Goal: Task Accomplishment & Management: Use online tool/utility

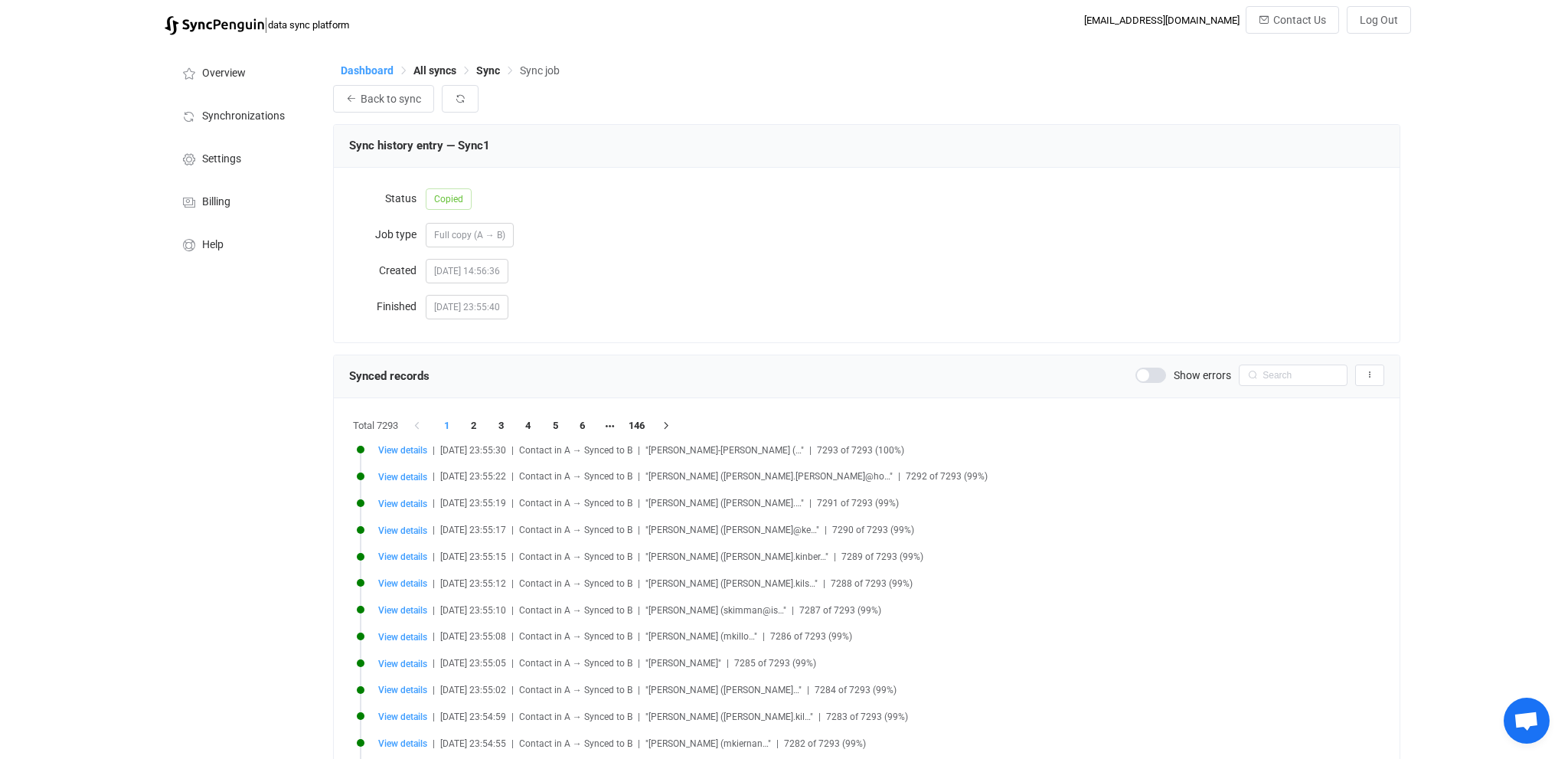
click at [369, 69] on span "Dashboard" at bounding box center [367, 70] width 52 height 12
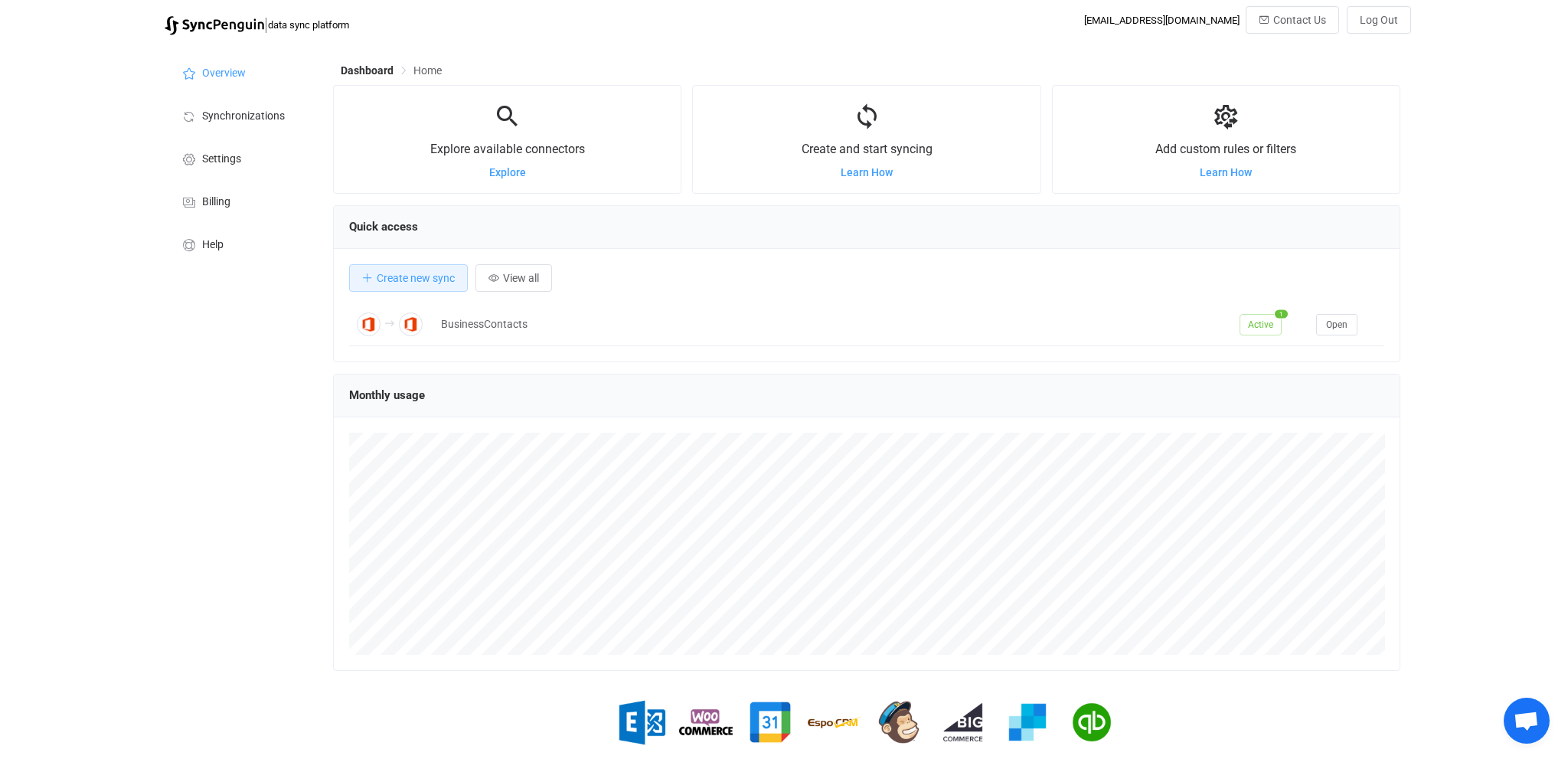
scroll to position [297, 1067]
click at [411, 287] on button "Create new sync" at bounding box center [408, 278] width 119 height 28
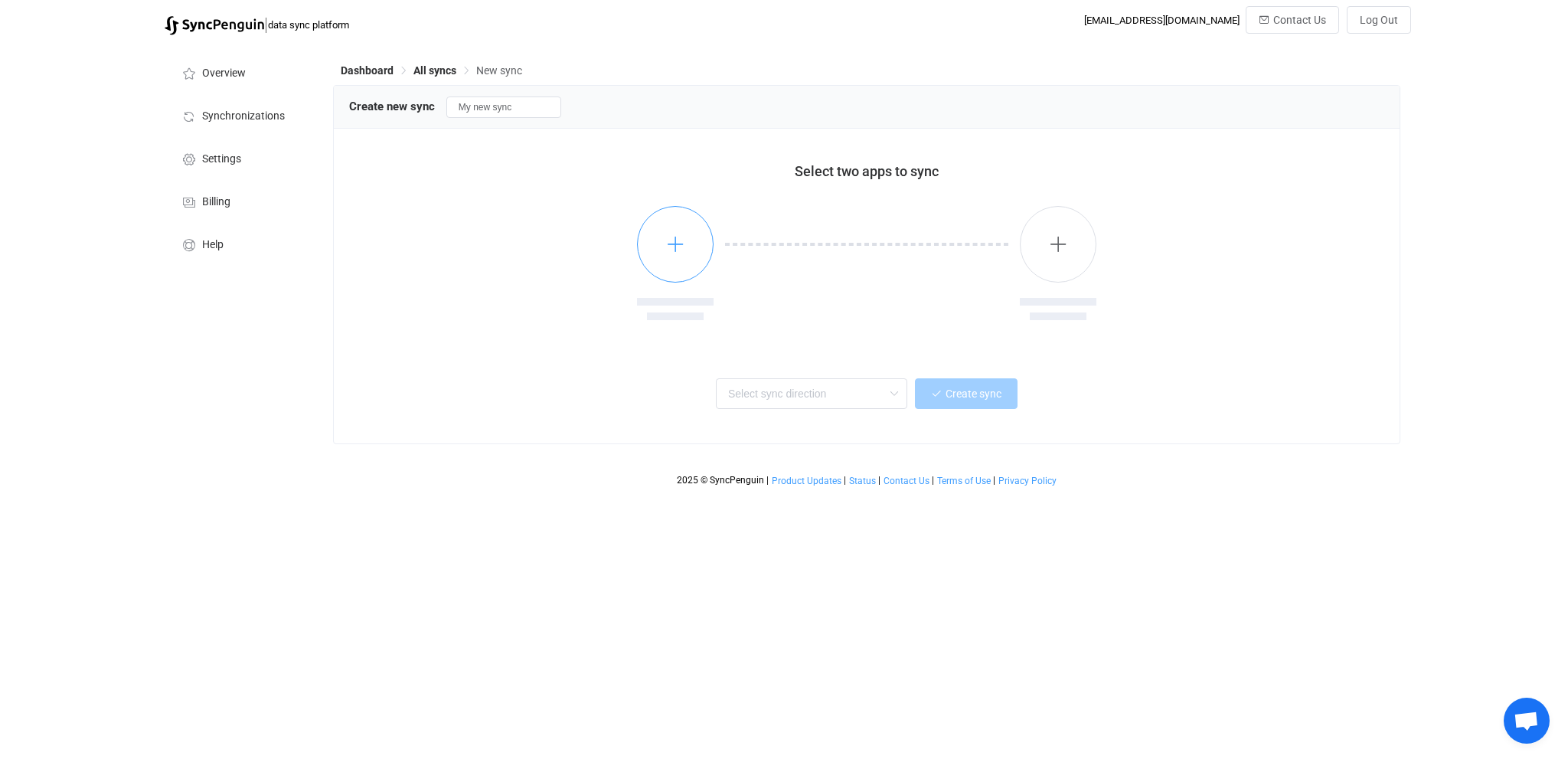
click at [672, 240] on icon "button" at bounding box center [675, 244] width 19 height 19
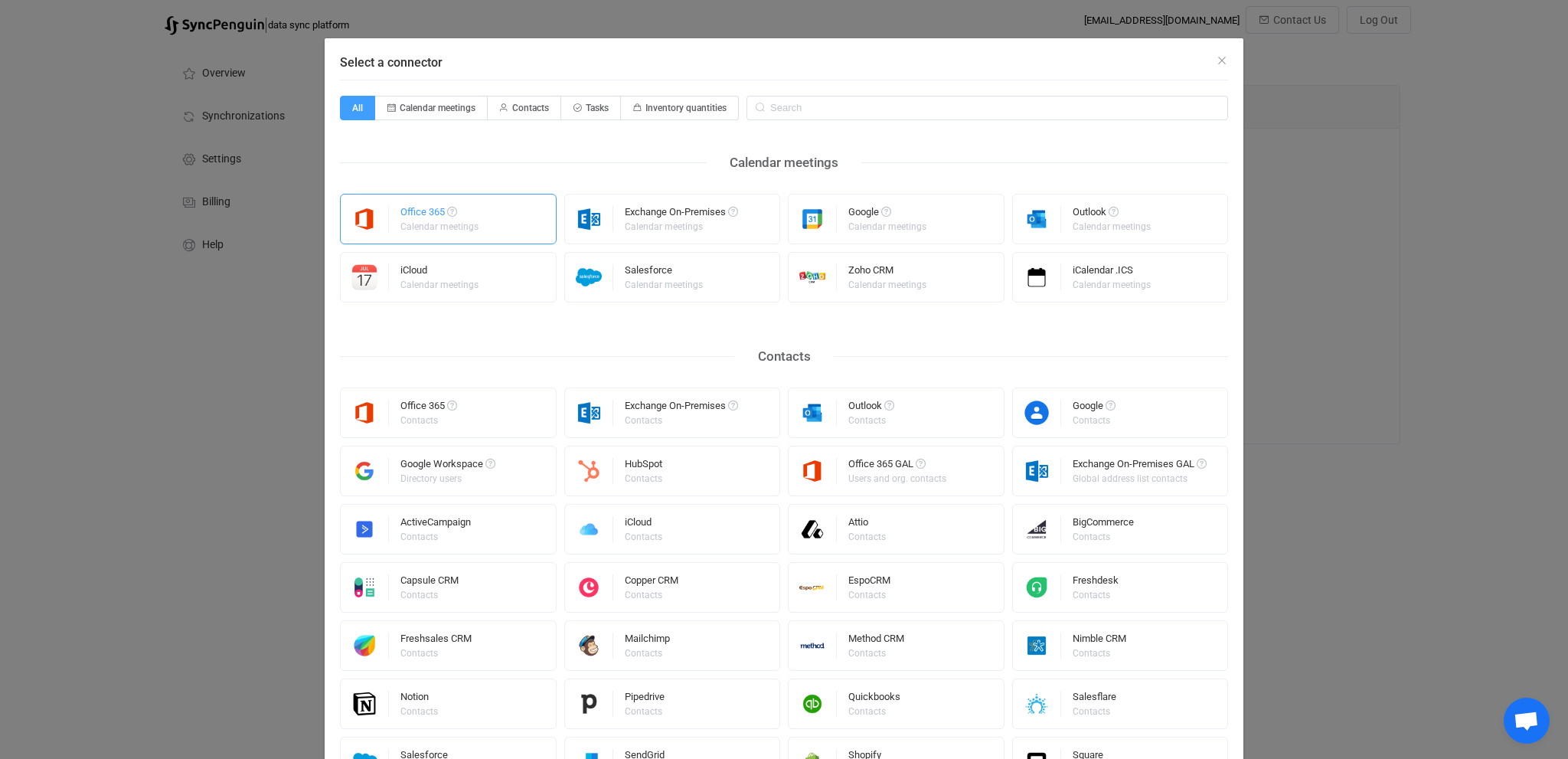
click at [420, 215] on div "Office 365" at bounding box center [440, 214] width 80 height 16
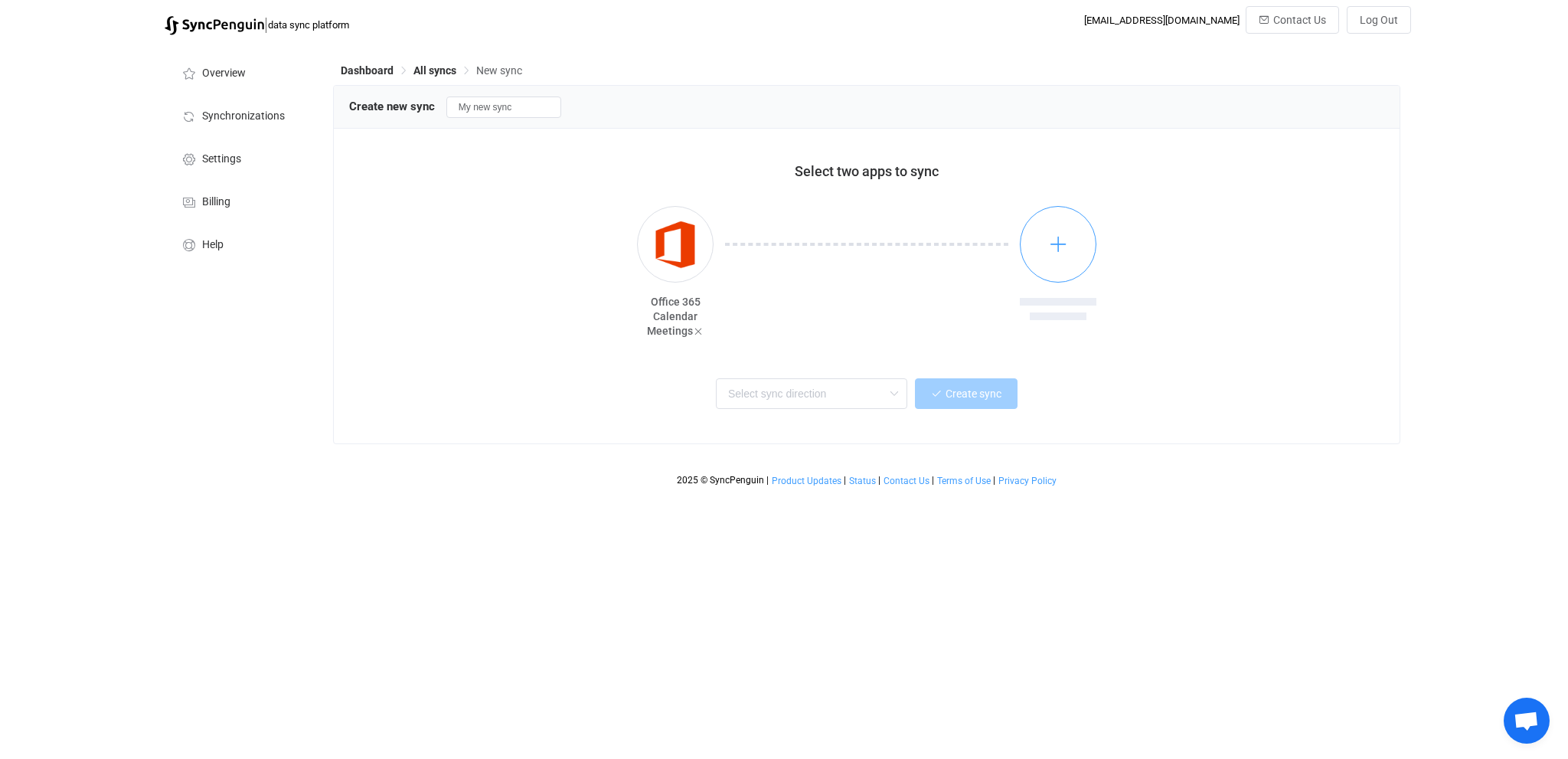
click at [1052, 239] on icon "button" at bounding box center [1058, 244] width 19 height 19
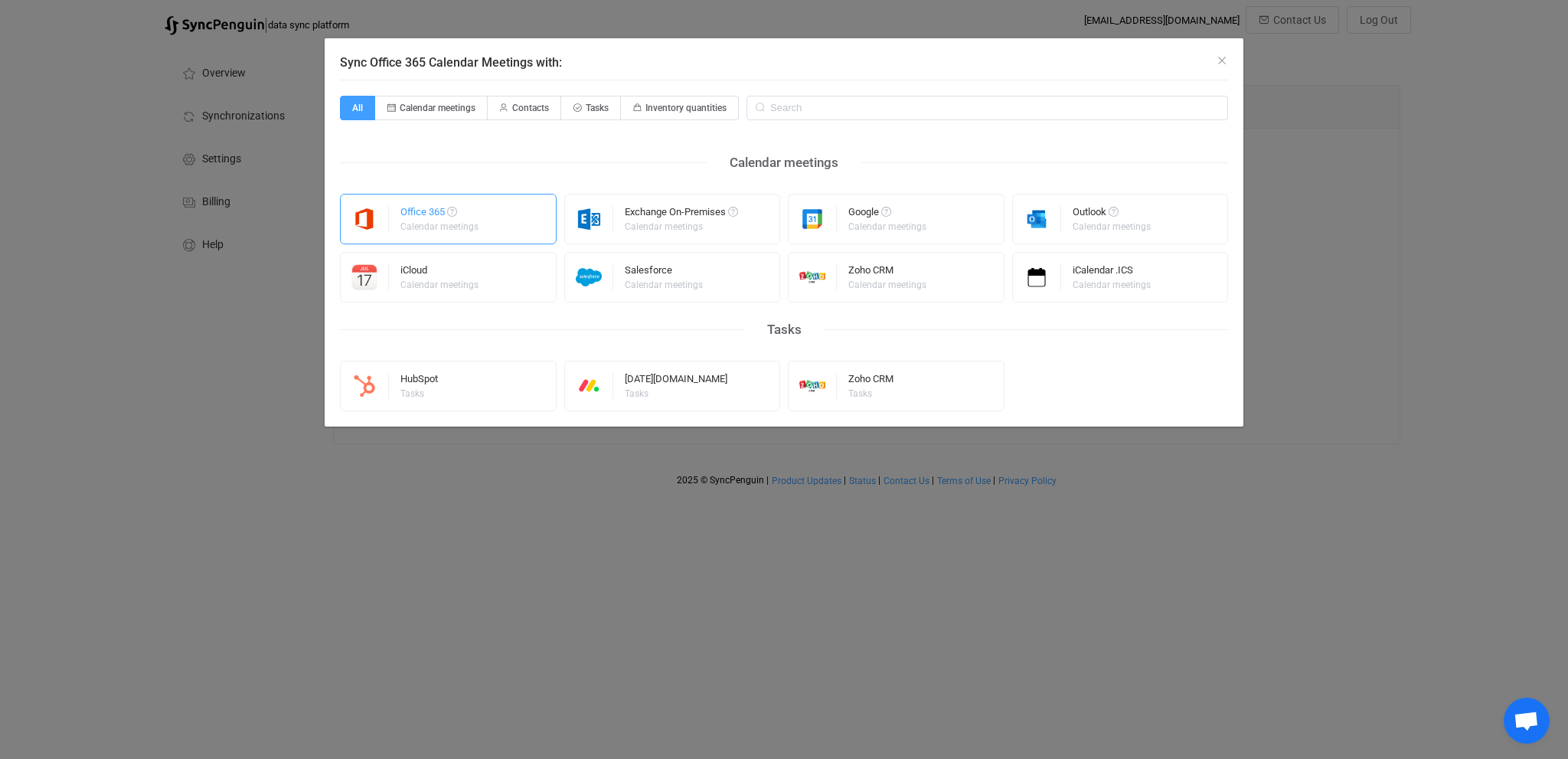
click at [431, 218] on div "Office 365" at bounding box center [440, 214] width 80 height 16
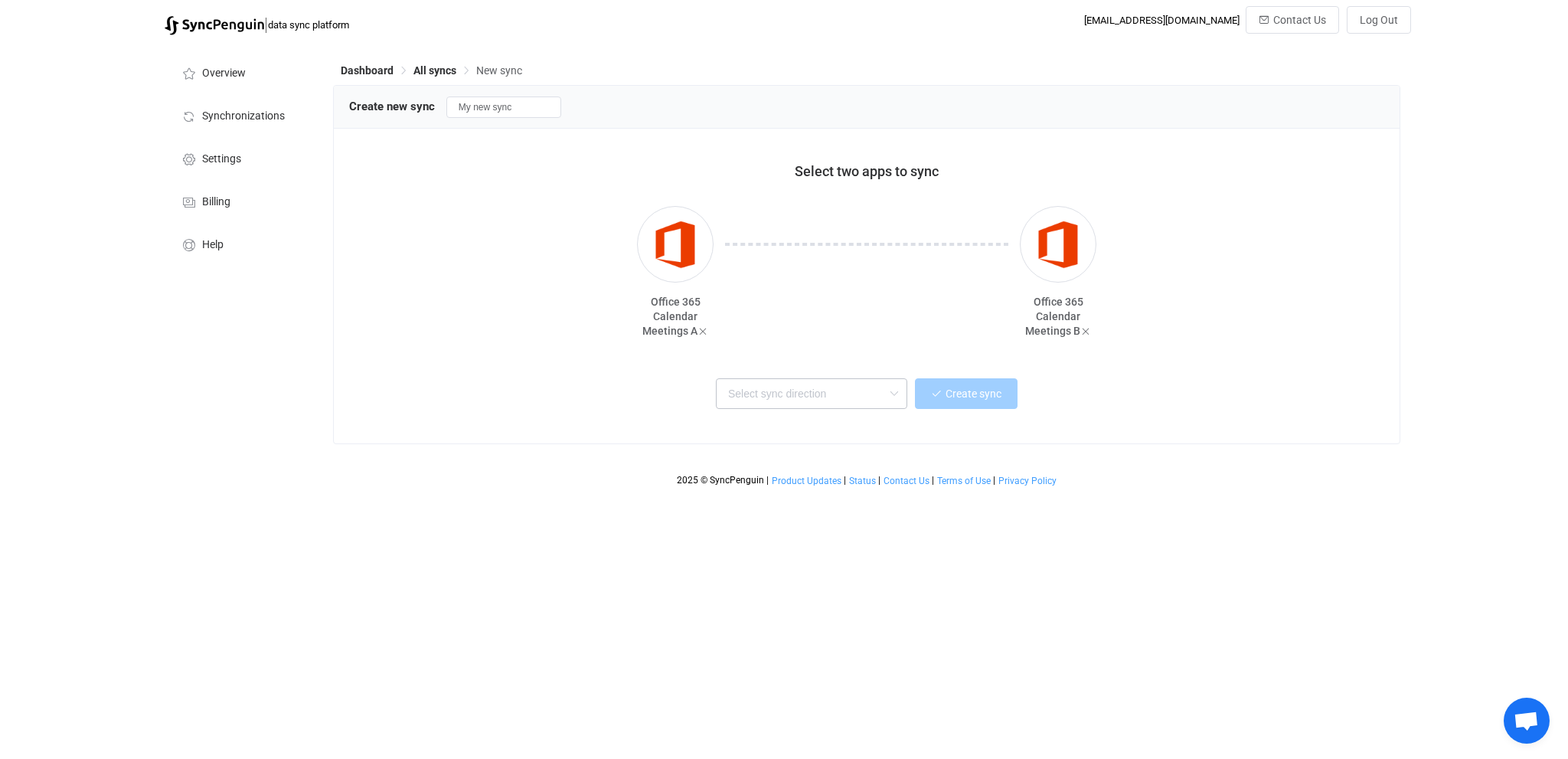
click at [888, 397] on icon at bounding box center [893, 393] width 19 height 30
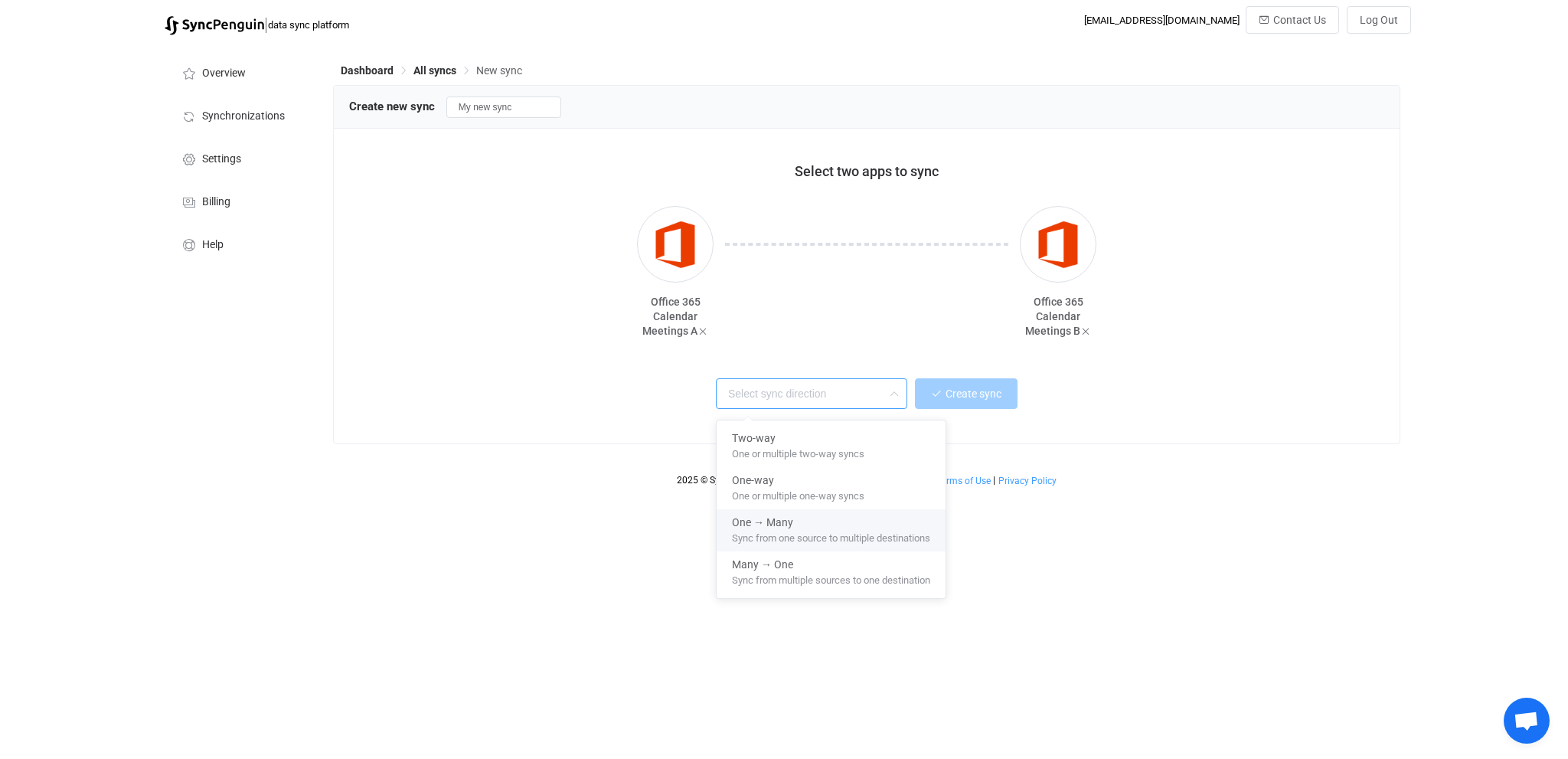
click at [807, 539] on span "Sync from one source to multiple destinations" at bounding box center [831, 535] width 198 height 17
type input "One → Many"
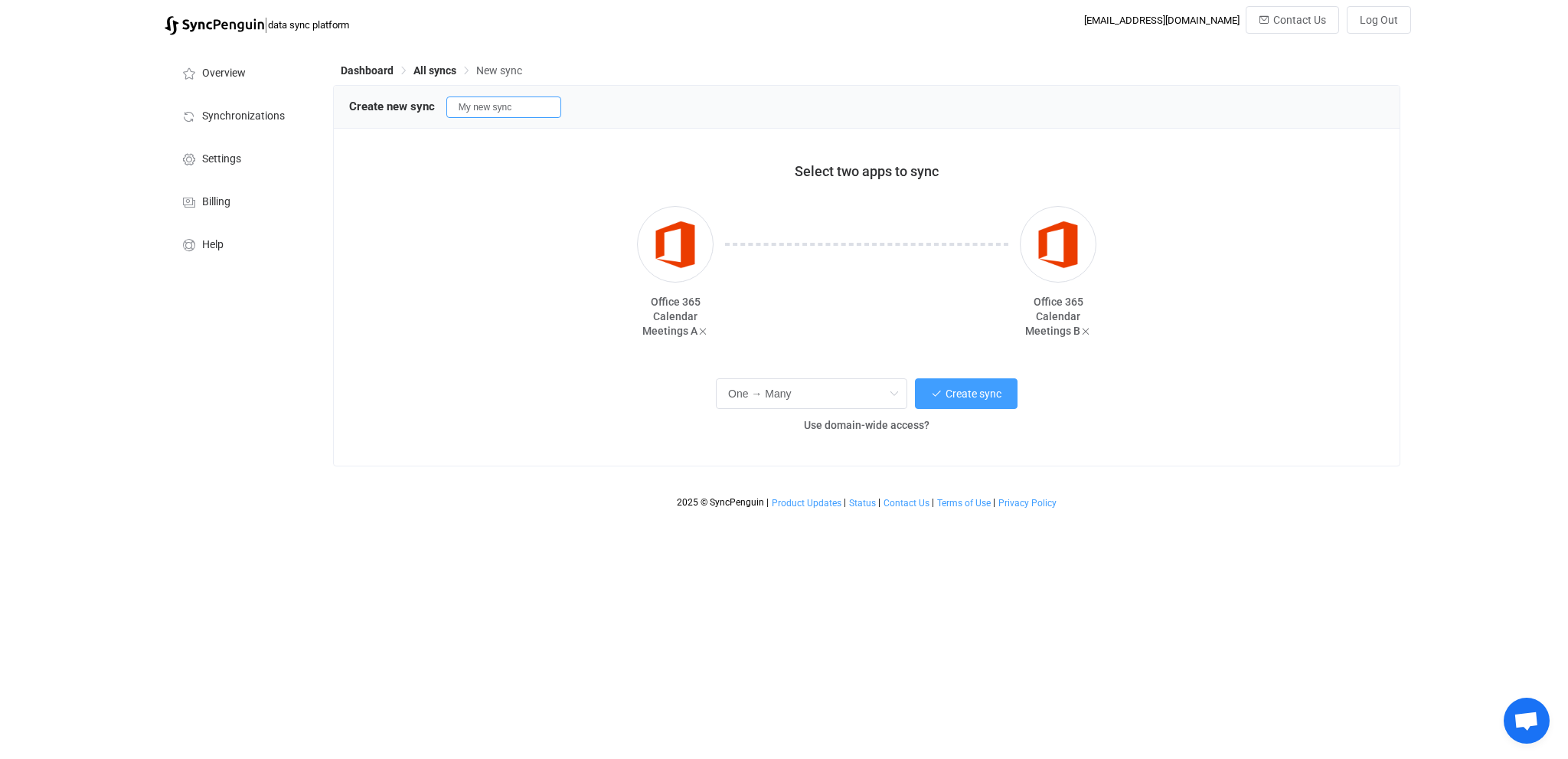
click at [476, 117] on input "My new sync" at bounding box center [504, 107] width 115 height 21
click at [477, 115] on input "My new sync" at bounding box center [504, 107] width 115 height 21
type input "BusinessSync"
click at [982, 391] on span "Create sync" at bounding box center [973, 393] width 56 height 12
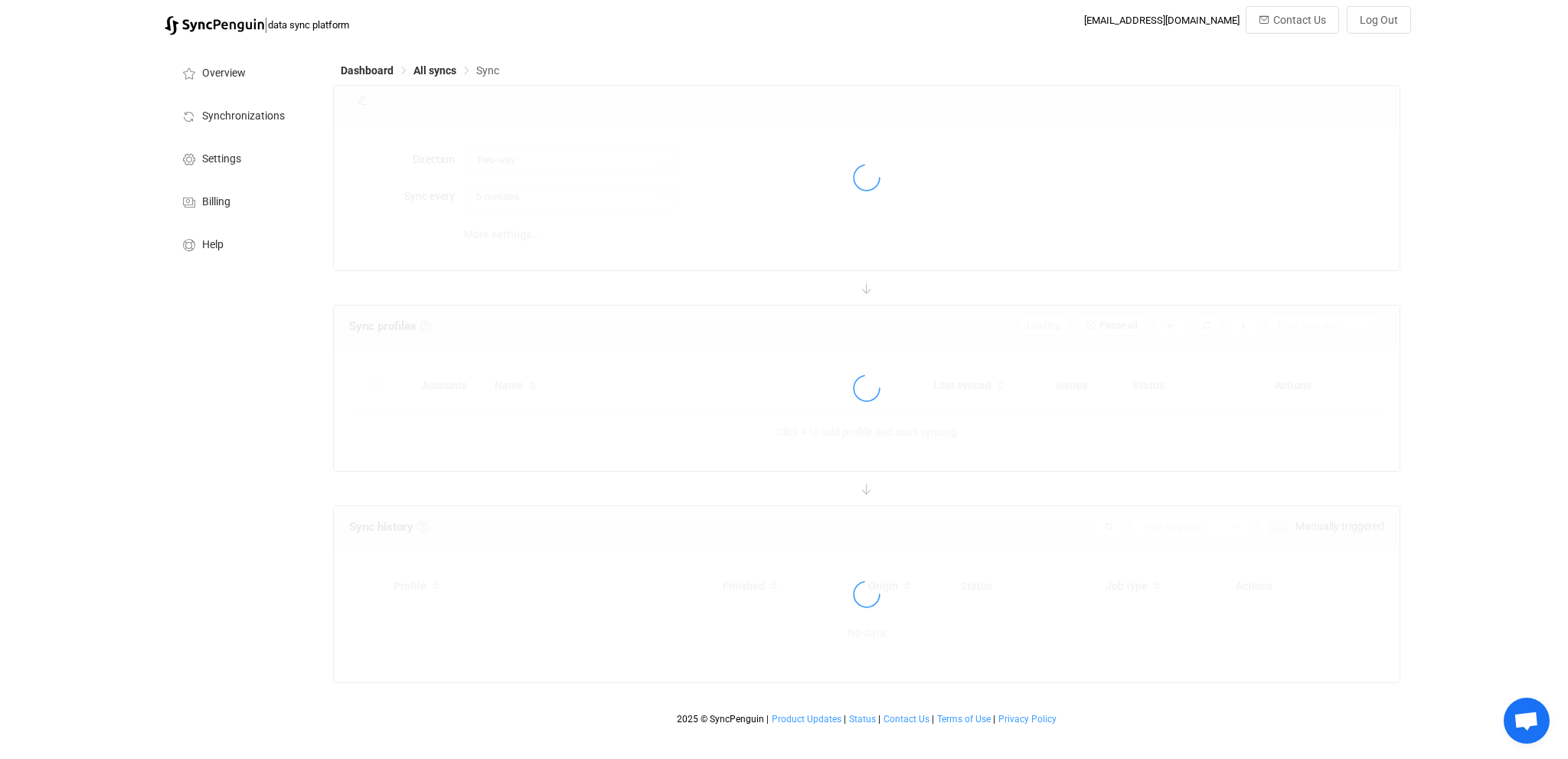
type input "A → B (one to many)"
type input "10 minutes"
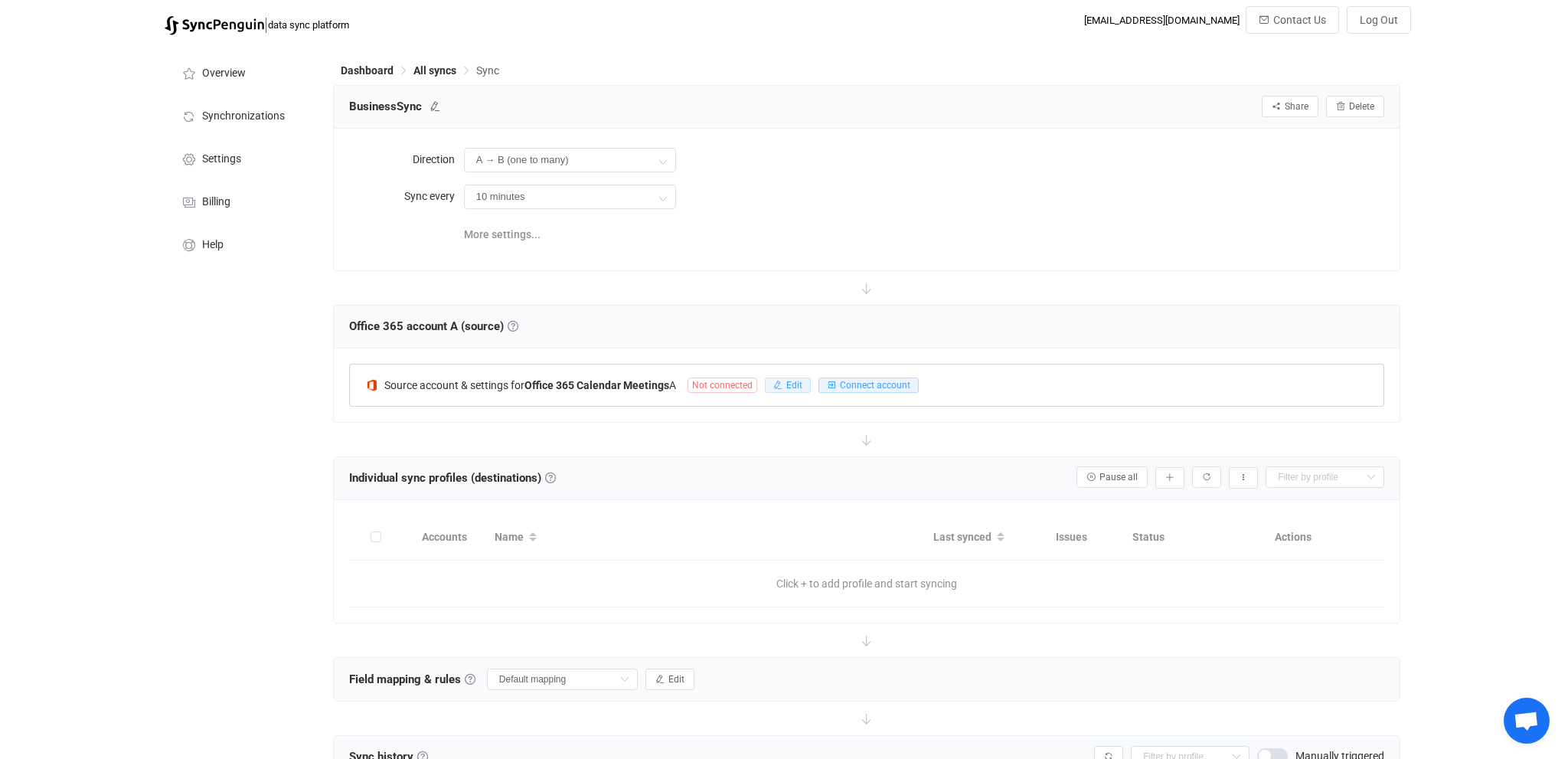
click at [800, 384] on span "Edit" at bounding box center [795, 385] width 16 height 11
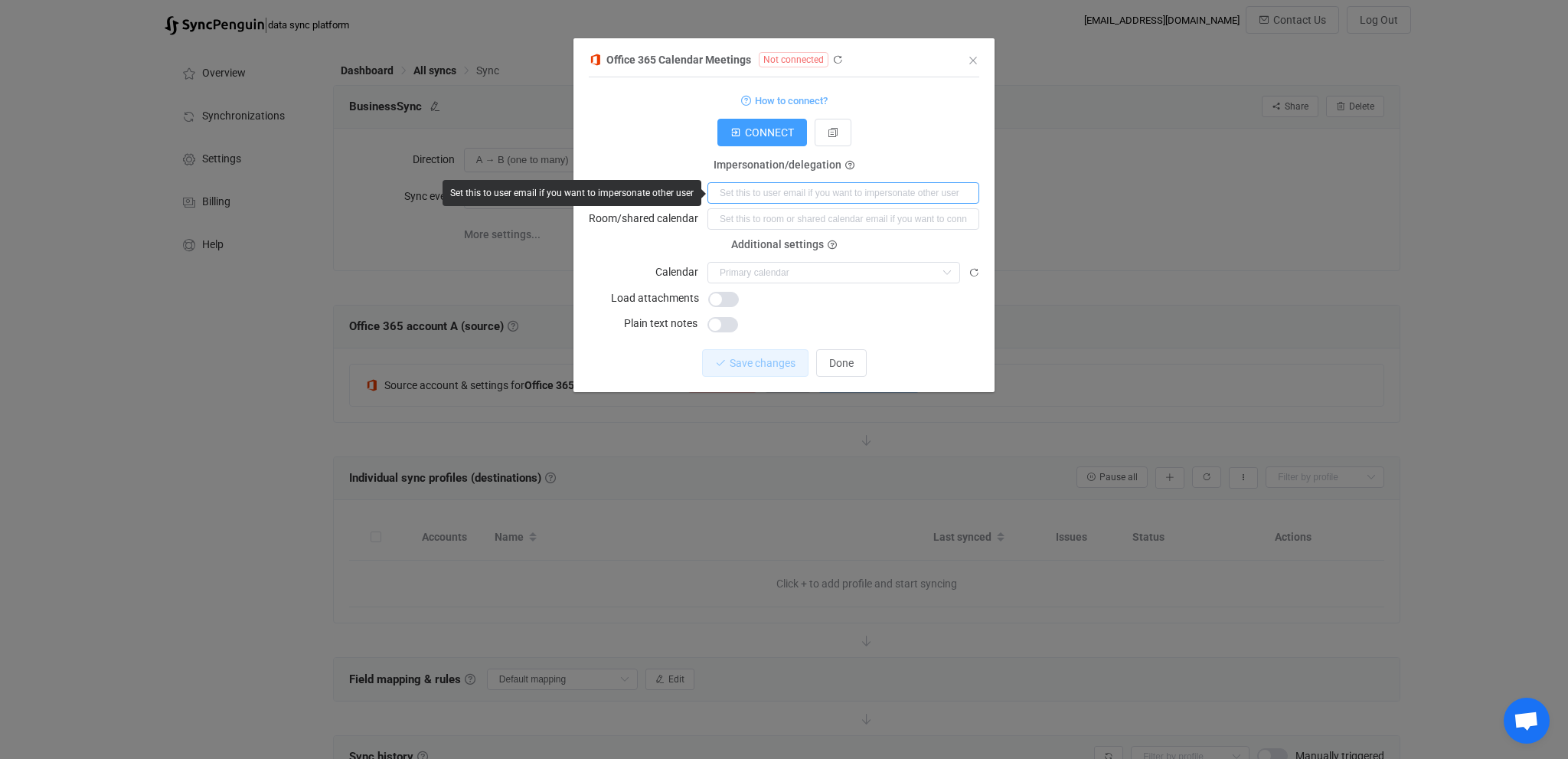
click at [742, 199] on input "dialog" at bounding box center [842, 193] width 271 height 21
click at [726, 189] on input "dialog" at bounding box center [842, 193] width 271 height 21
paste input "[EMAIL_ADDRESS][DOMAIN_NAME]"
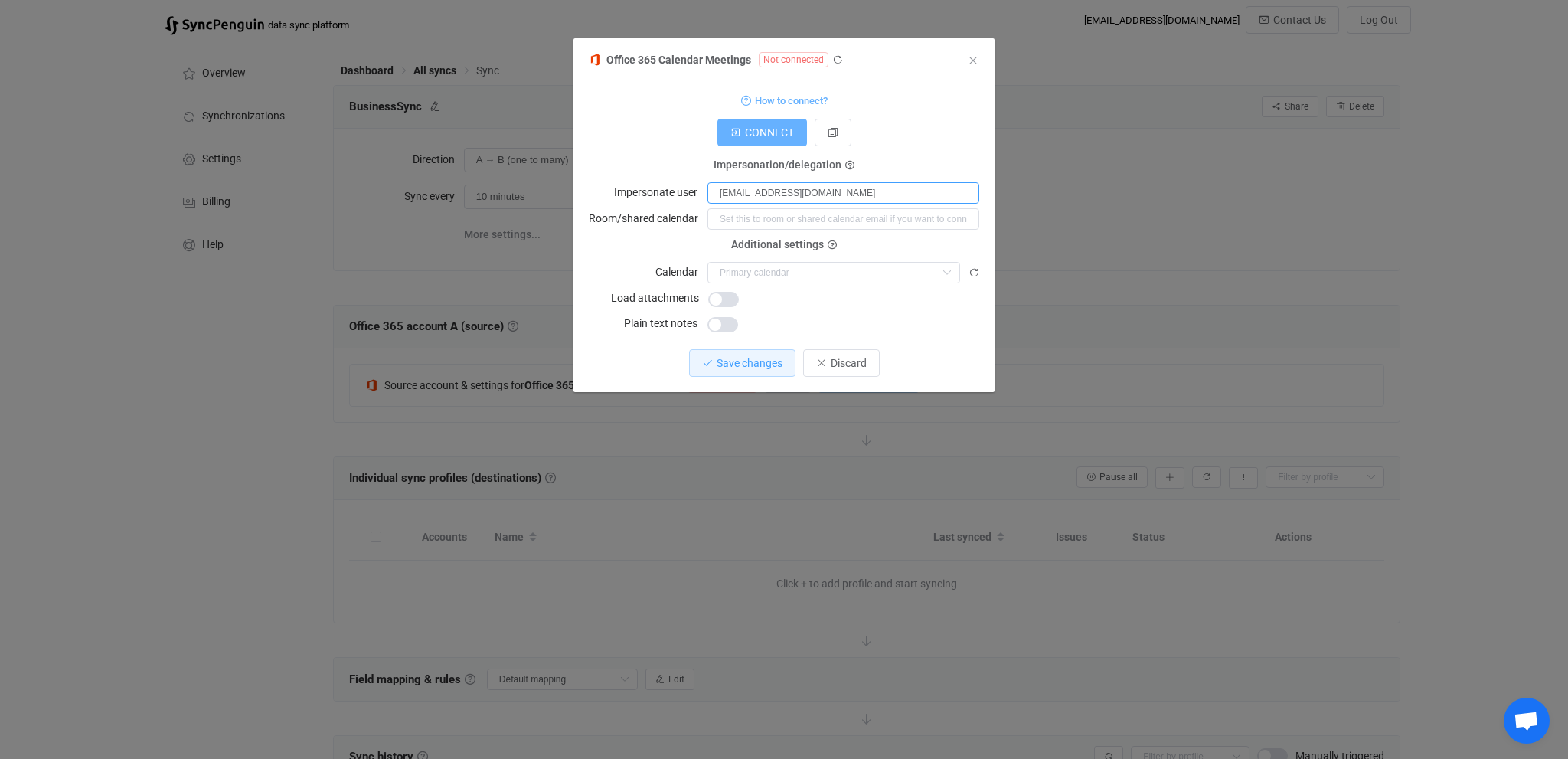
type input "[EMAIL_ADDRESS][DOMAIN_NAME]"
click at [777, 132] on span "CONNECT" at bounding box center [769, 132] width 49 height 12
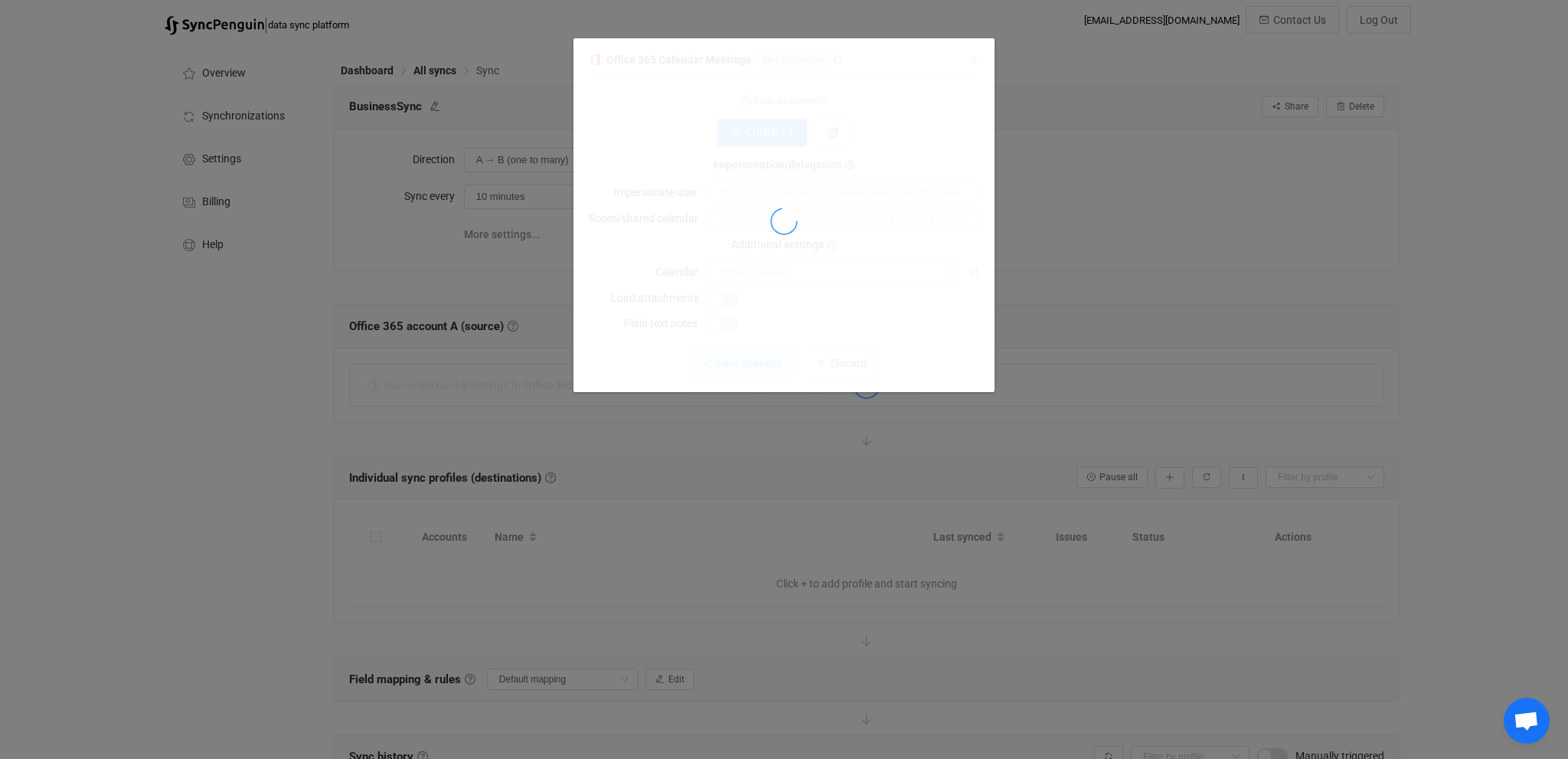
scroll to position [0, 0]
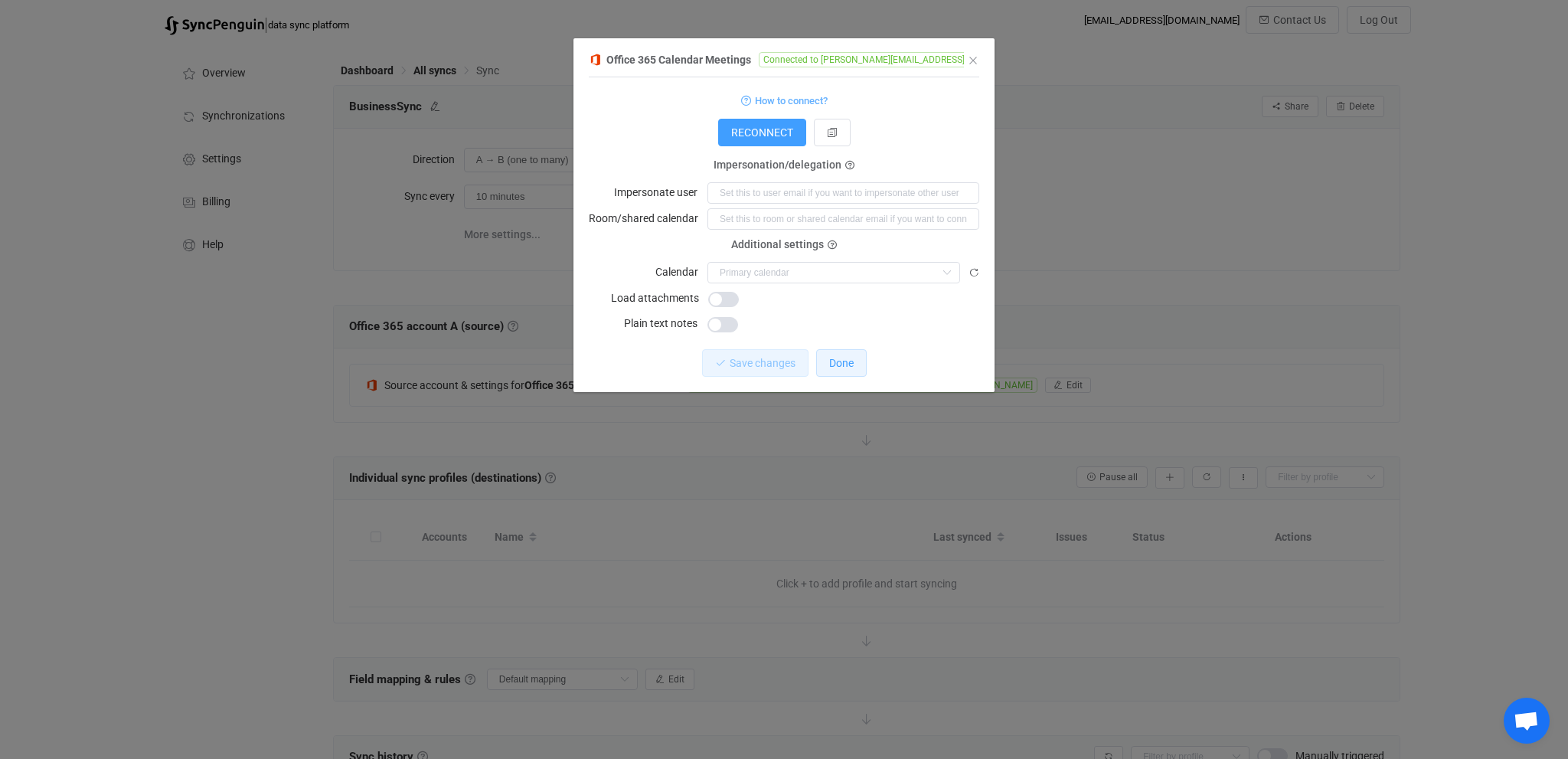
click at [841, 368] on span "Done" at bounding box center [841, 363] width 25 height 12
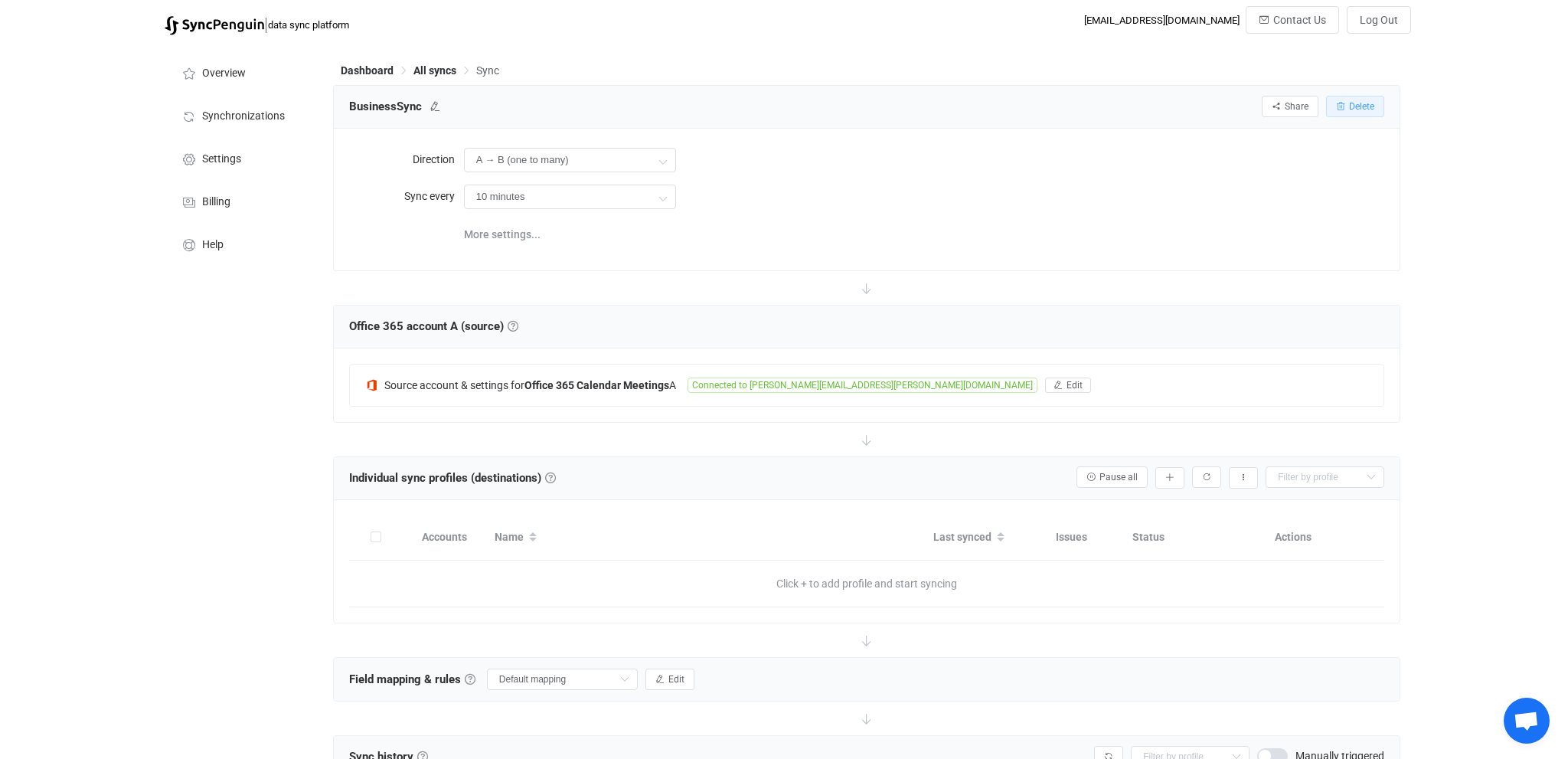
click at [1360, 106] on span "Delete" at bounding box center [1361, 106] width 25 height 11
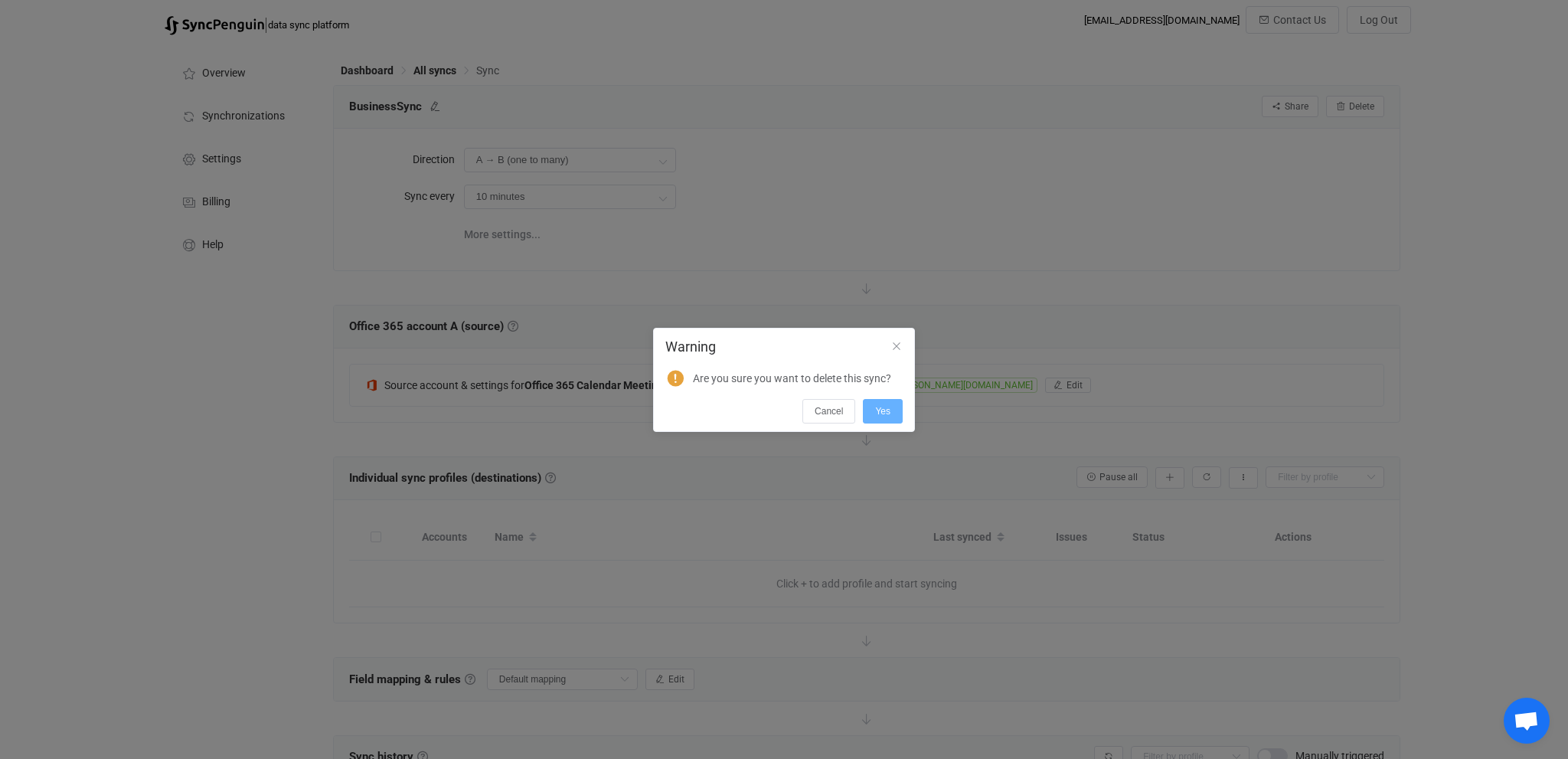
click at [883, 403] on button "Yes" at bounding box center [882, 411] width 40 height 25
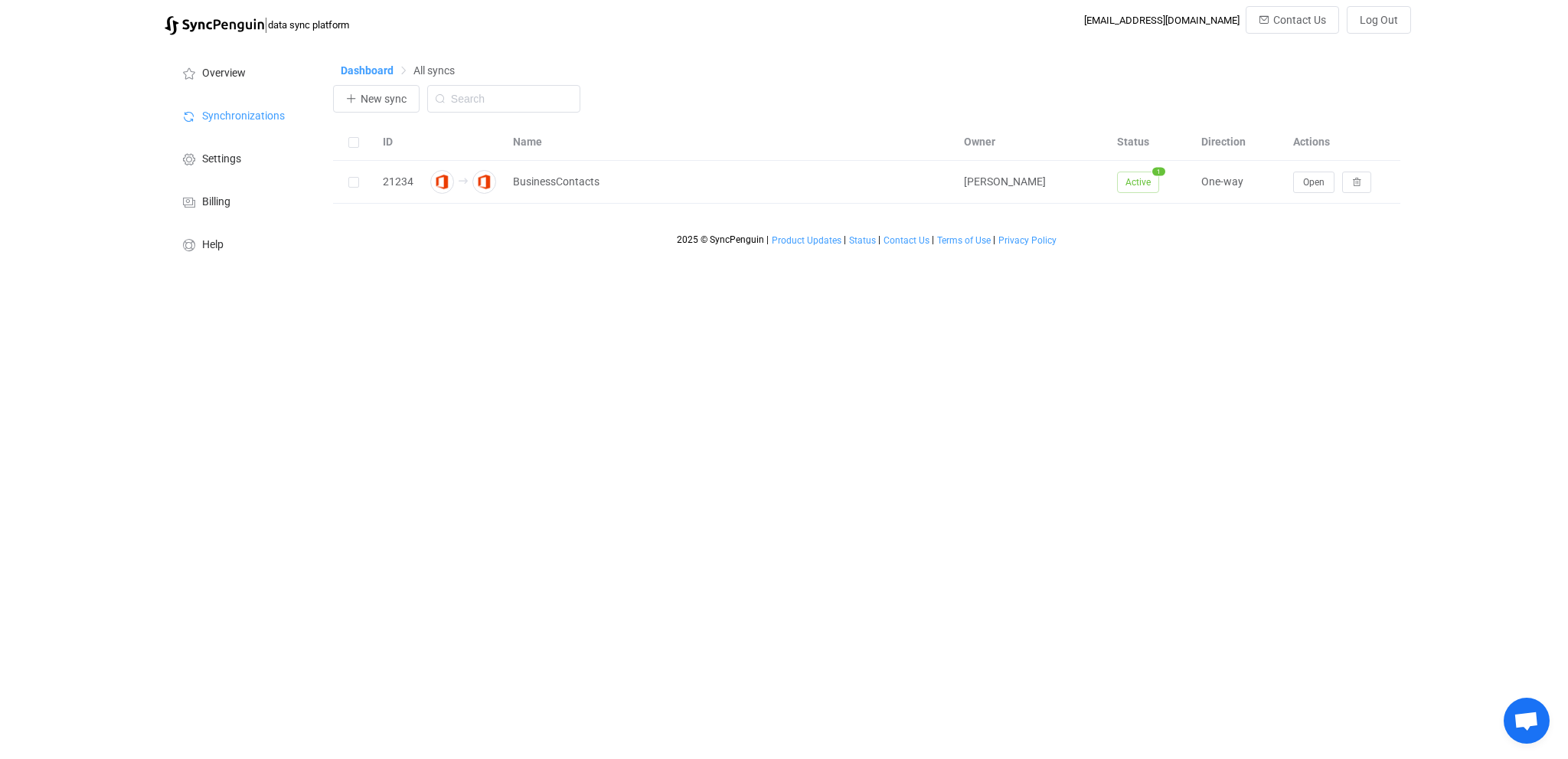
click at [358, 71] on span "Dashboard" at bounding box center [367, 70] width 52 height 12
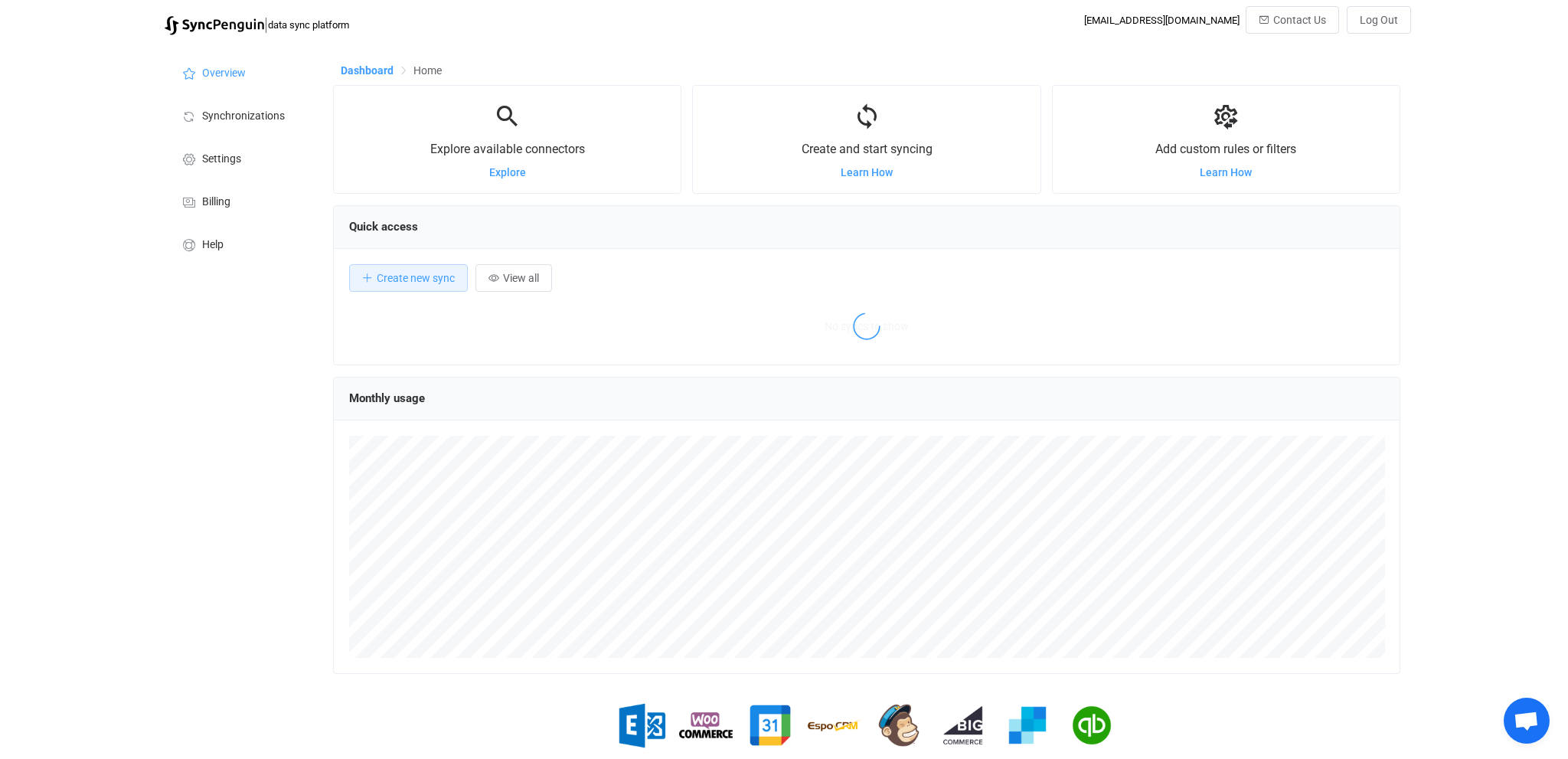
scroll to position [297, 1067]
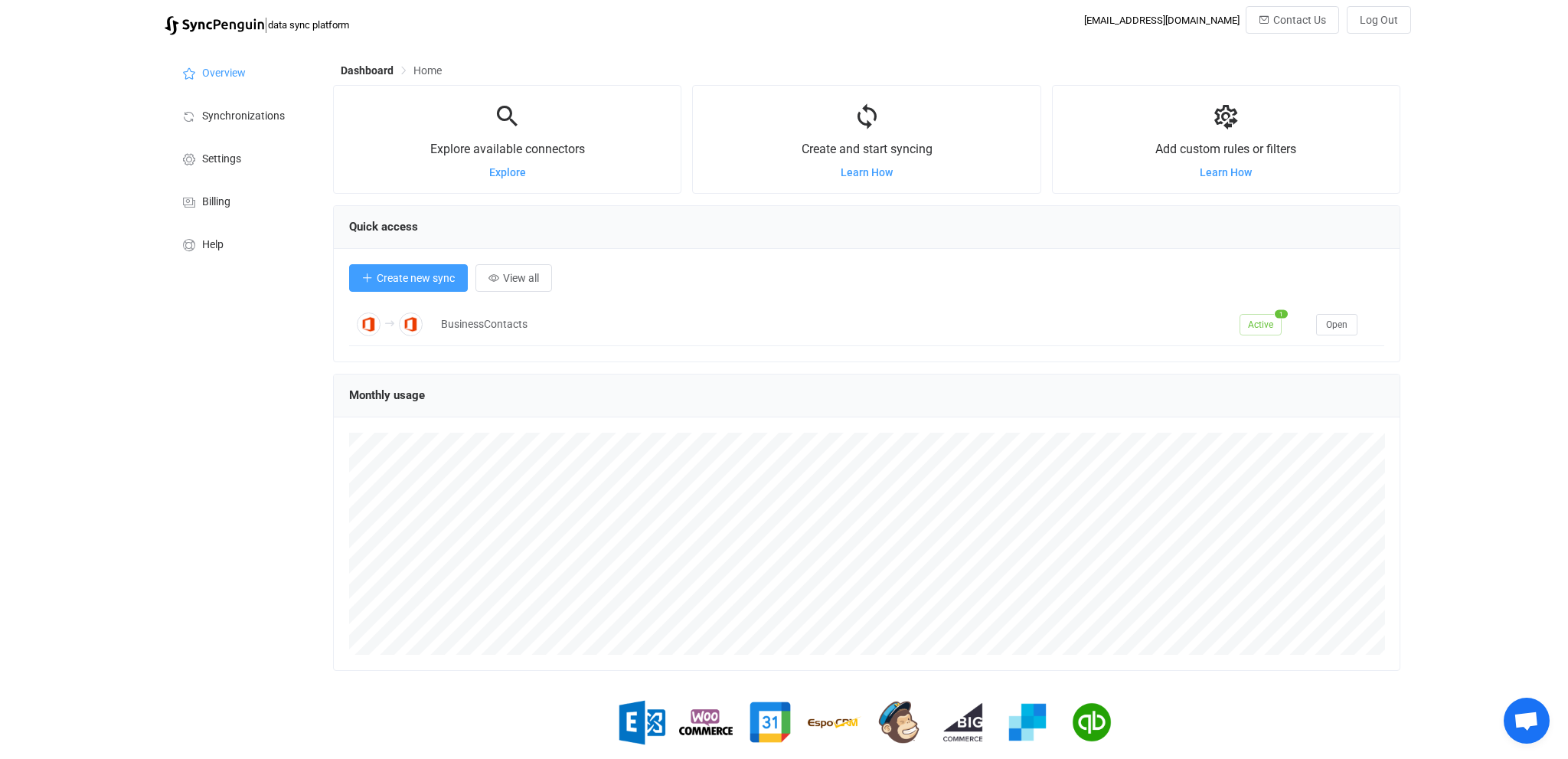
click at [393, 283] on span "Create new sync" at bounding box center [415, 277] width 78 height 12
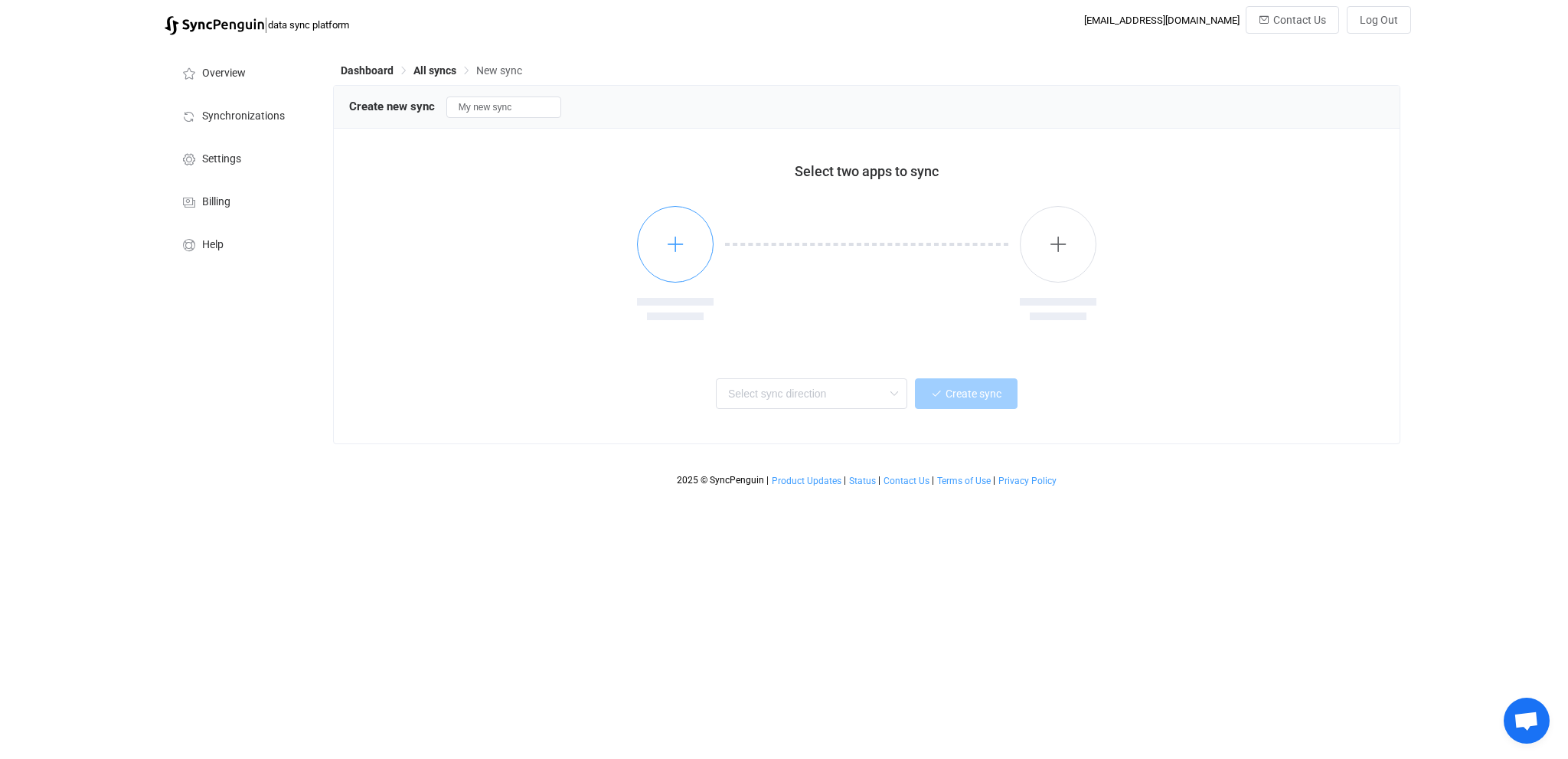
click at [677, 248] on icon "button" at bounding box center [675, 244] width 19 height 19
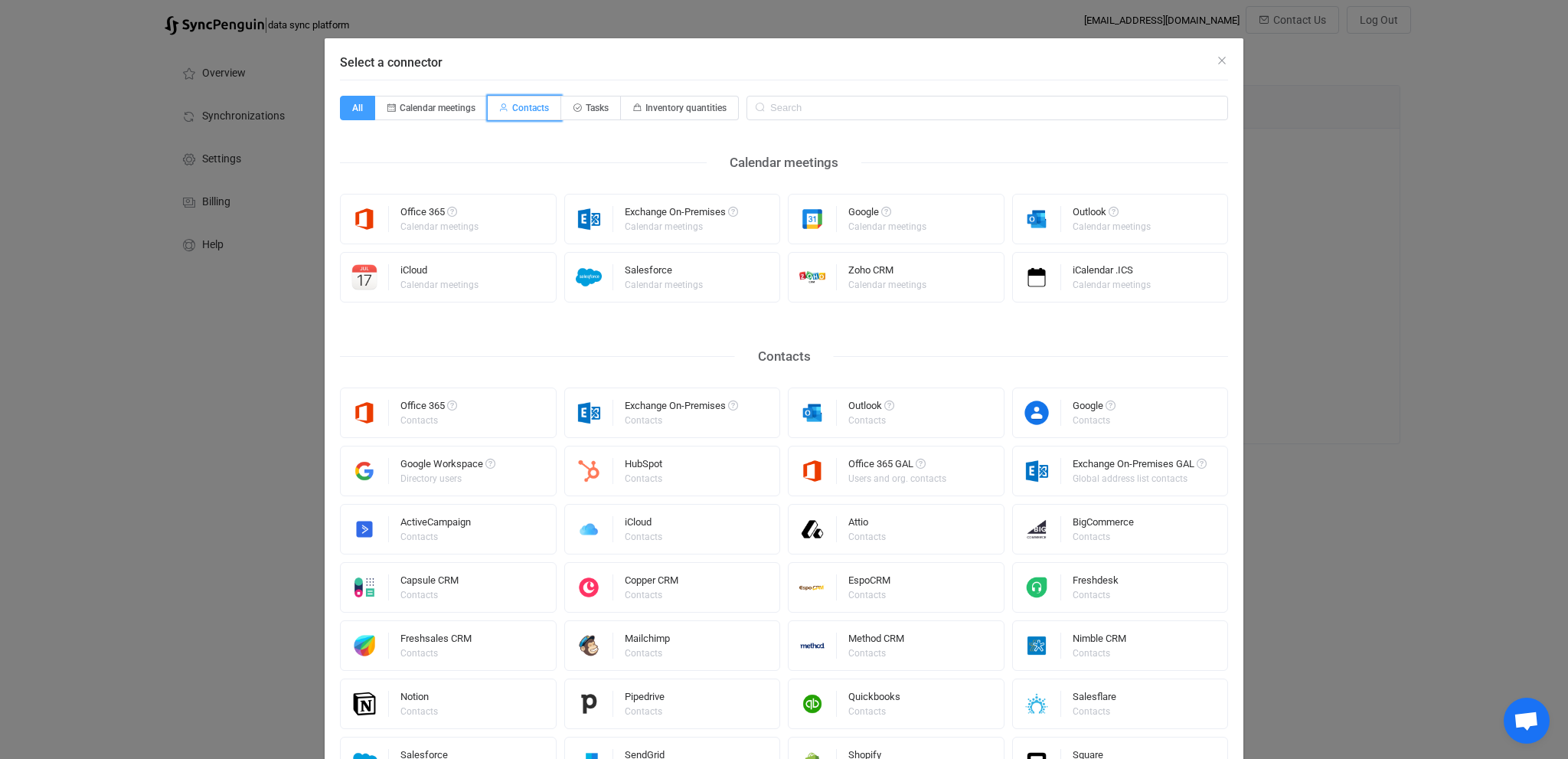
click at [537, 107] on span "Contacts" at bounding box center [530, 107] width 37 height 11
click at [501, 107] on input "Contacts" at bounding box center [496, 103] width 10 height 10
radio input "true"
radio input "false"
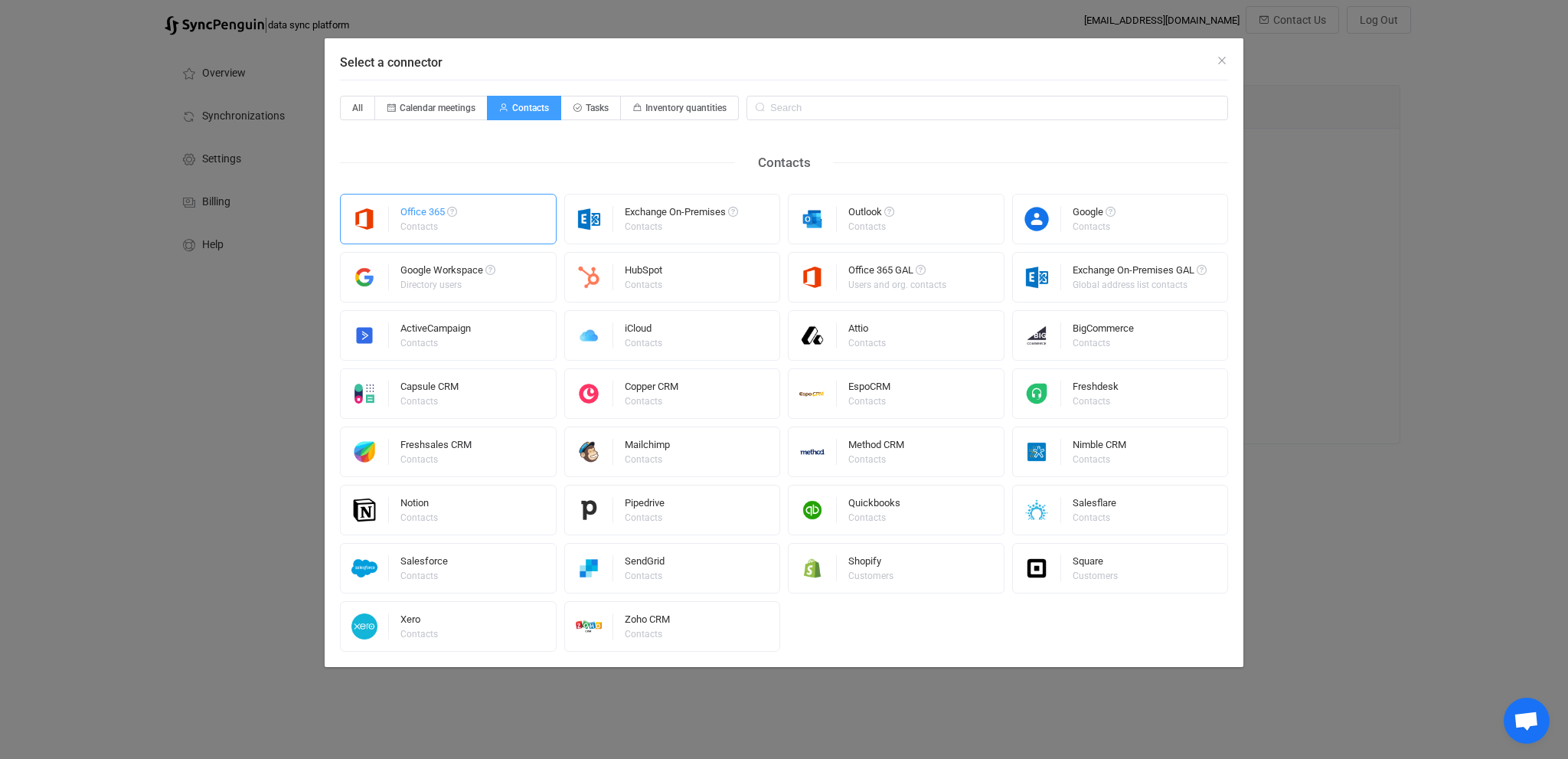
click at [424, 219] on div "Office 365" at bounding box center [428, 214] width 57 height 16
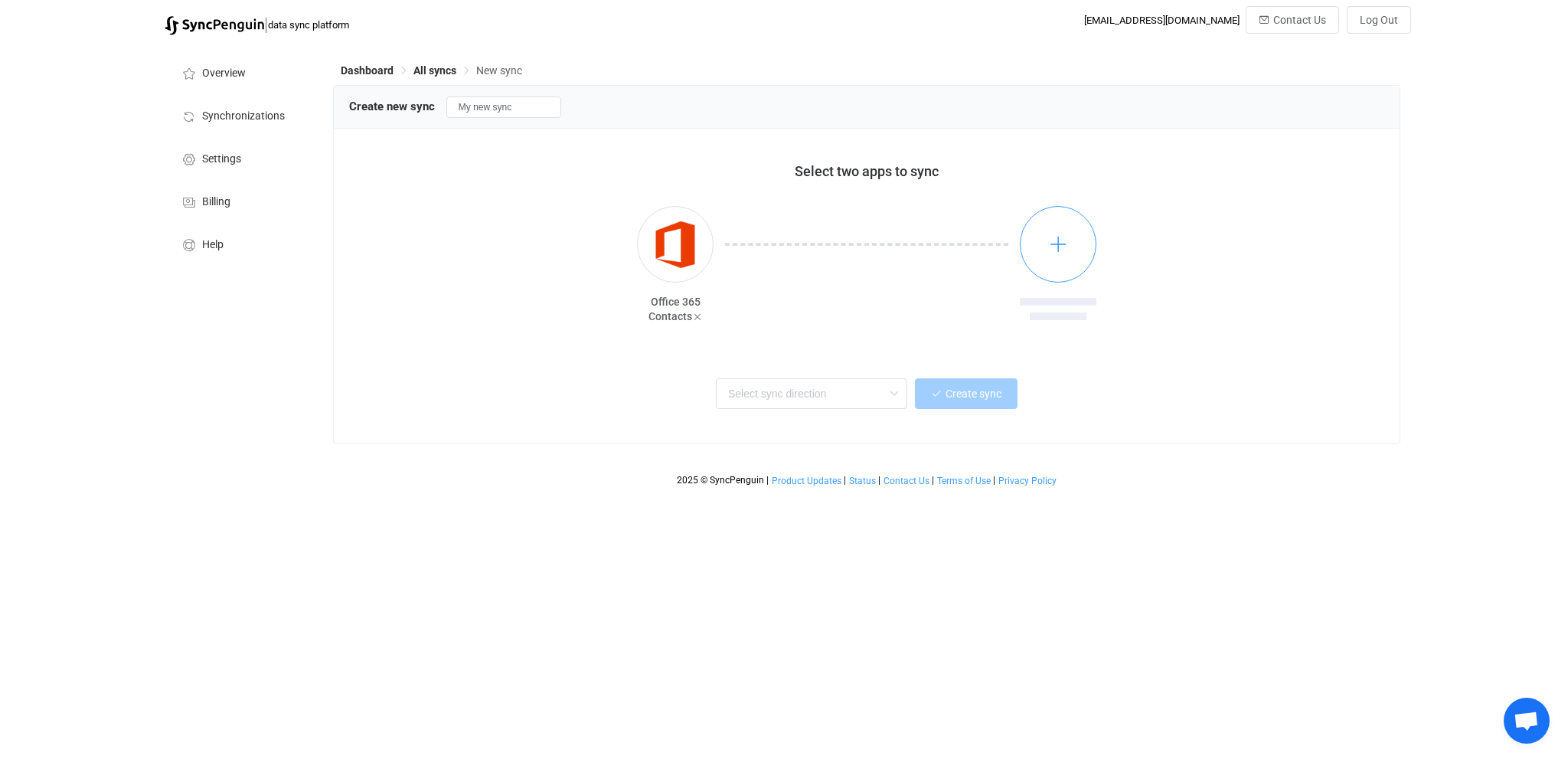
click at [1052, 239] on icon "button" at bounding box center [1058, 244] width 19 height 19
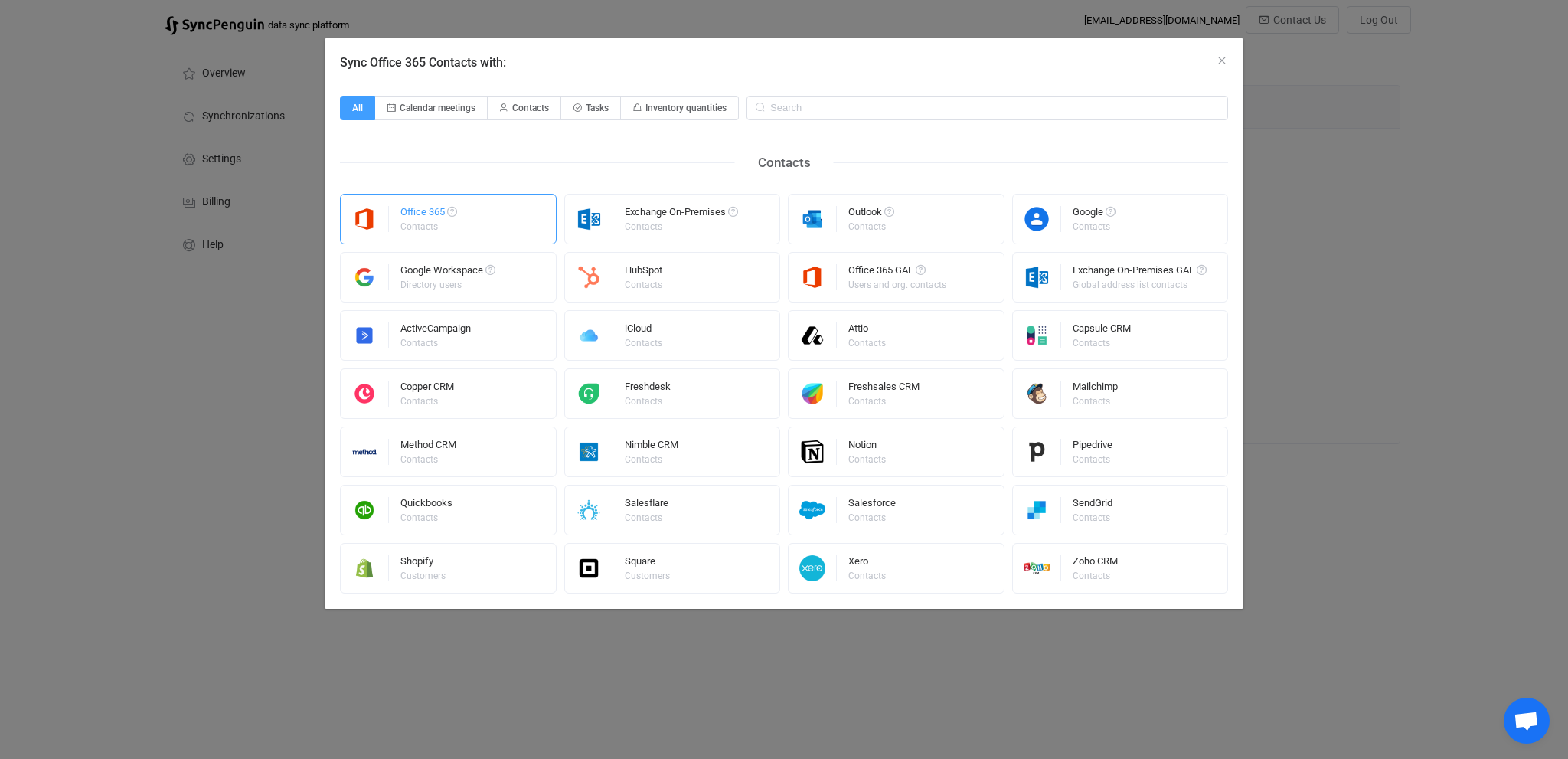
click at [413, 224] on div "Contacts" at bounding box center [427, 226] width 54 height 9
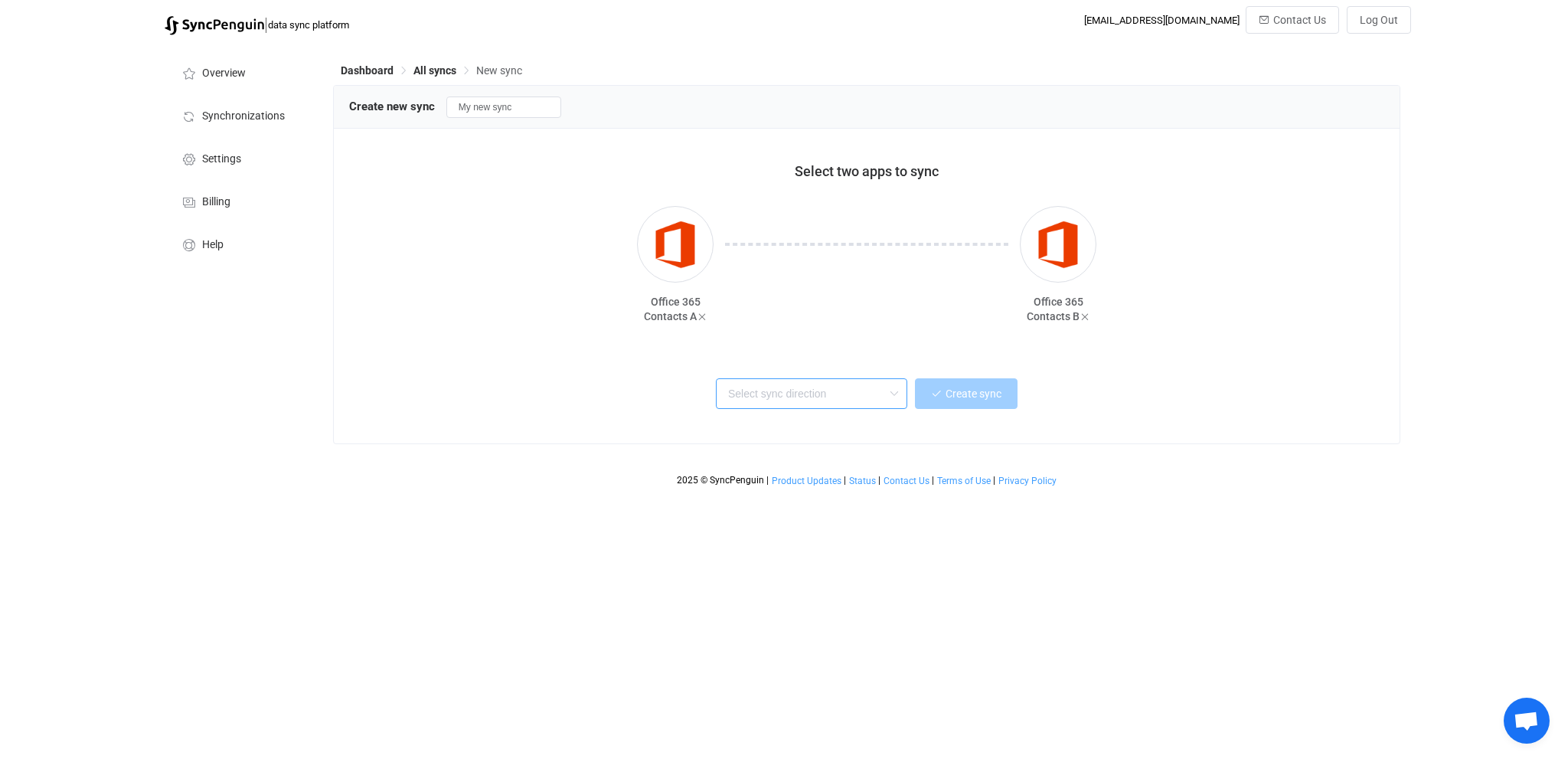
click at [849, 391] on input "text" at bounding box center [811, 393] width 191 height 30
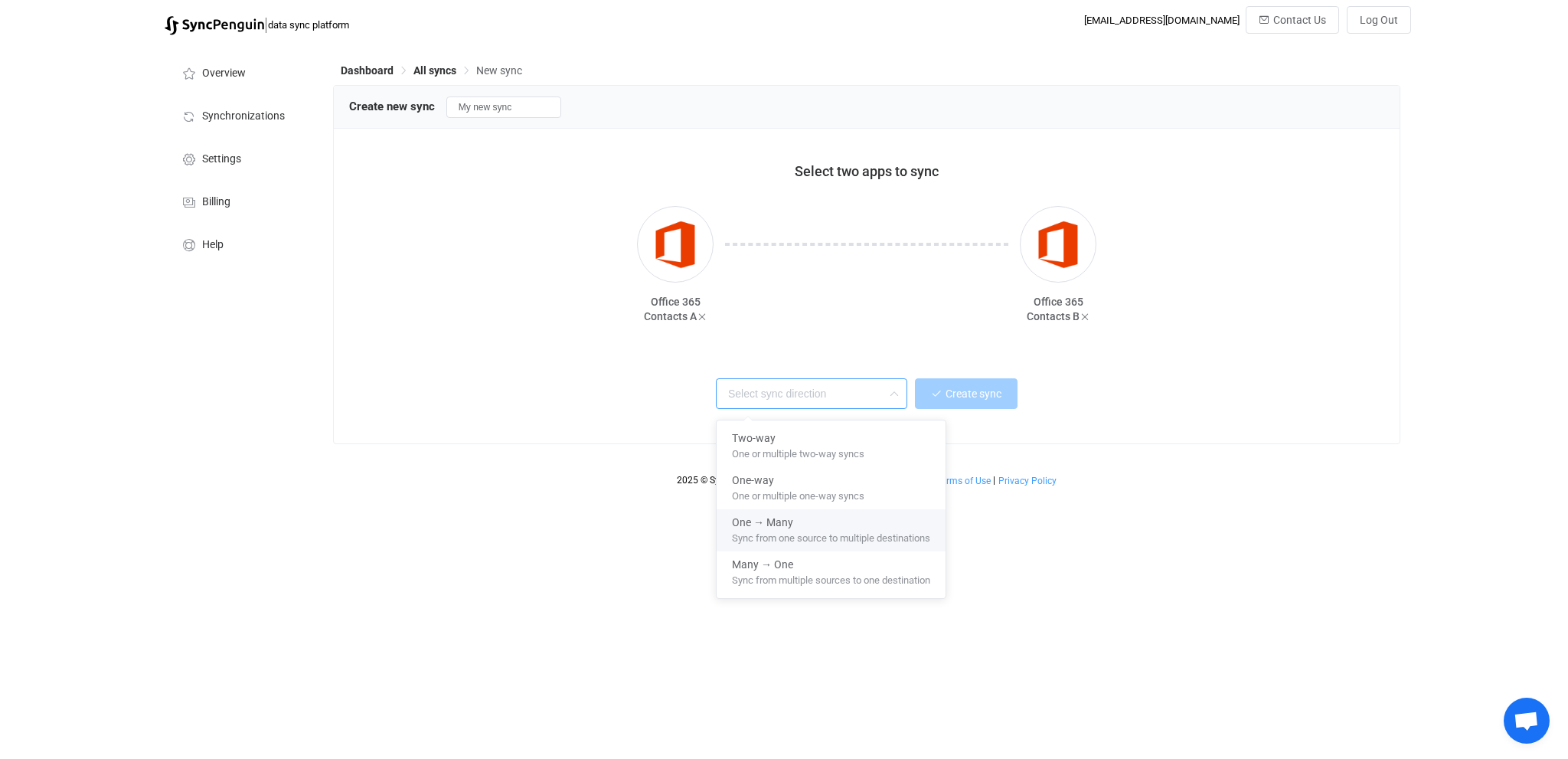
click at [827, 527] on span "Sync from one source to multiple destinations" at bounding box center [831, 535] width 198 height 17
type input "One → Many"
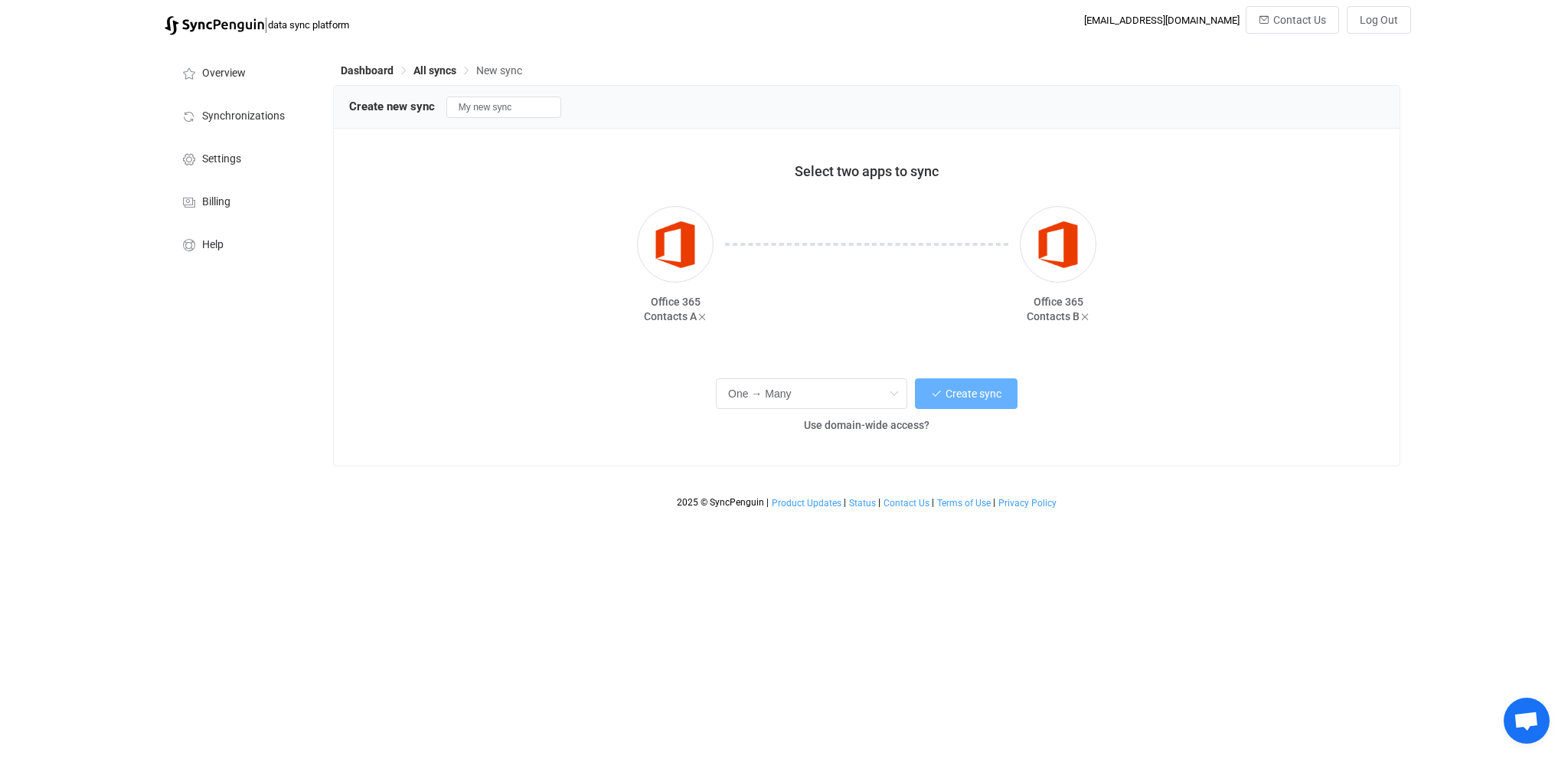
click at [978, 398] on span "Create sync" at bounding box center [973, 393] width 56 height 12
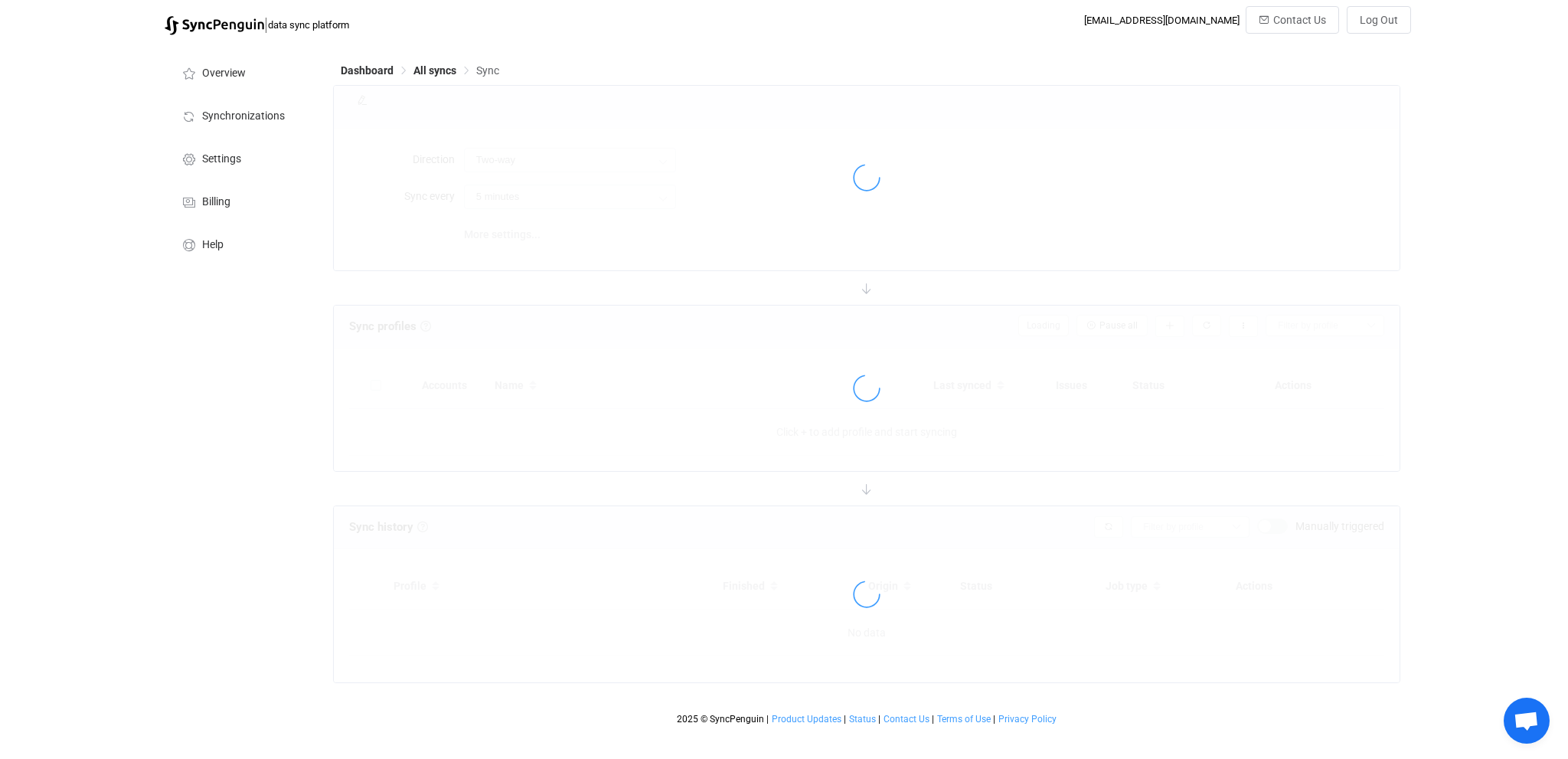
type input "A → B (one to many)"
type input "10 minutes"
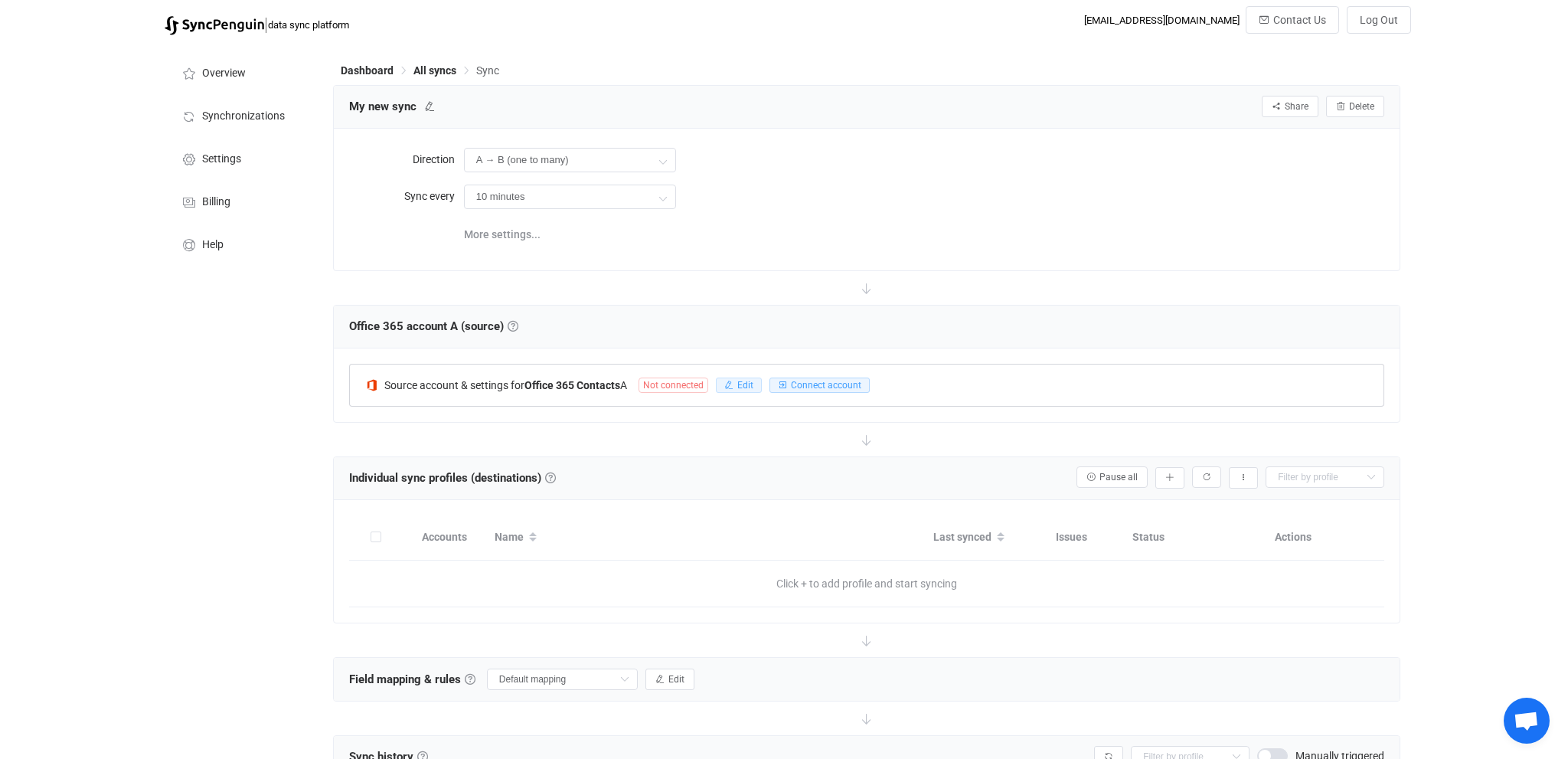
click at [741, 382] on button "Edit" at bounding box center [739, 385] width 46 height 16
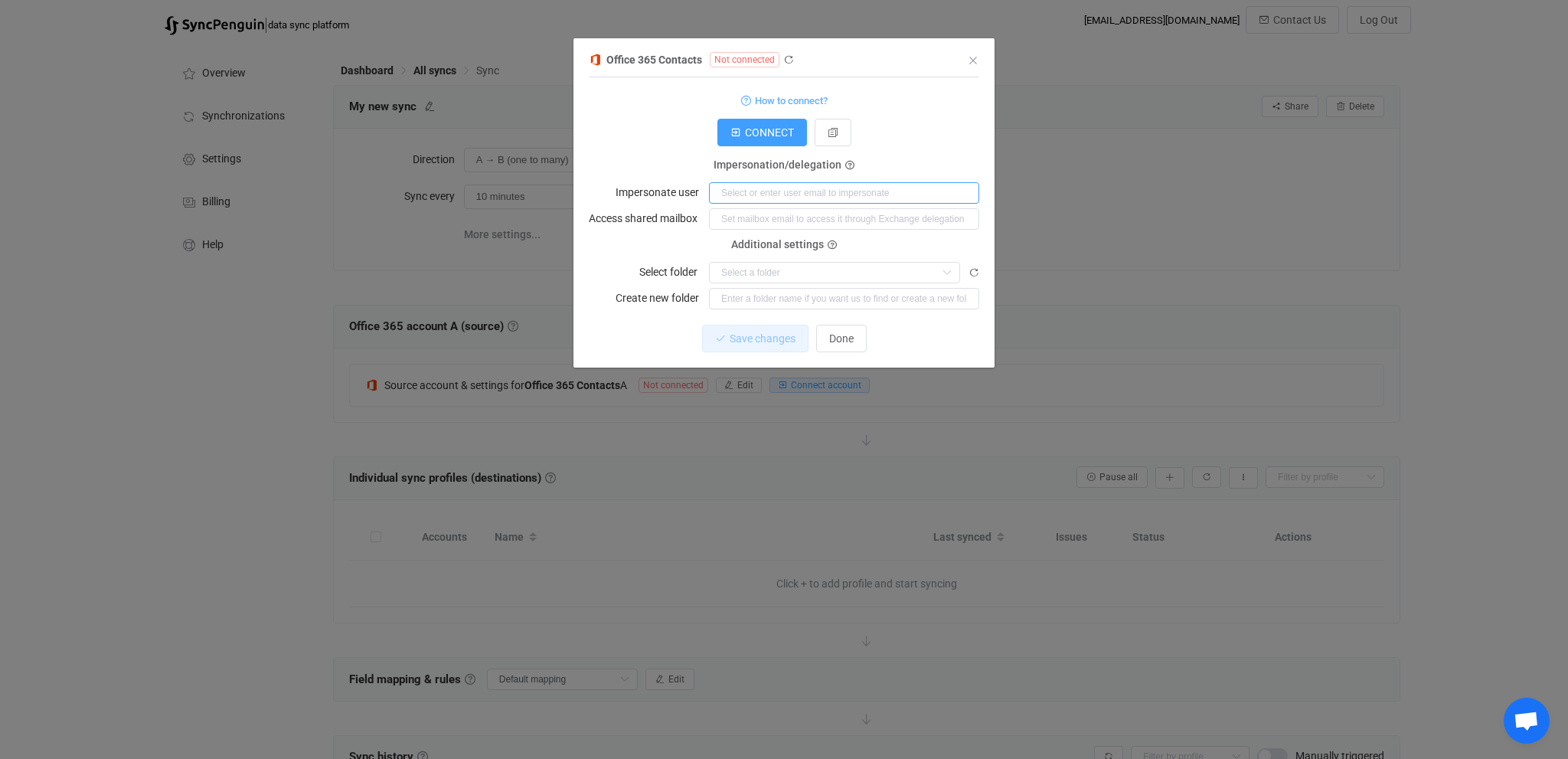
click at [775, 202] on input "dialog" at bounding box center [843, 193] width 270 height 21
paste input "[EMAIL_ADDRESS][DOMAIN_NAME]"
type input "[EMAIL_ADDRESS][DOMAIN_NAME]"
click at [746, 130] on span "CONNECT" at bounding box center [769, 132] width 49 height 12
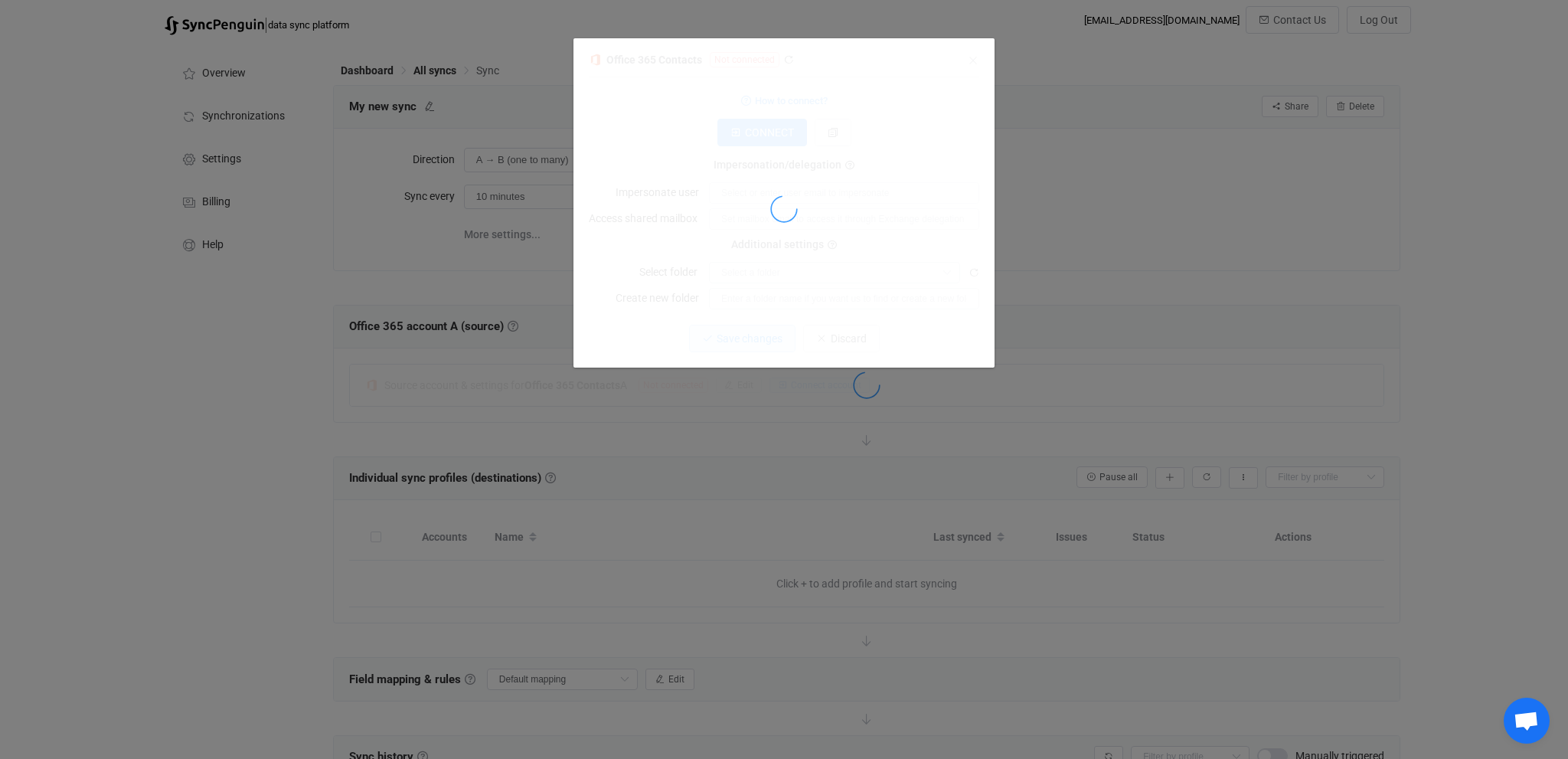
scroll to position [0, 0]
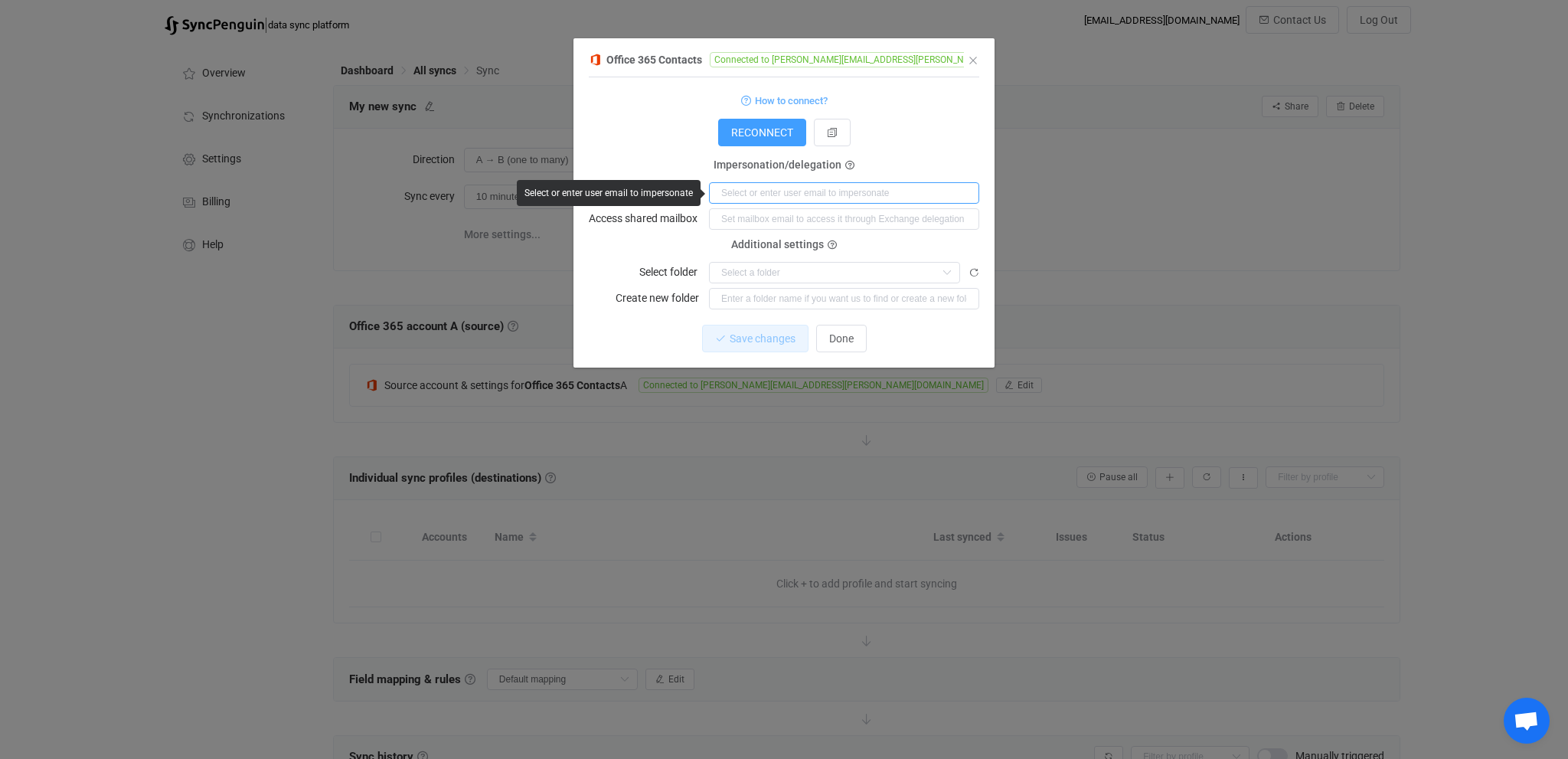
click at [758, 190] on input "dialog" at bounding box center [843, 193] width 270 height 21
paste input "[EMAIL_ADDRESS][DOMAIN_NAME]"
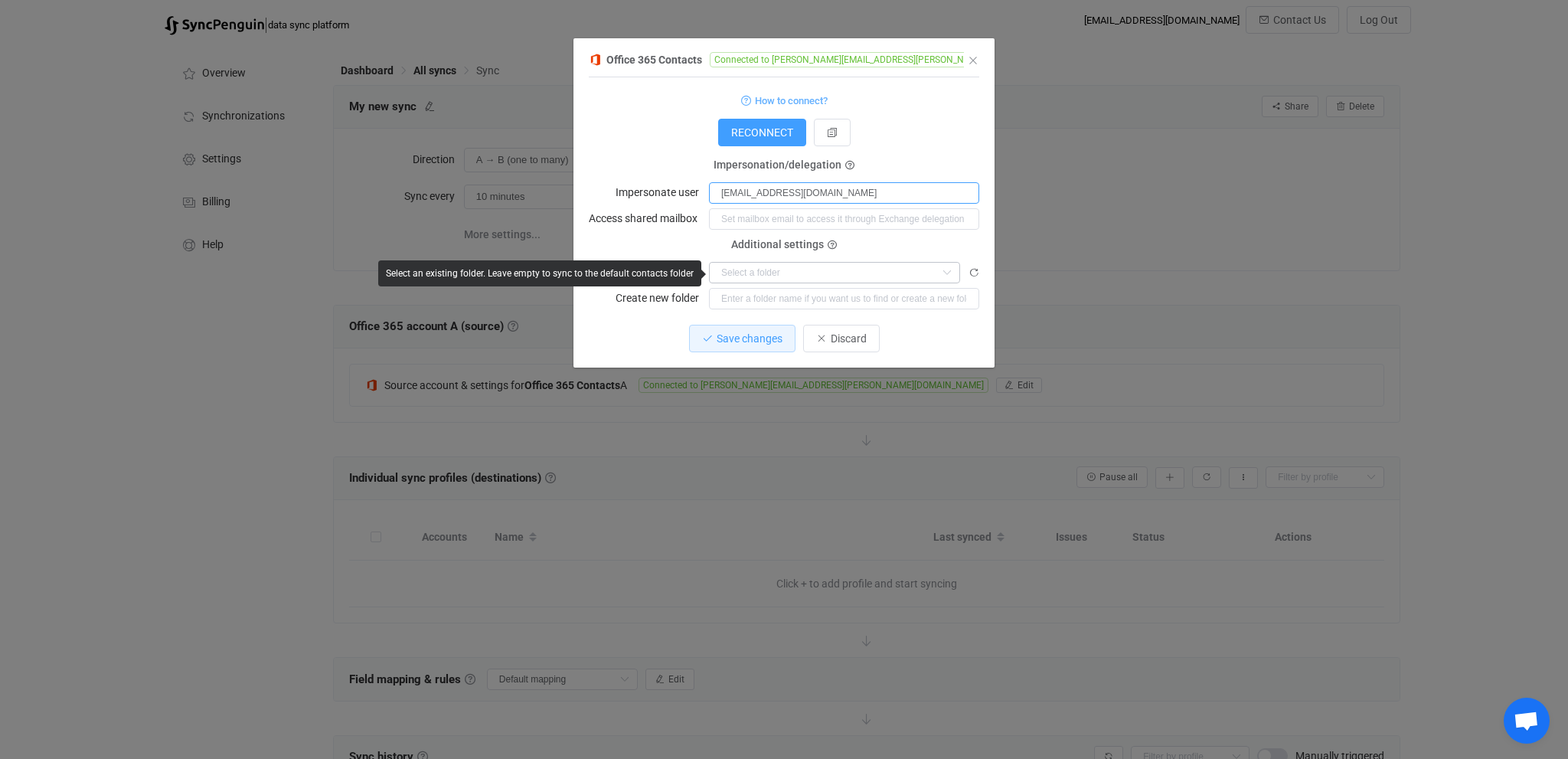
type input "[EMAIL_ADDRESS][DOMAIN_NAME]"
click at [794, 271] on input "dialog" at bounding box center [834, 272] width 251 height 21
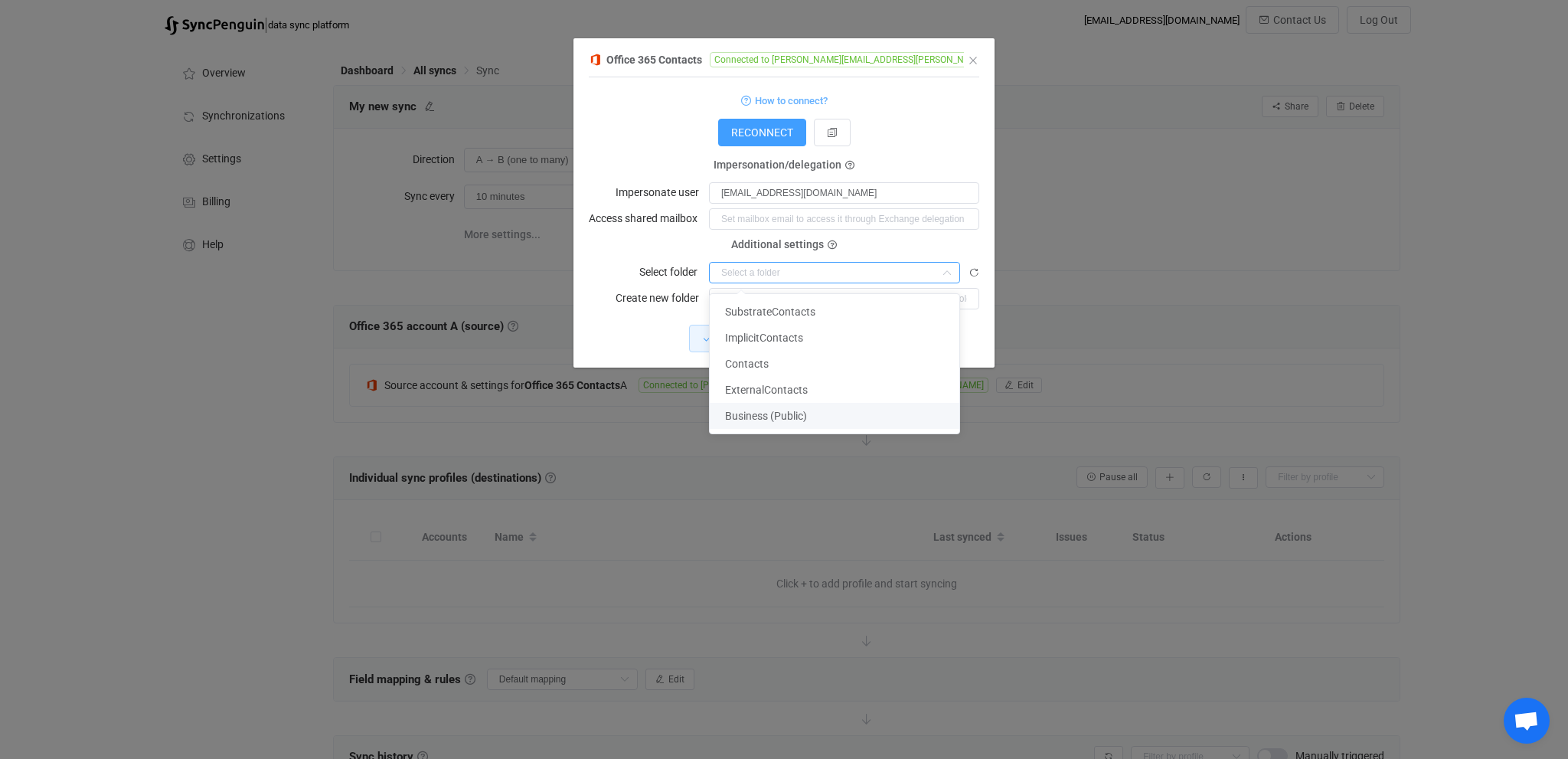
click at [782, 415] on span "Business (Public)" at bounding box center [766, 415] width 82 height 12
type input "Business (Public)"
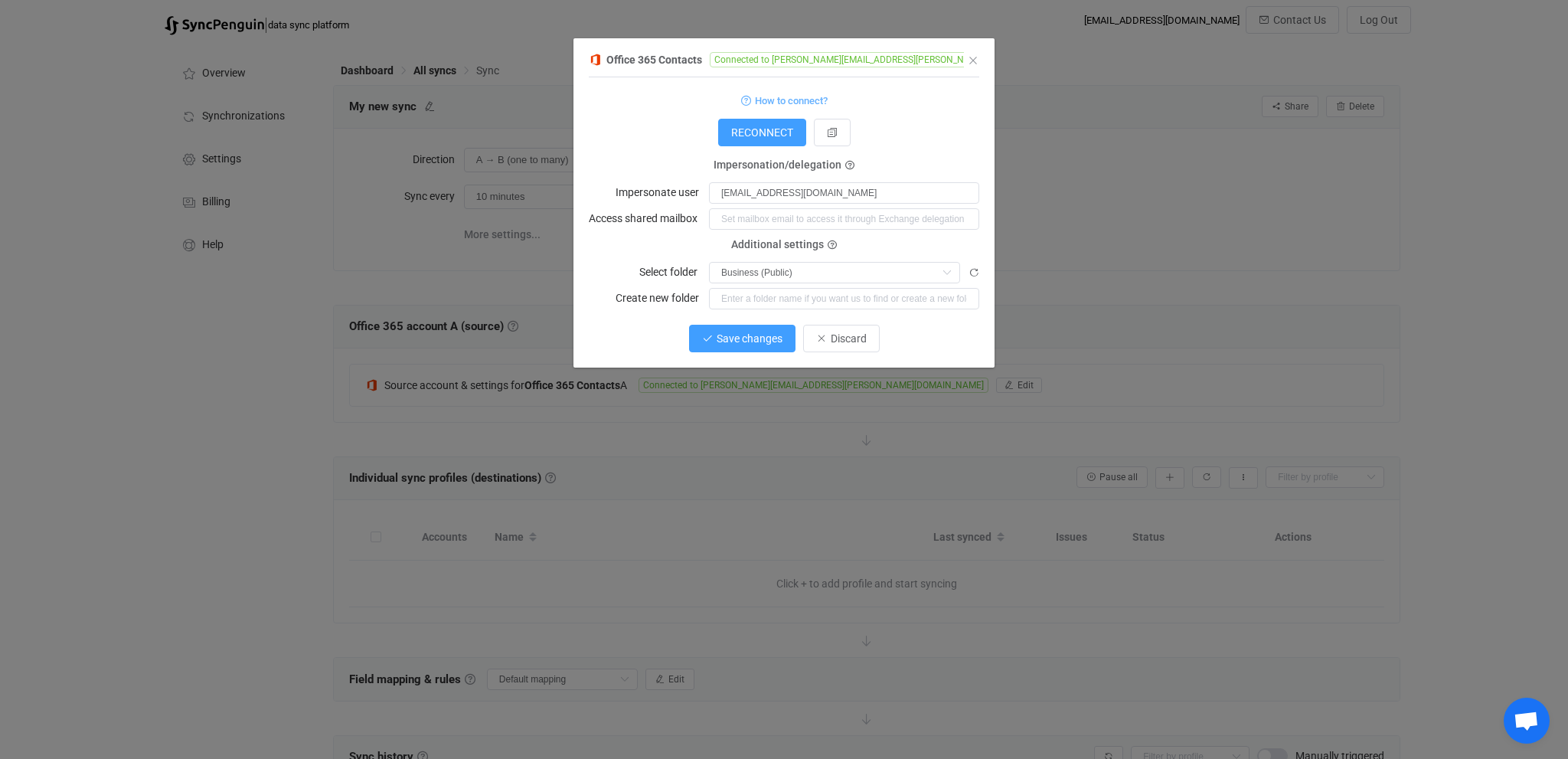
click at [740, 342] on span "Save changes" at bounding box center [750, 338] width 66 height 12
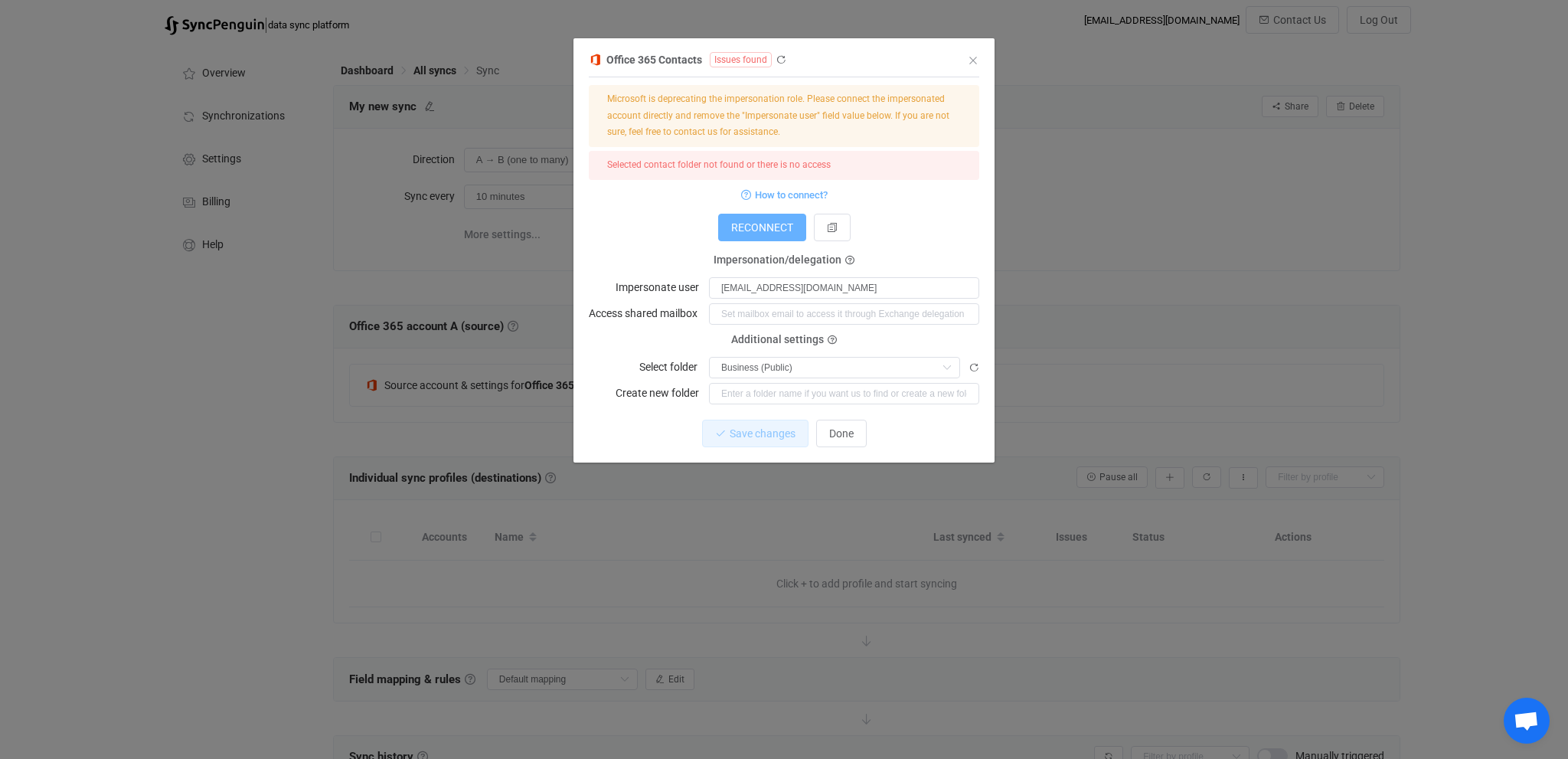
click at [754, 233] on span "RECONNECT" at bounding box center [762, 227] width 62 height 12
click at [845, 431] on span "Done" at bounding box center [841, 433] width 25 height 12
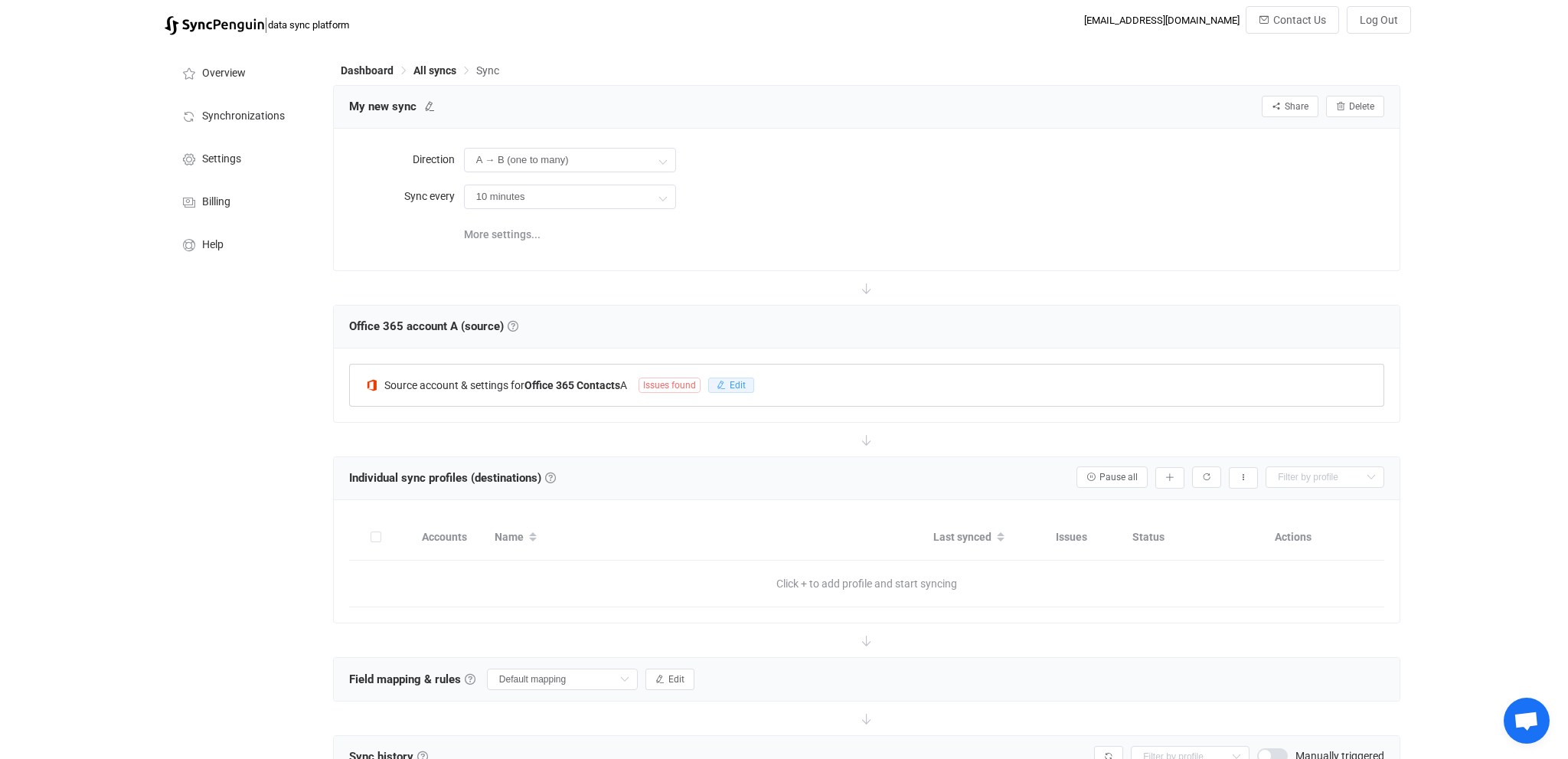
click at [736, 386] on span "Edit" at bounding box center [738, 385] width 16 height 11
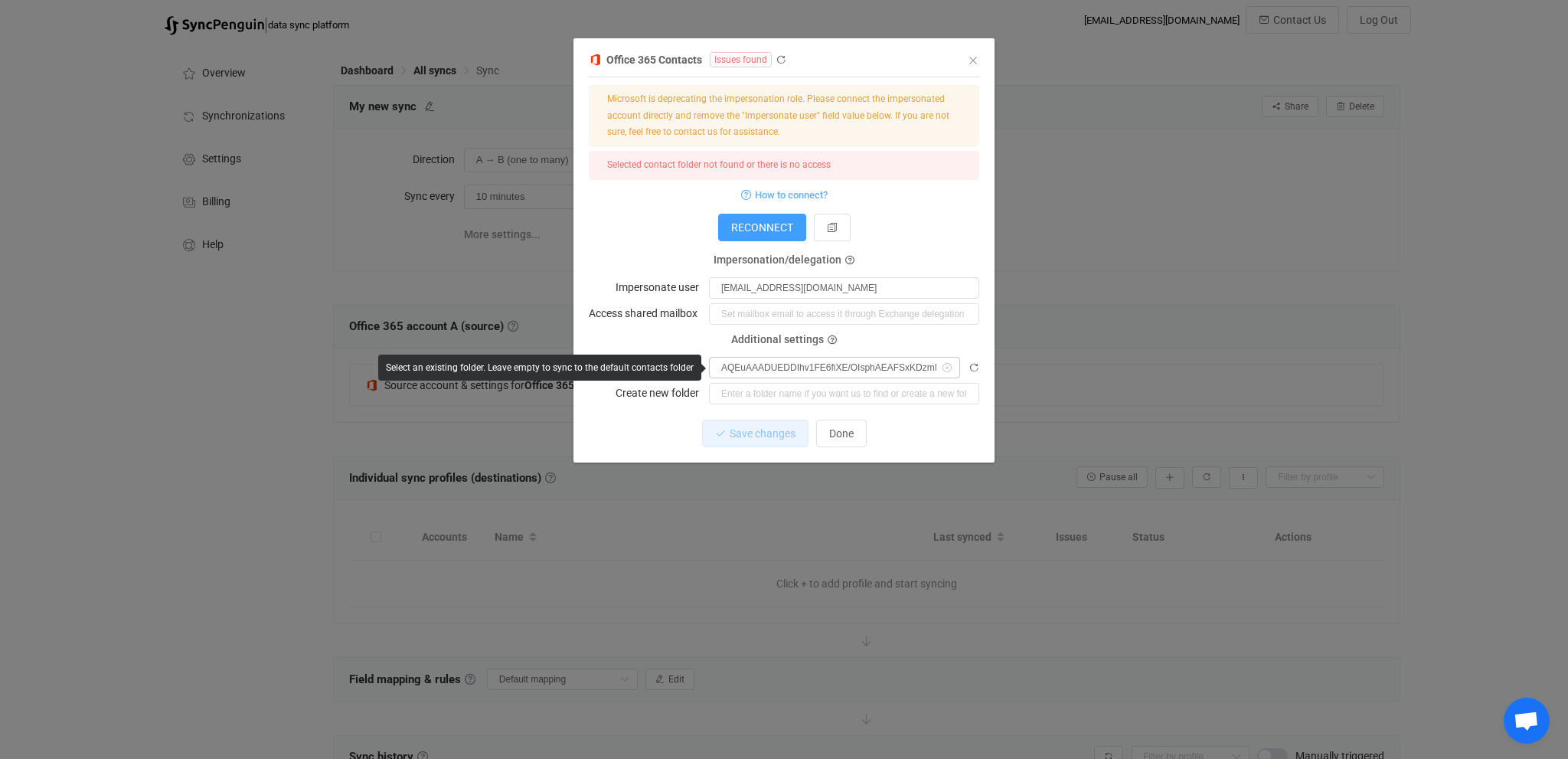
click at [941, 369] on icon "dialog" at bounding box center [946, 368] width 19 height 21
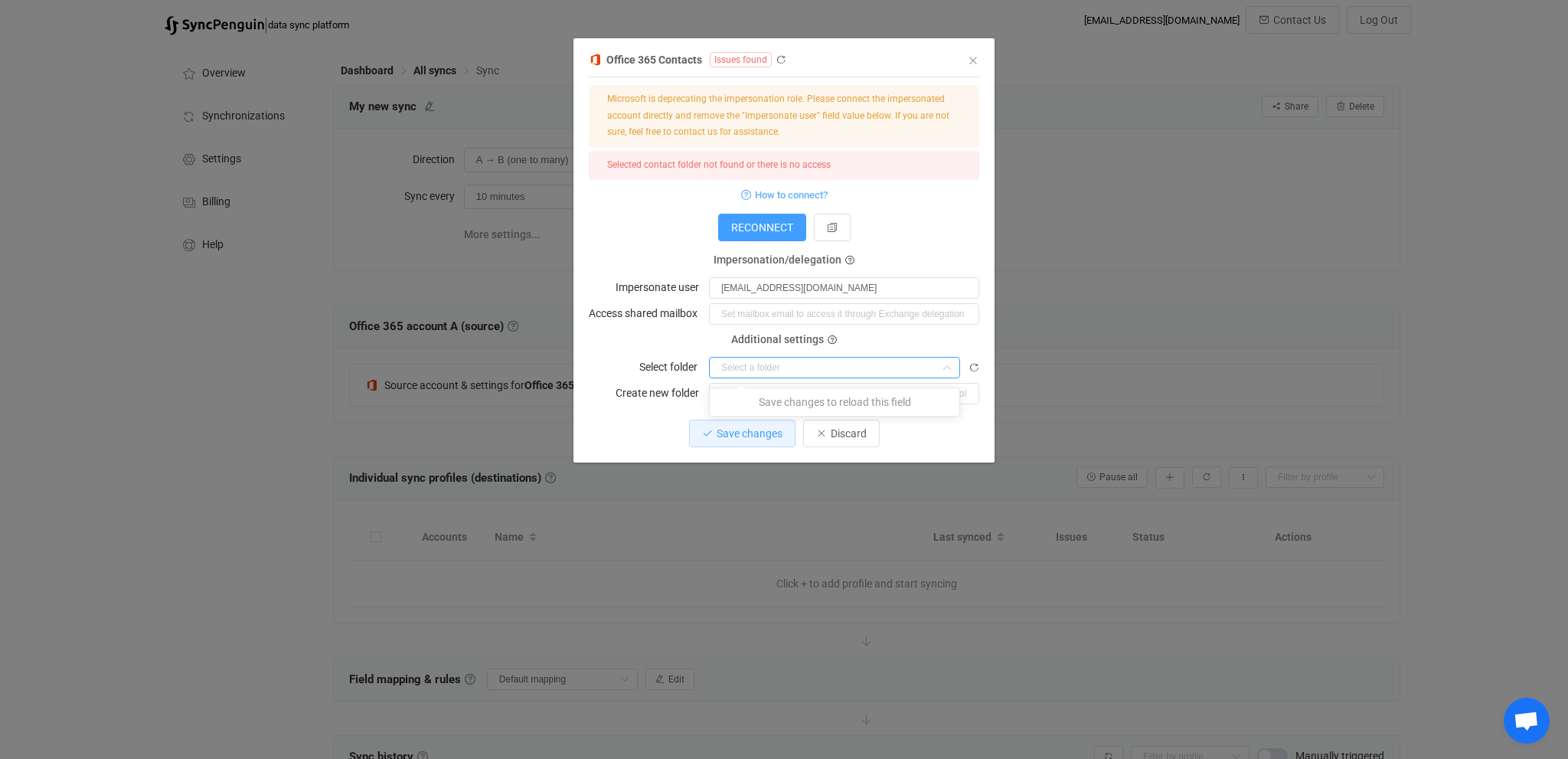
click at [941, 361] on icon "dialog" at bounding box center [946, 368] width 19 height 21
click at [905, 287] on input "[EMAIL_ADDRESS][DOMAIN_NAME]" at bounding box center [843, 288] width 270 height 21
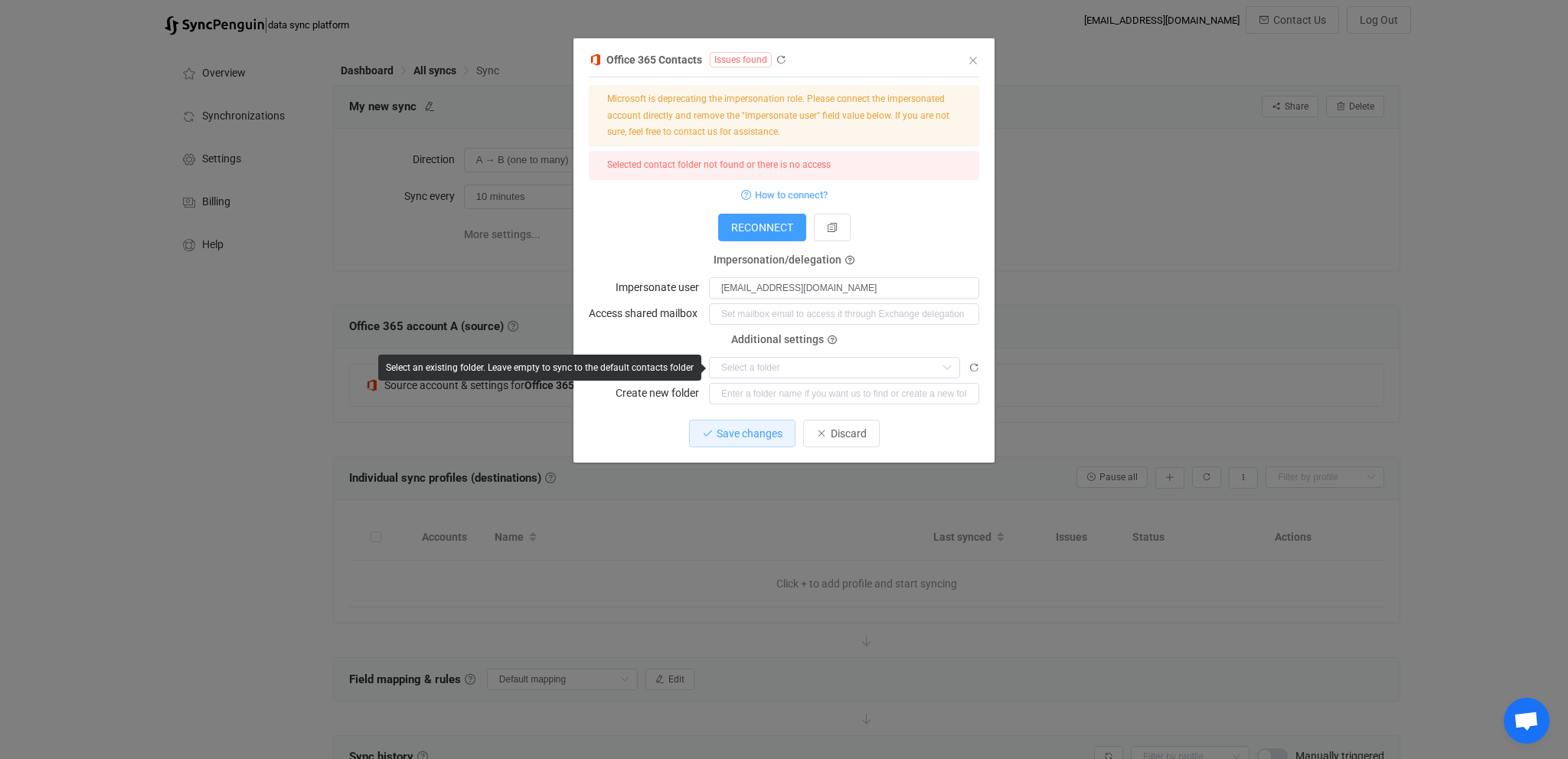
click at [966, 366] on div "dialog" at bounding box center [843, 367] width 270 height 22
click at [975, 367] on icon "dialog" at bounding box center [973, 368] width 11 height 11
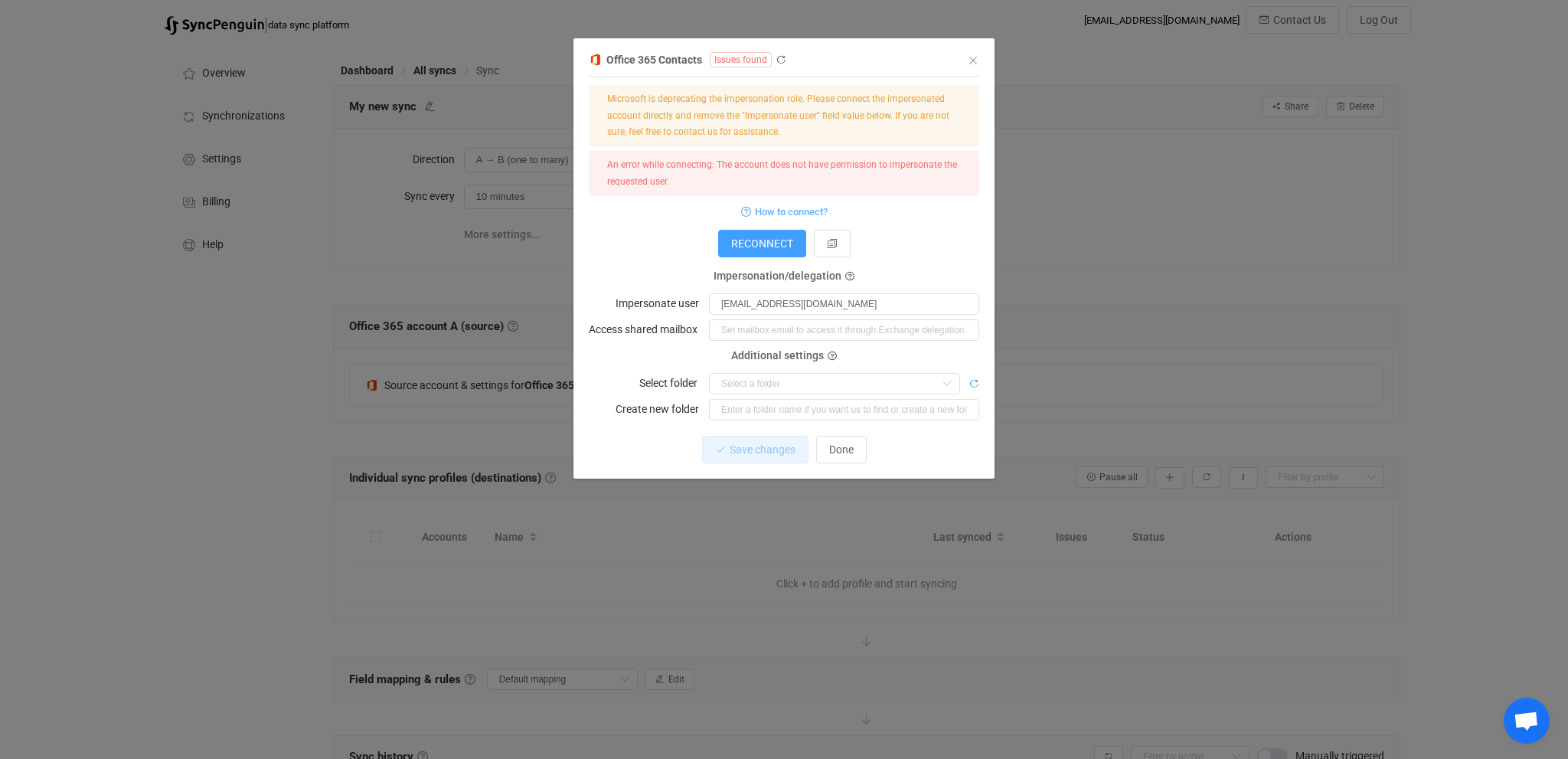
click at [975, 367] on div "Additional settings Select folder" at bounding box center [784, 375] width 390 height 39
click at [973, 386] on icon "dialog" at bounding box center [973, 383] width 11 height 11
click at [973, 60] on icon "Close" at bounding box center [973, 60] width 12 height 12
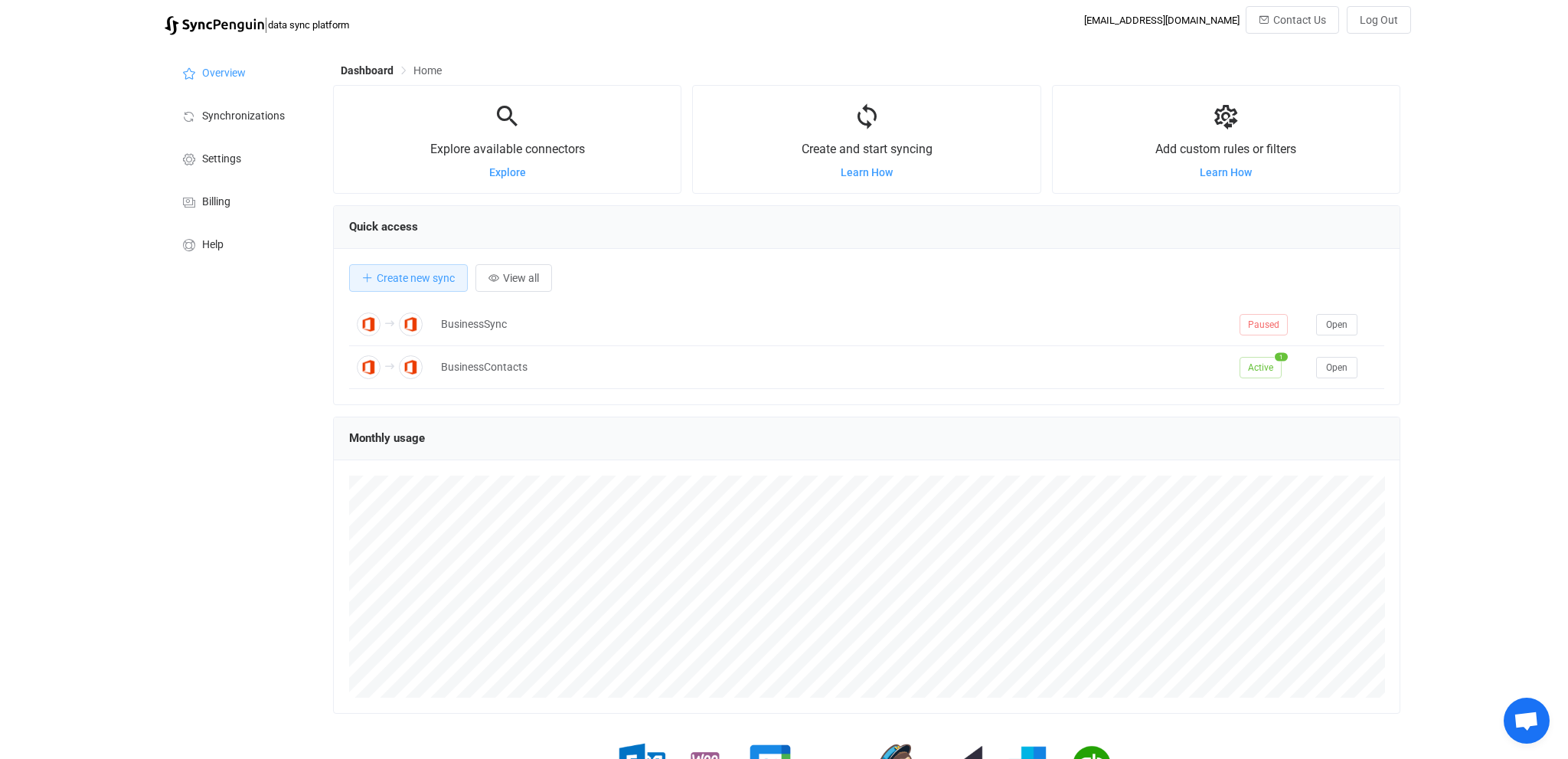
scroll to position [296, 1067]
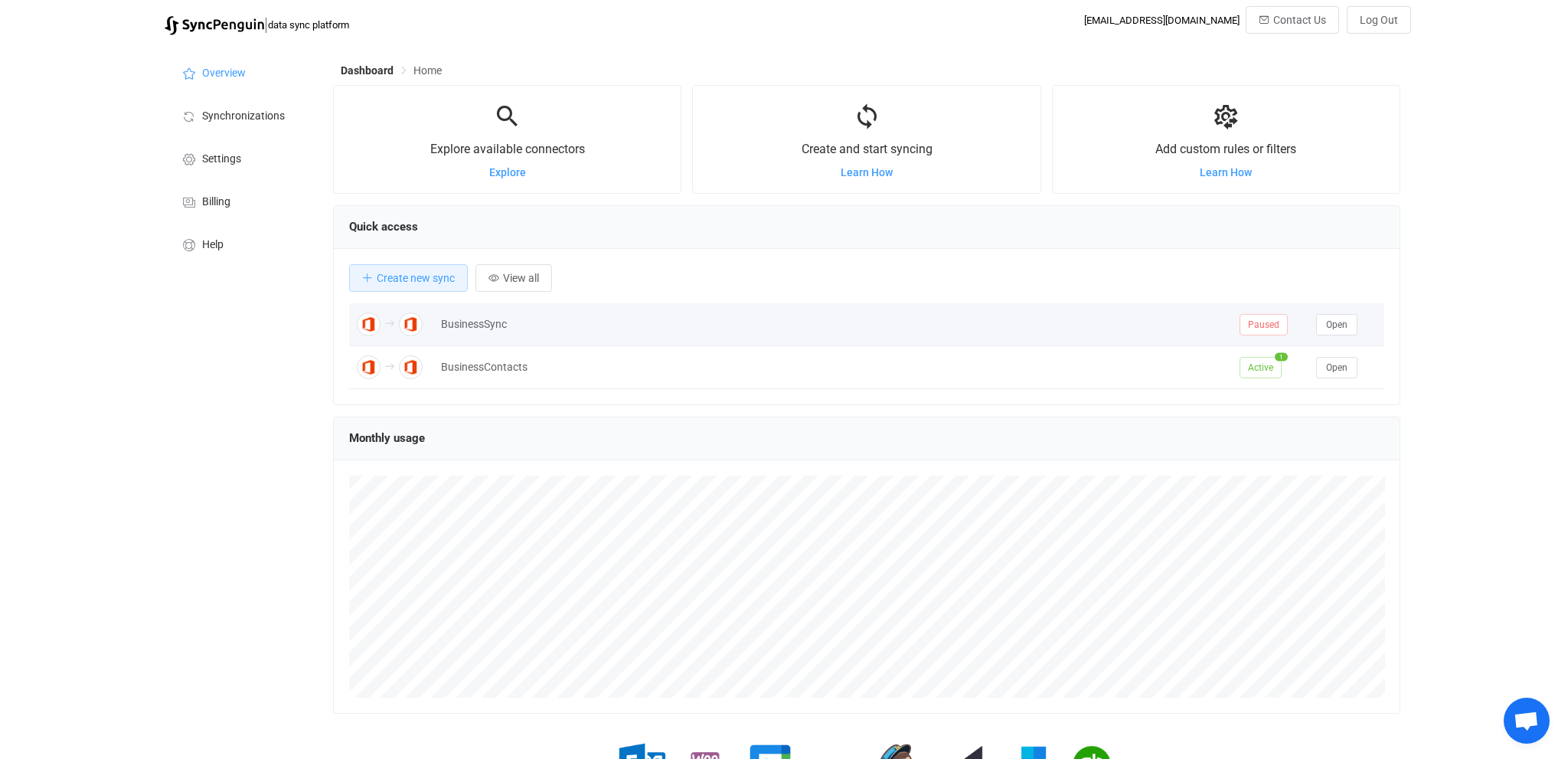
click at [361, 324] on img at bounding box center [368, 324] width 24 height 24
click at [367, 327] on img at bounding box center [368, 324] width 24 height 24
click at [369, 324] on img at bounding box center [368, 324] width 24 height 24
click at [396, 328] on div at bounding box center [391, 324] width 69 height 24
click at [463, 328] on div "BusinessSync" at bounding box center [832, 324] width 799 height 17
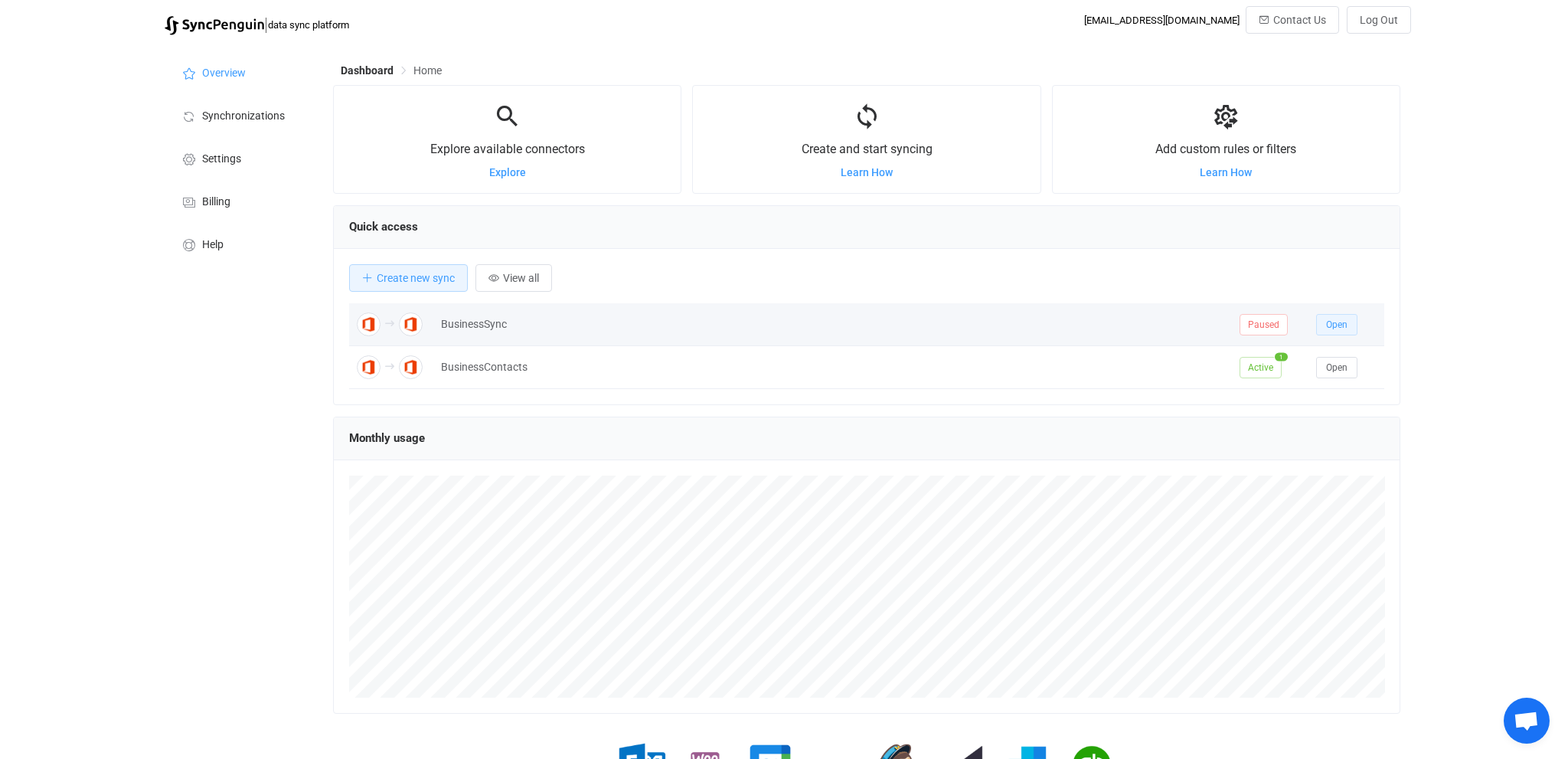
click at [1338, 327] on span "Open" at bounding box center [1337, 324] width 21 height 11
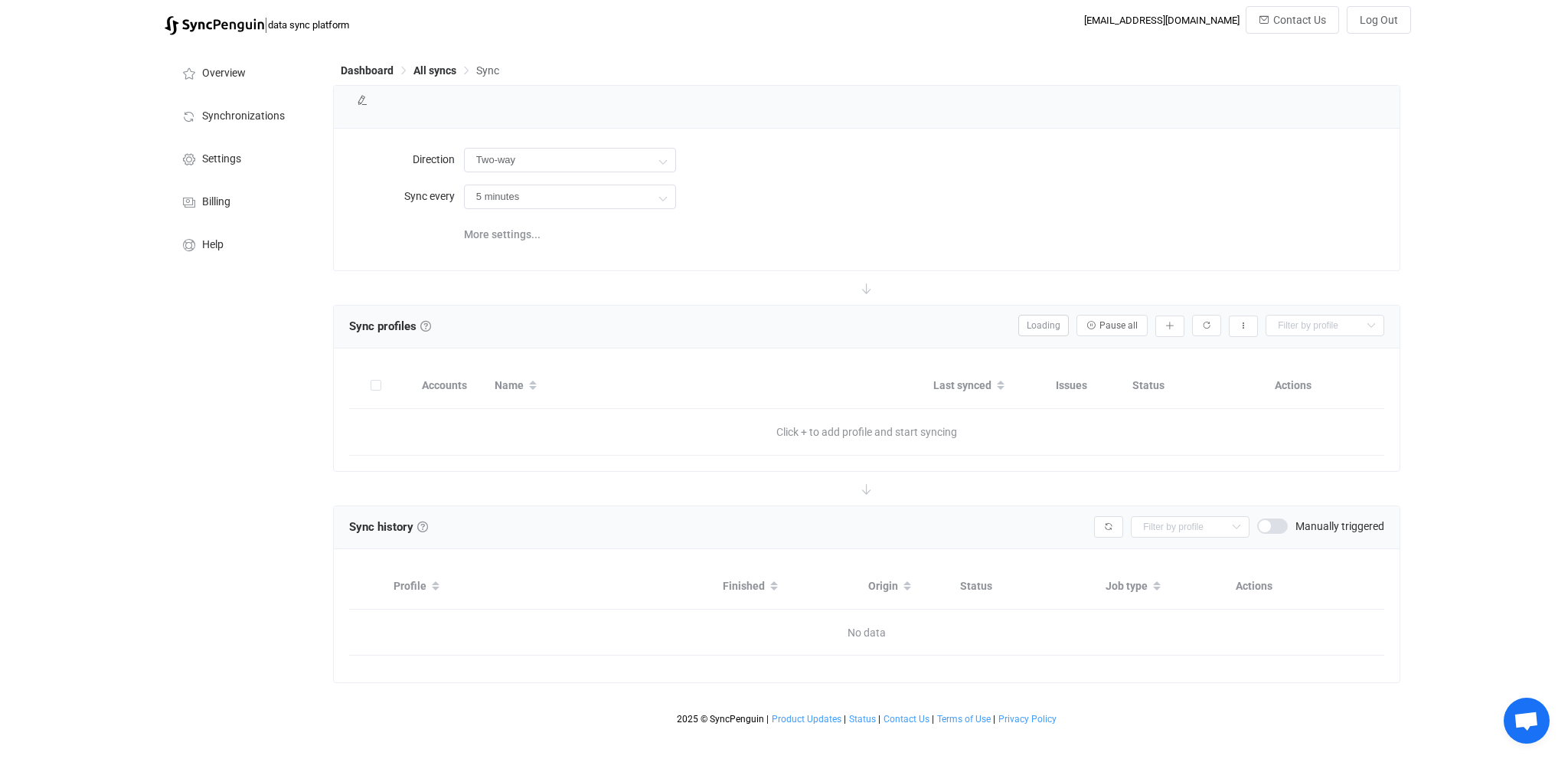
type input "A → B (one to many)"
type input "10 minutes"
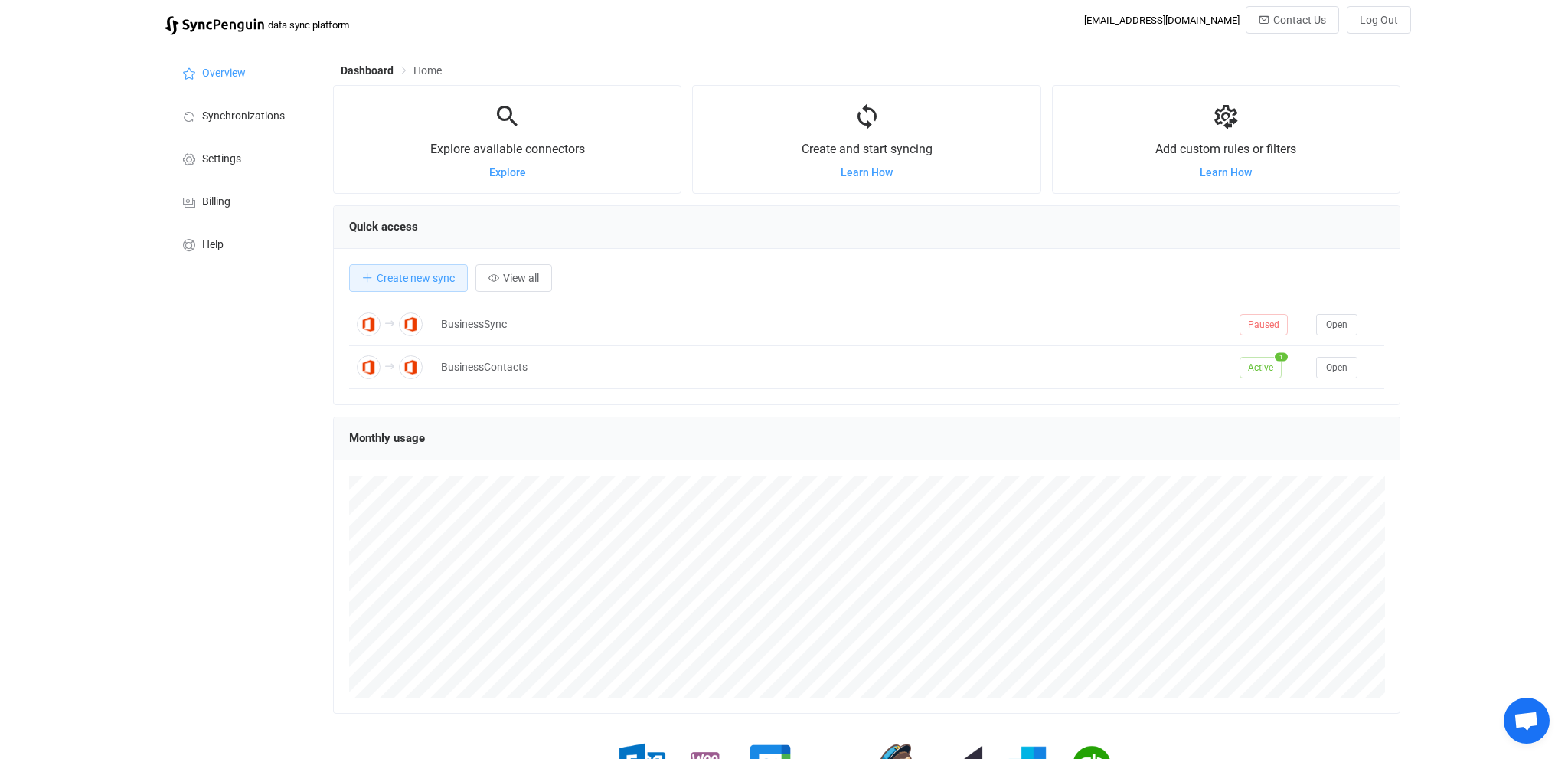
scroll to position [297, 1067]
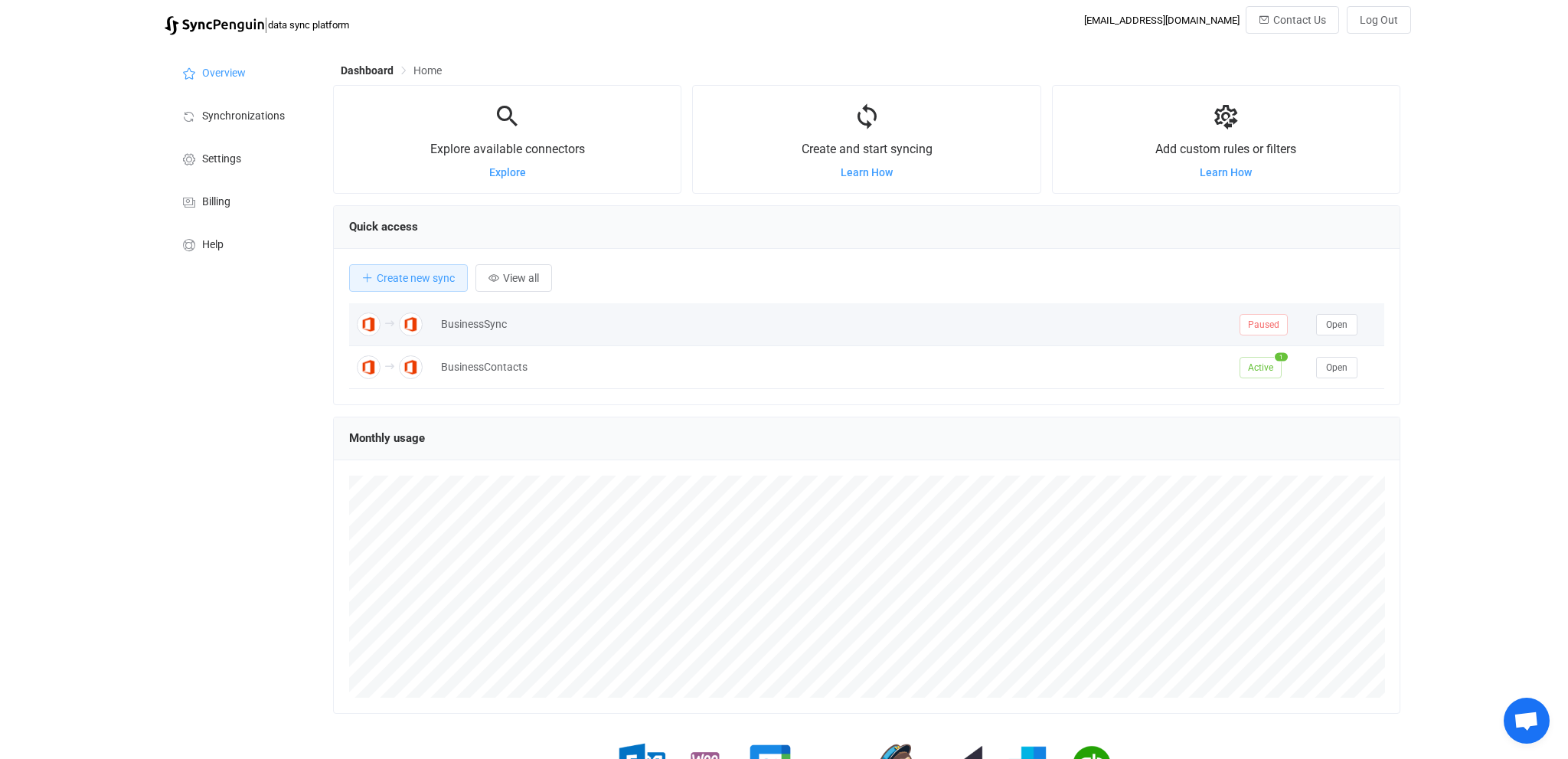
click at [355, 323] on div at bounding box center [391, 324] width 84 height 24
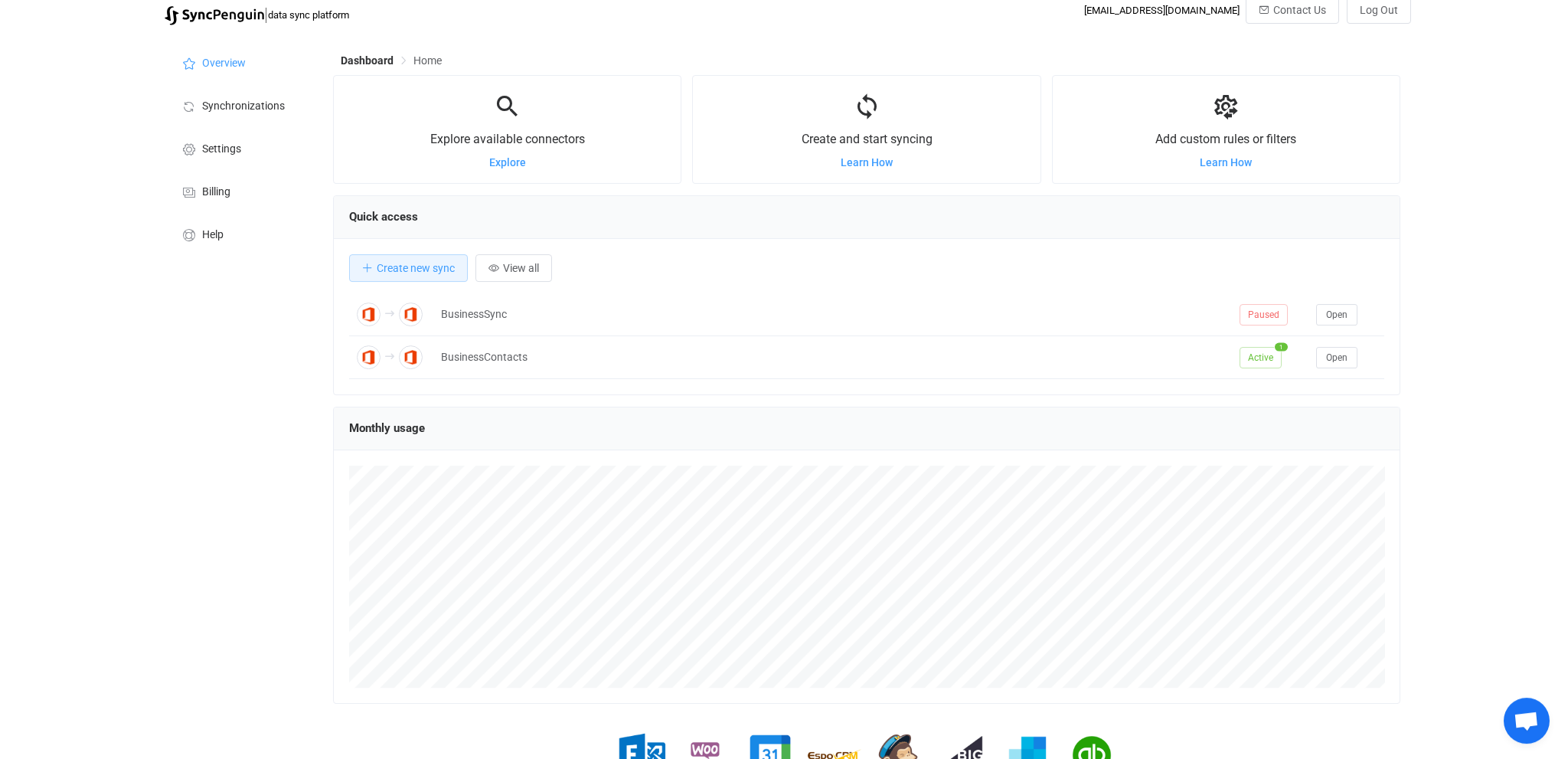
scroll to position [0, 0]
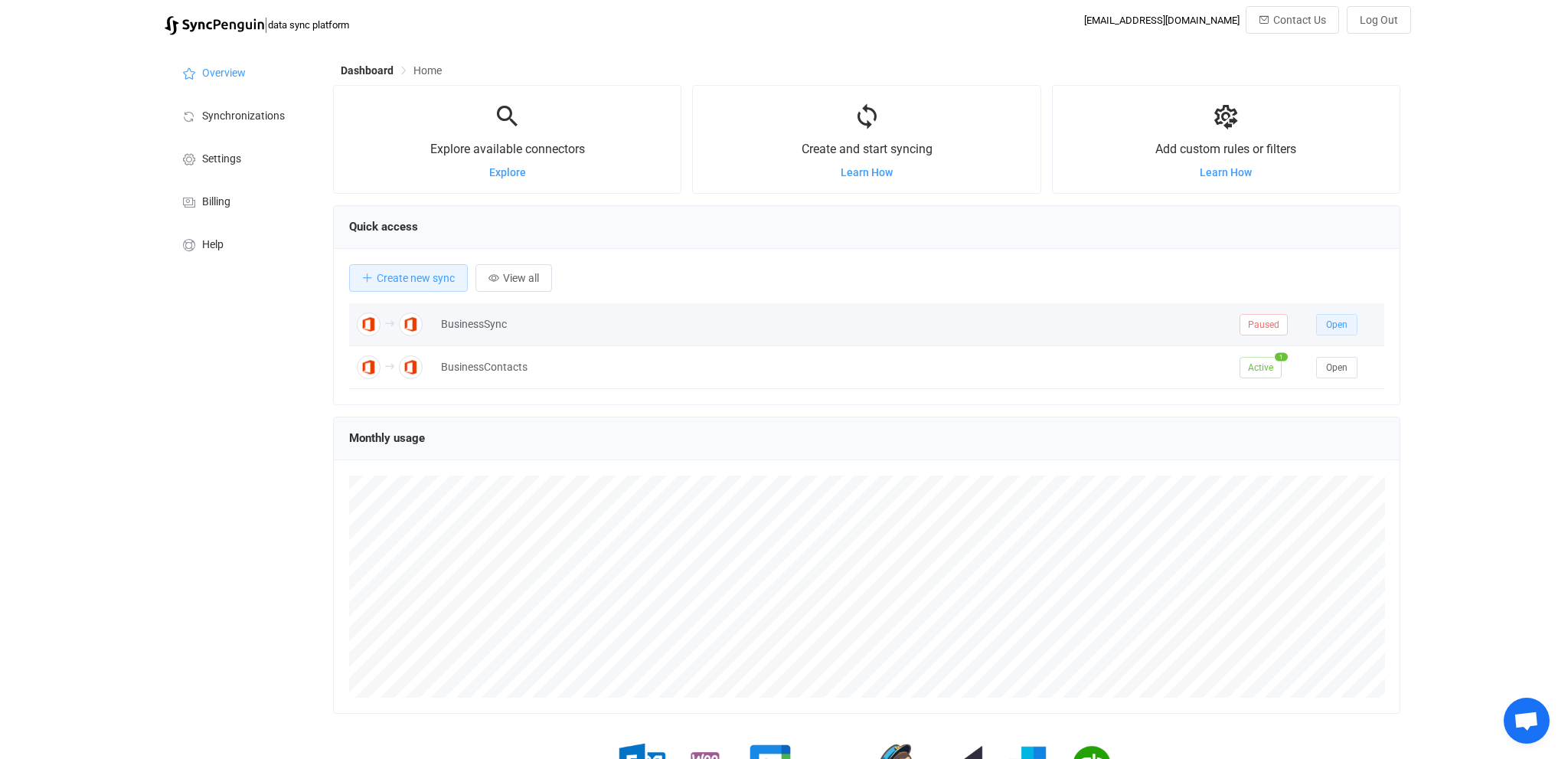
click at [1324, 327] on button "Open" at bounding box center [1337, 325] width 41 height 21
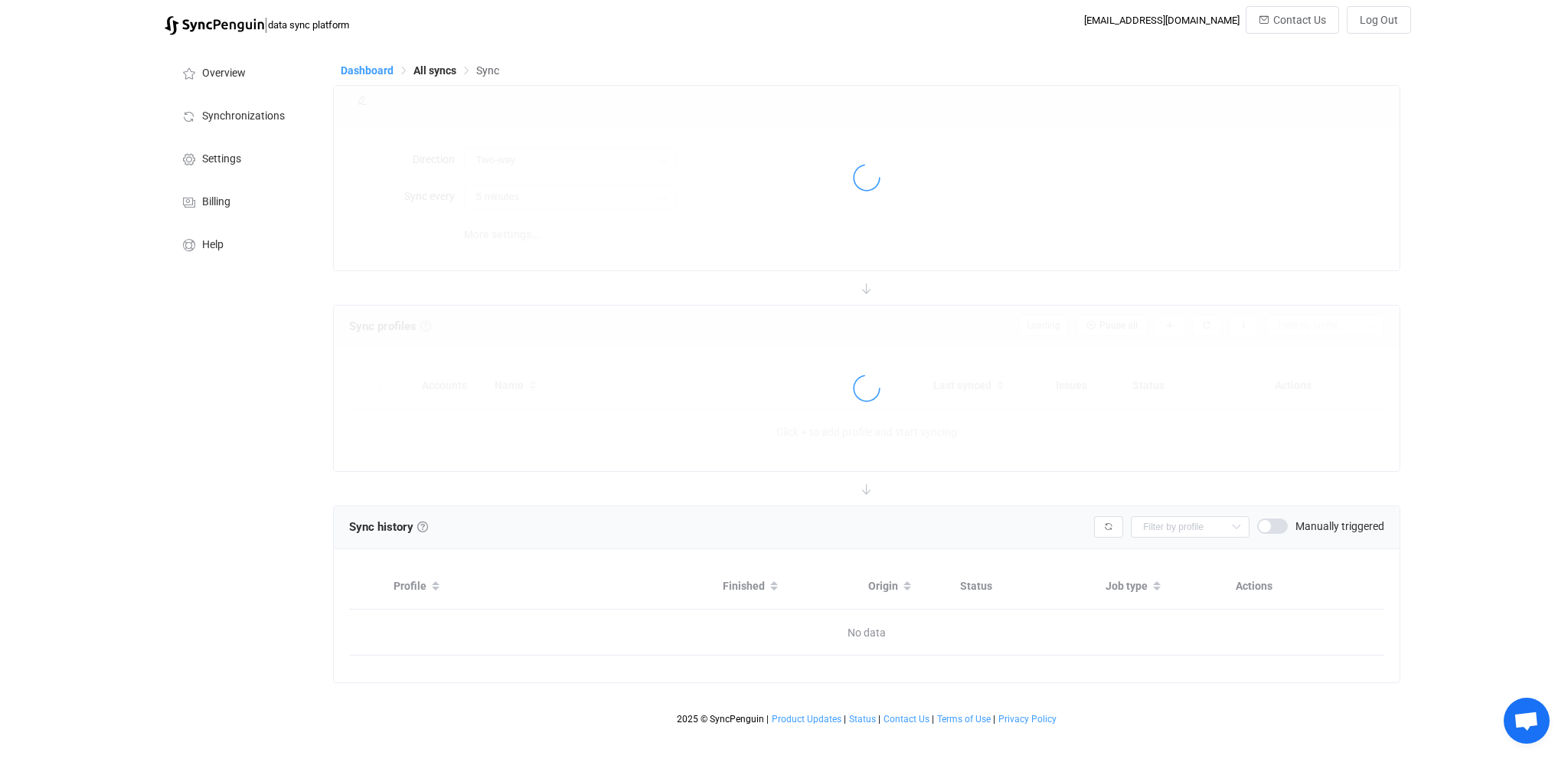
click at [374, 70] on span "Dashboard" at bounding box center [367, 70] width 52 height 12
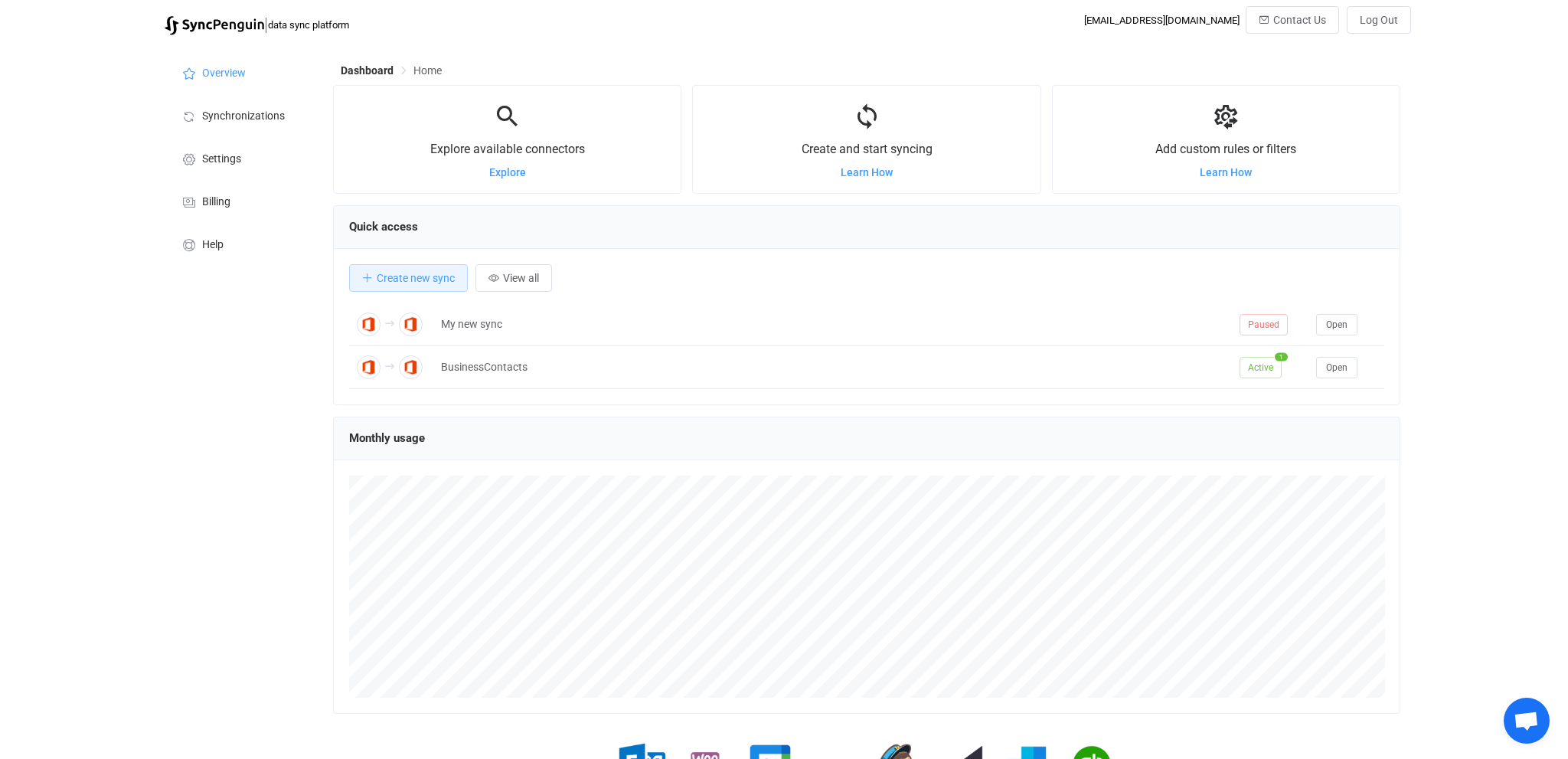
scroll to position [297, 1067]
click at [1340, 368] on span "Open" at bounding box center [1337, 368] width 21 height 11
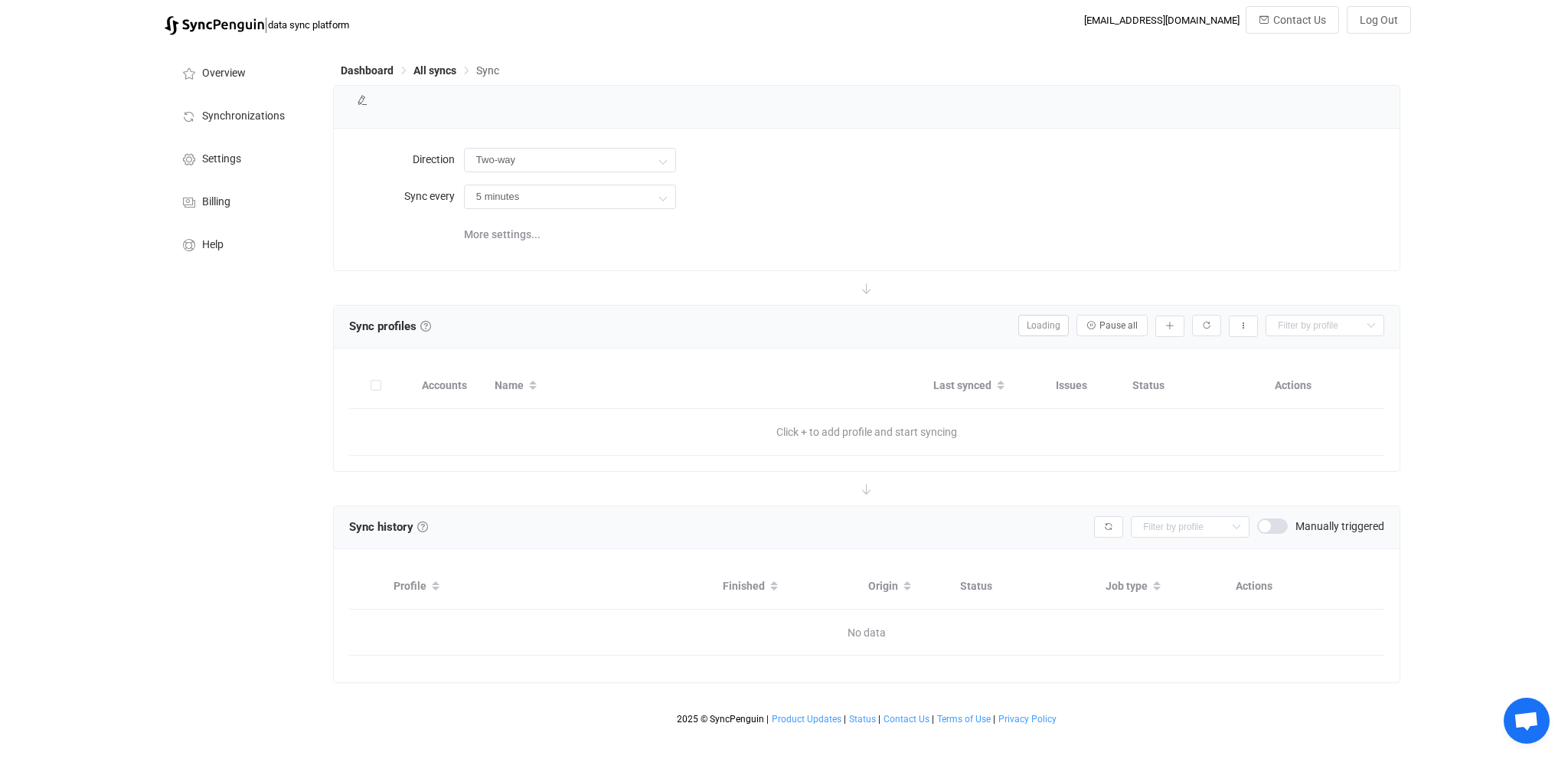
type input "A → B"
type input "1 hour"
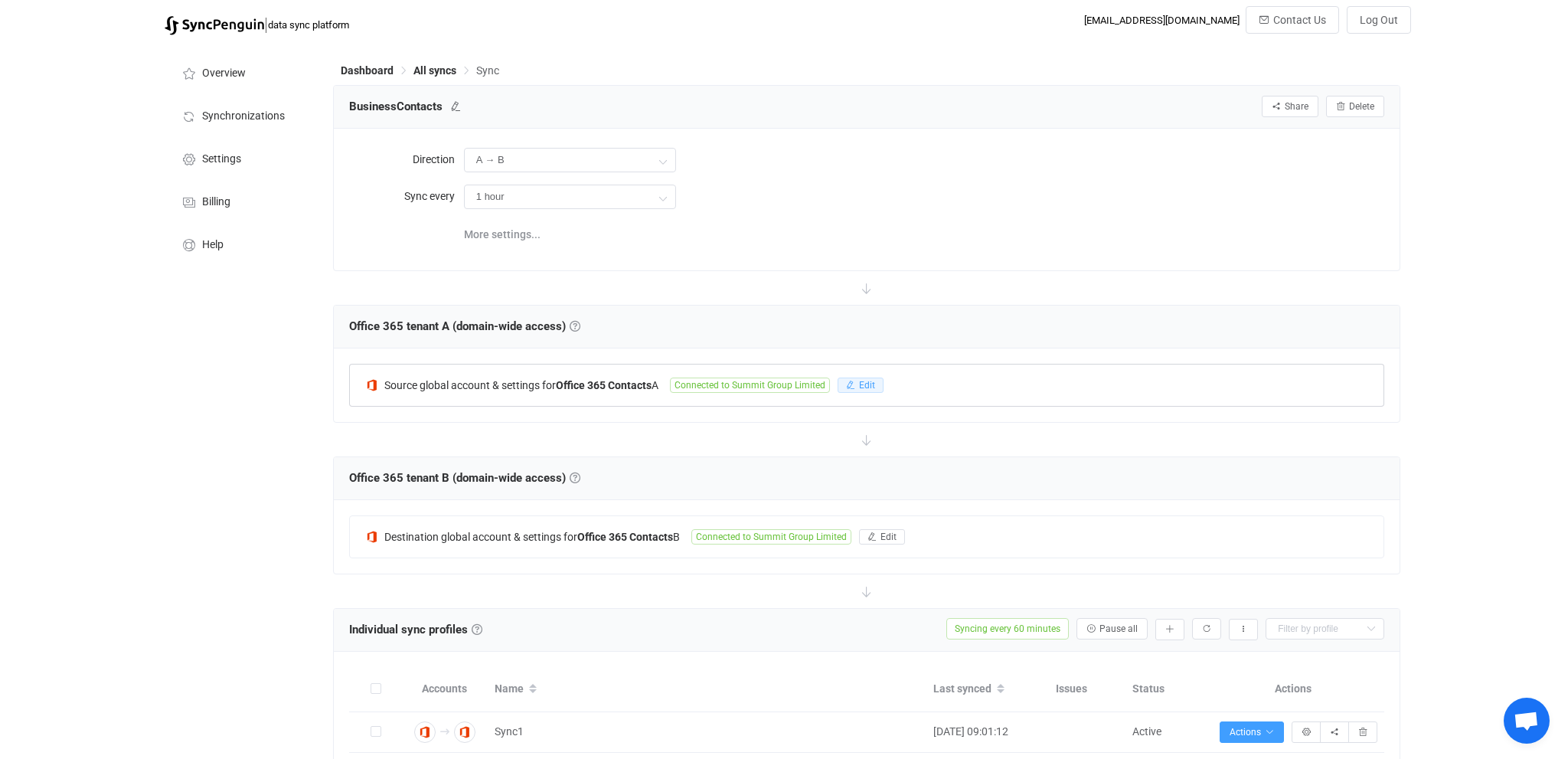
click at [873, 387] on span "Edit" at bounding box center [867, 385] width 16 height 11
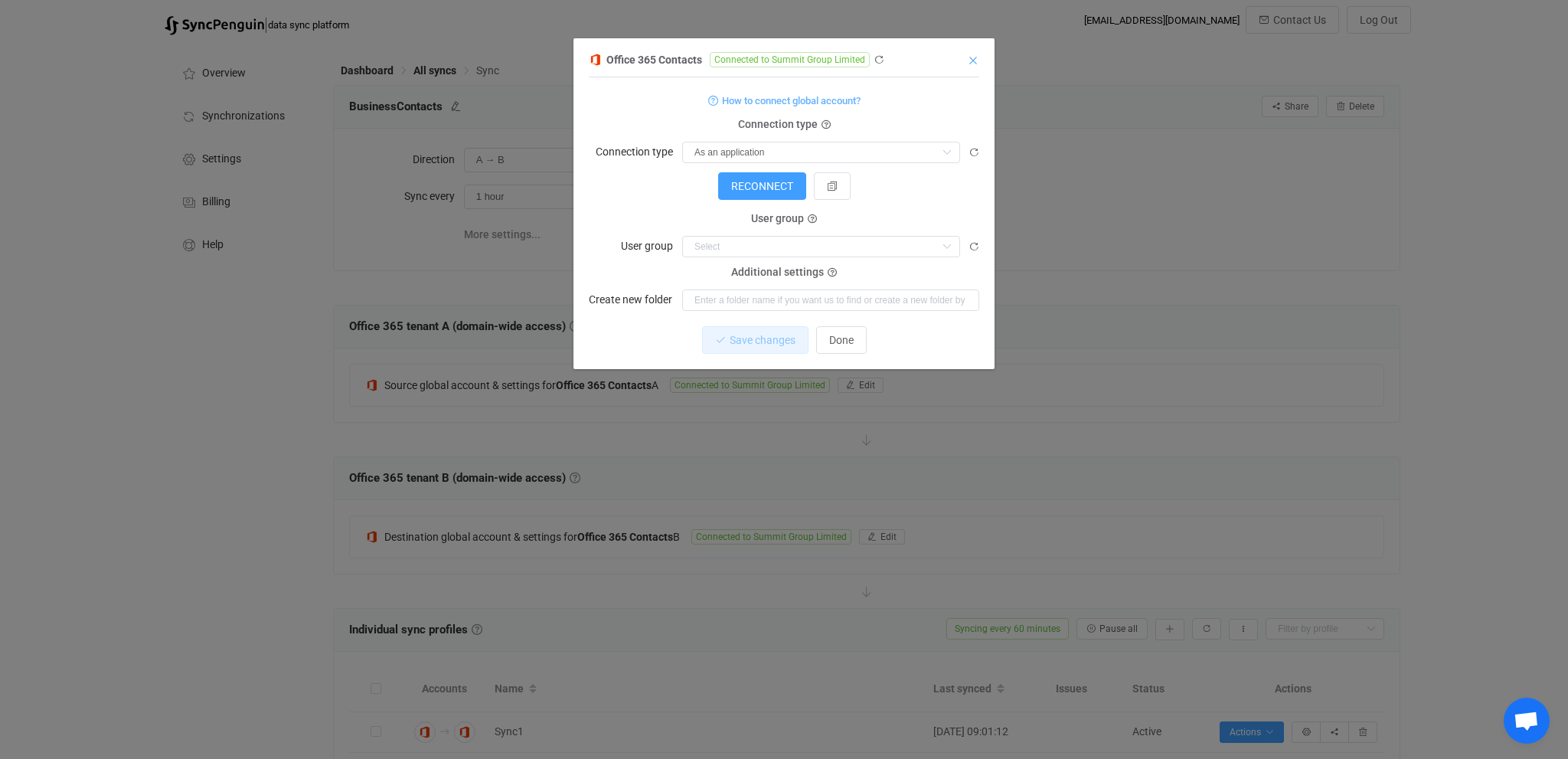
click at [975, 62] on icon "Close" at bounding box center [973, 60] width 12 height 12
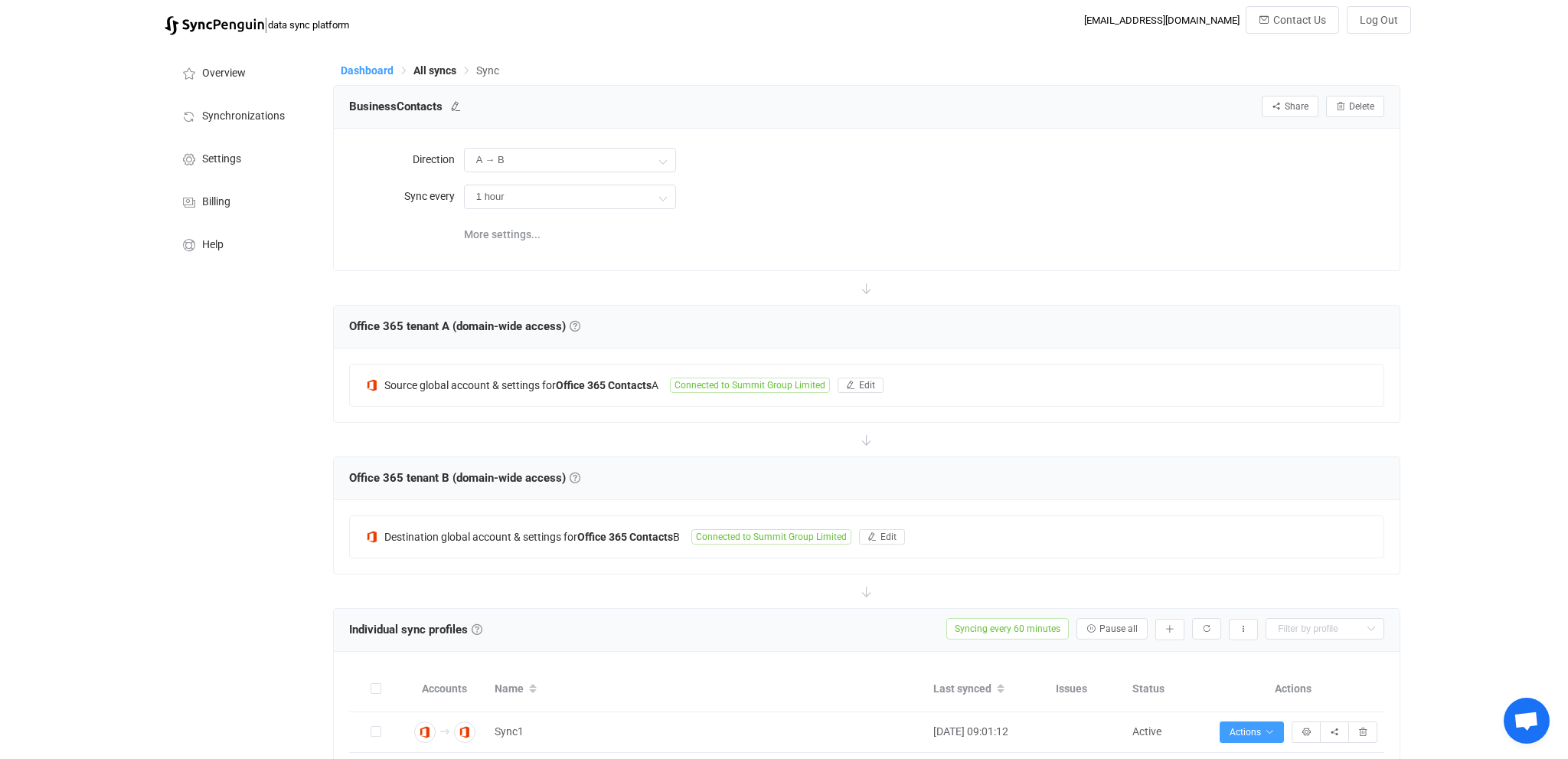
click at [349, 72] on span "Dashboard" at bounding box center [367, 70] width 52 height 12
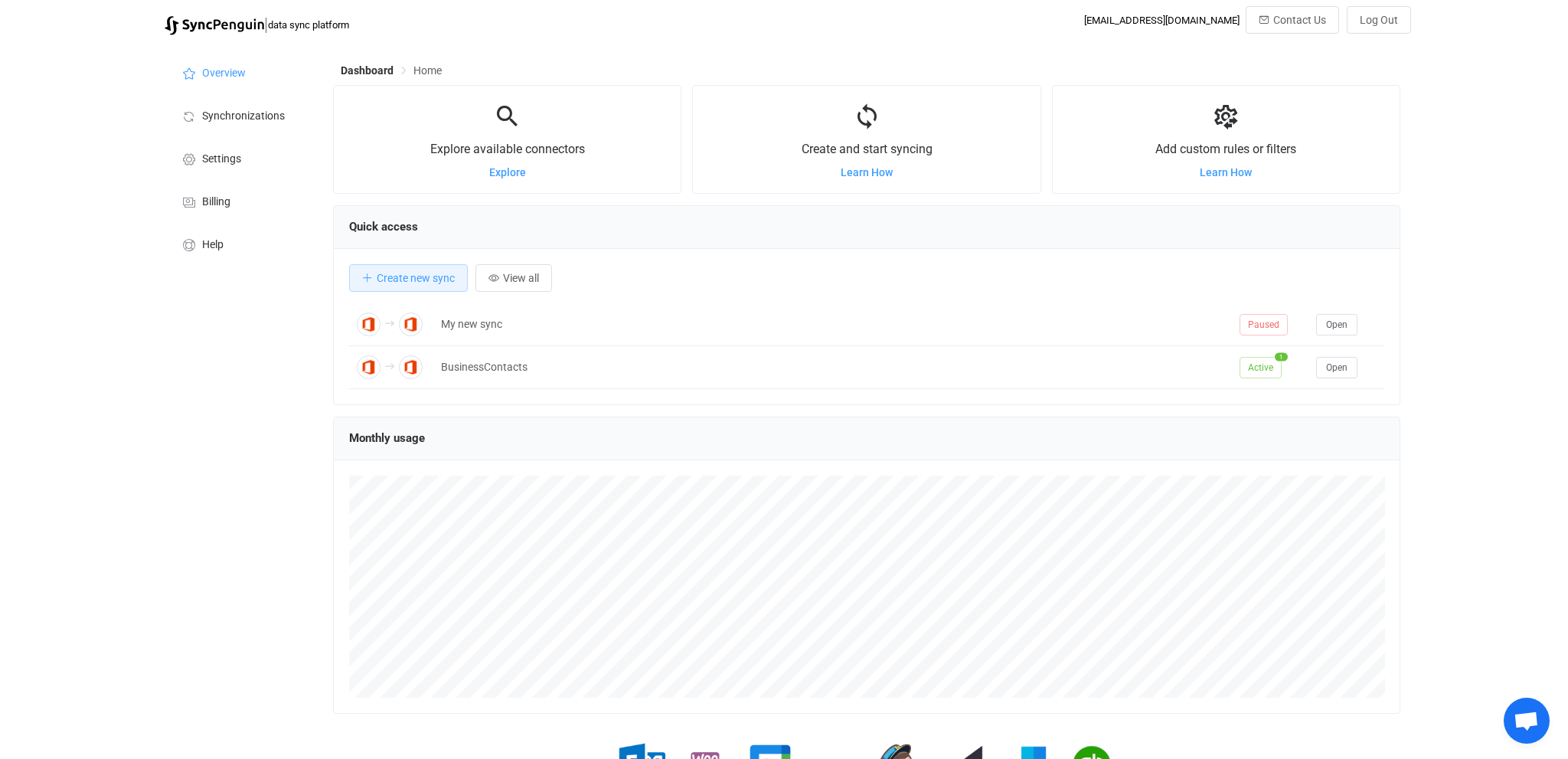
scroll to position [297, 1067]
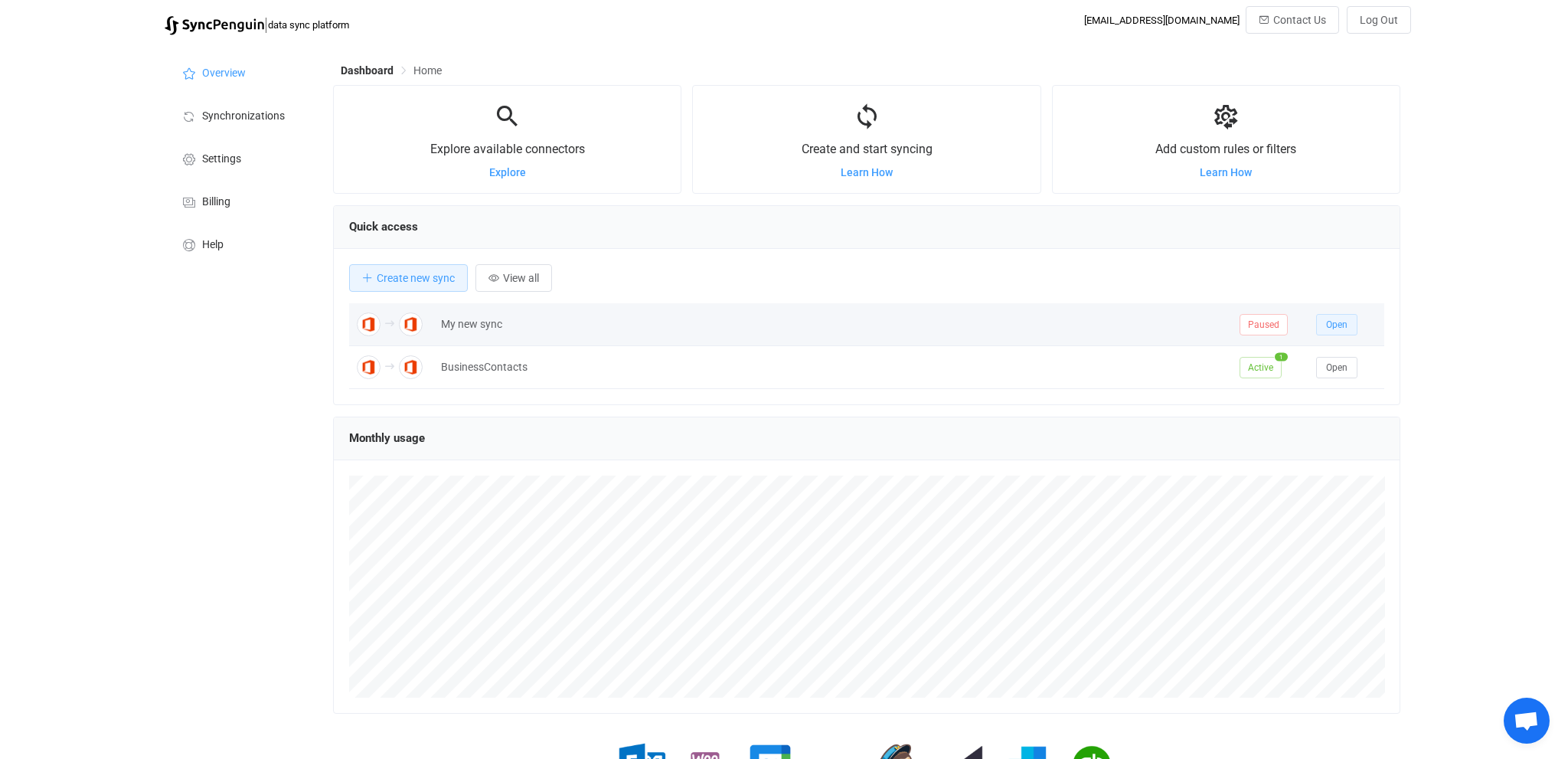
click at [1324, 322] on button "Open" at bounding box center [1337, 325] width 41 height 21
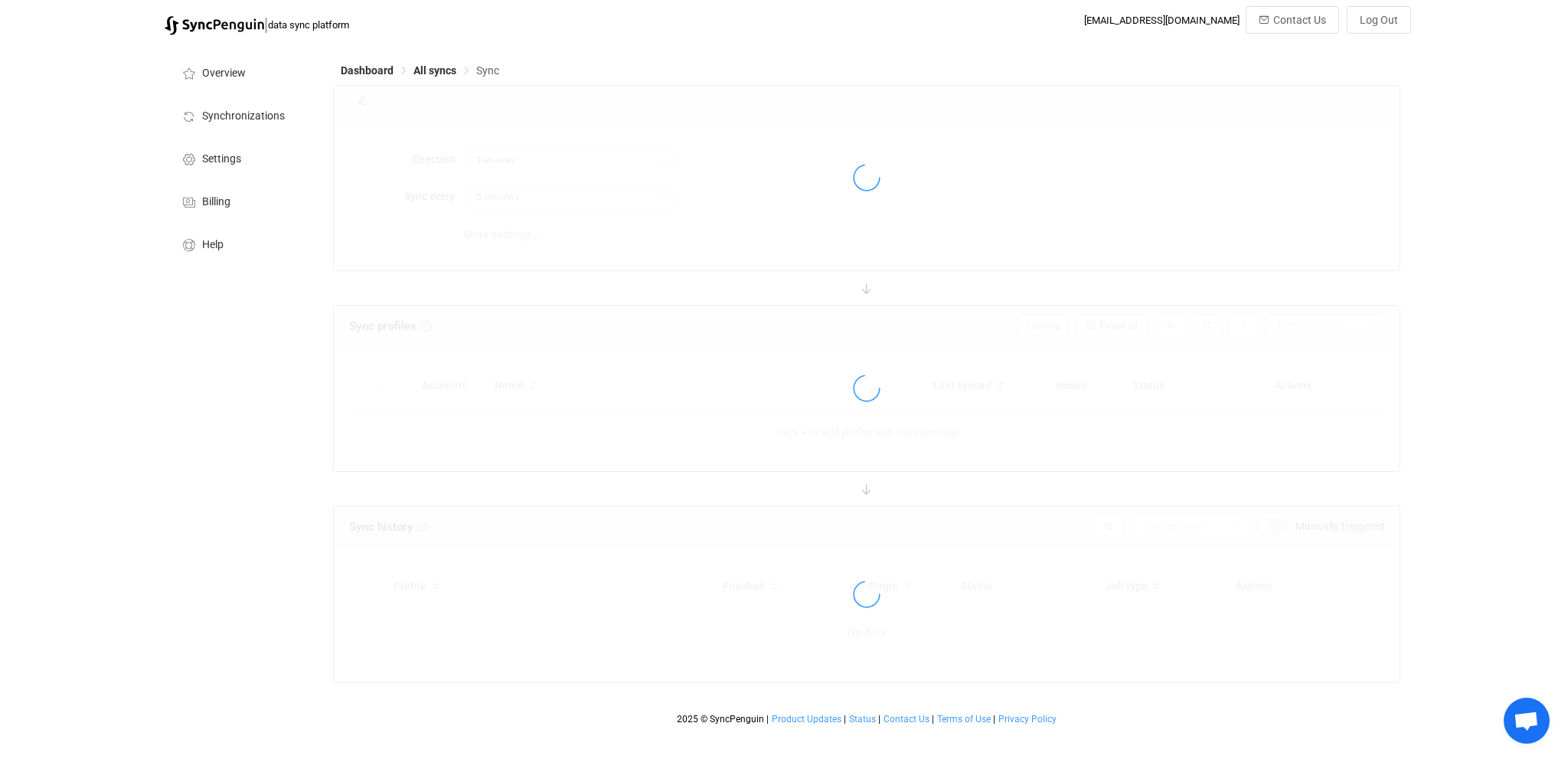
type input "A → B (one to many)"
type input "10 minutes"
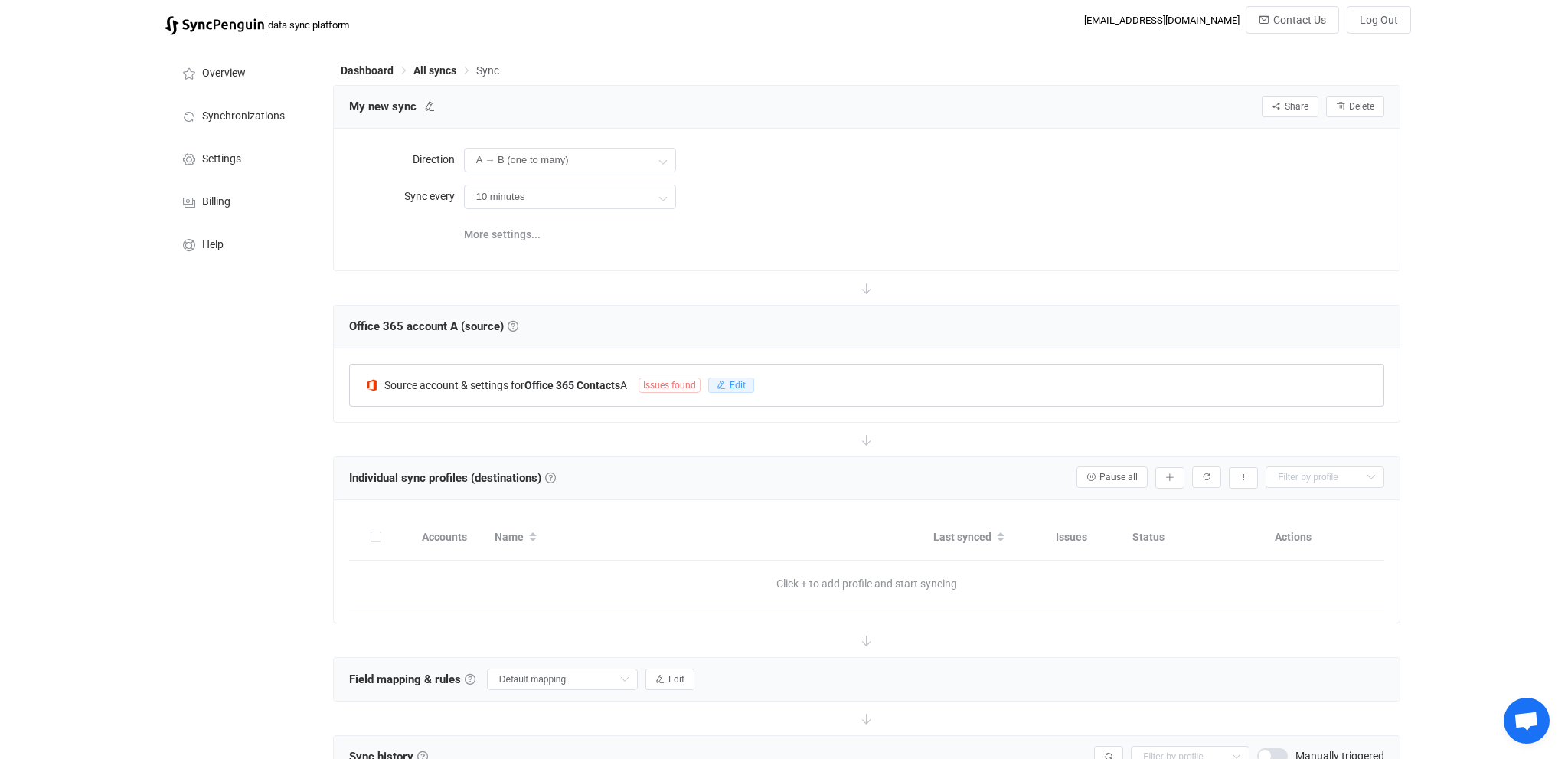
click at [726, 384] on icon "button" at bounding box center [721, 385] width 9 height 9
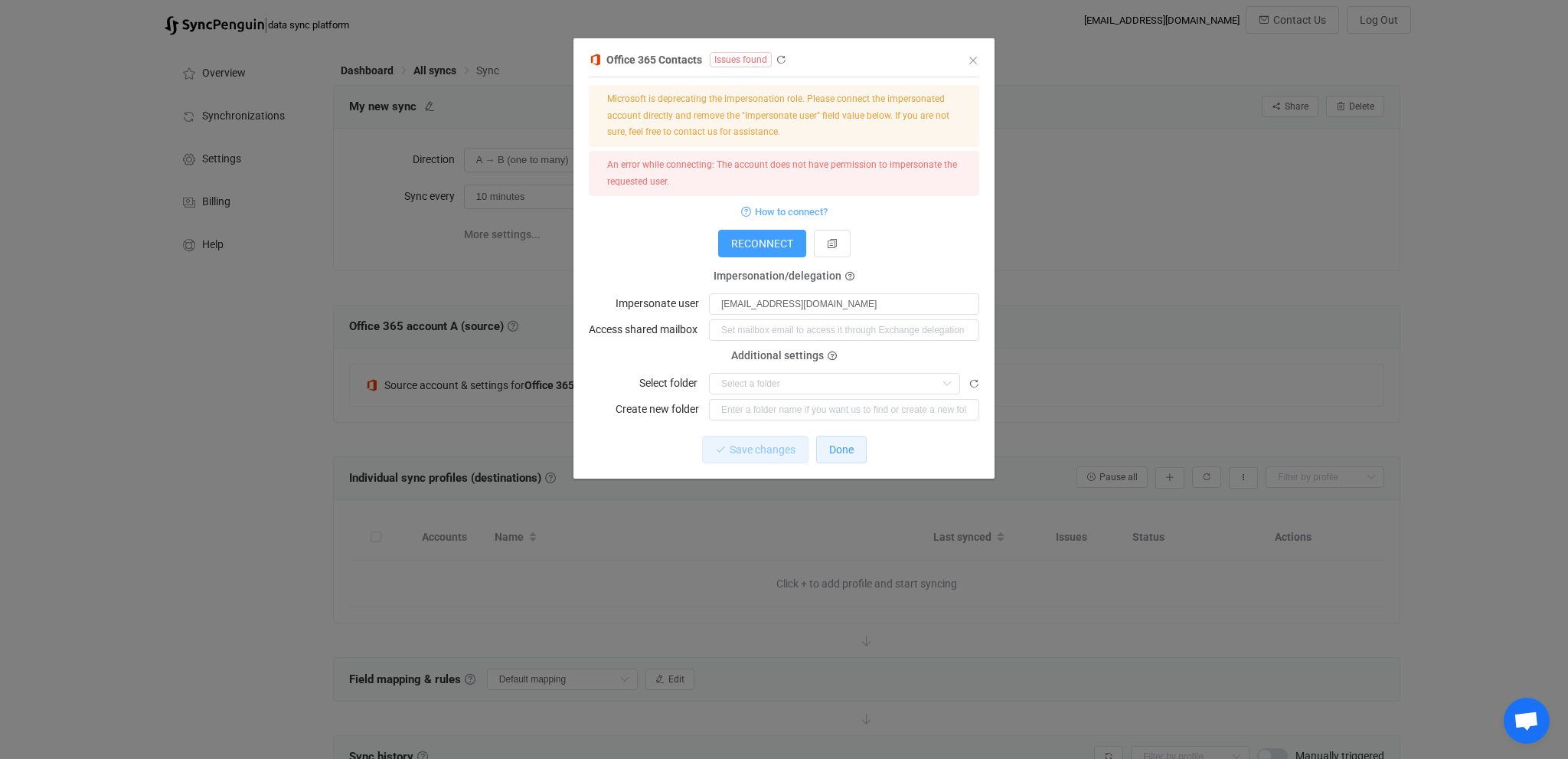
click at [837, 451] on span "Done" at bounding box center [841, 449] width 25 height 12
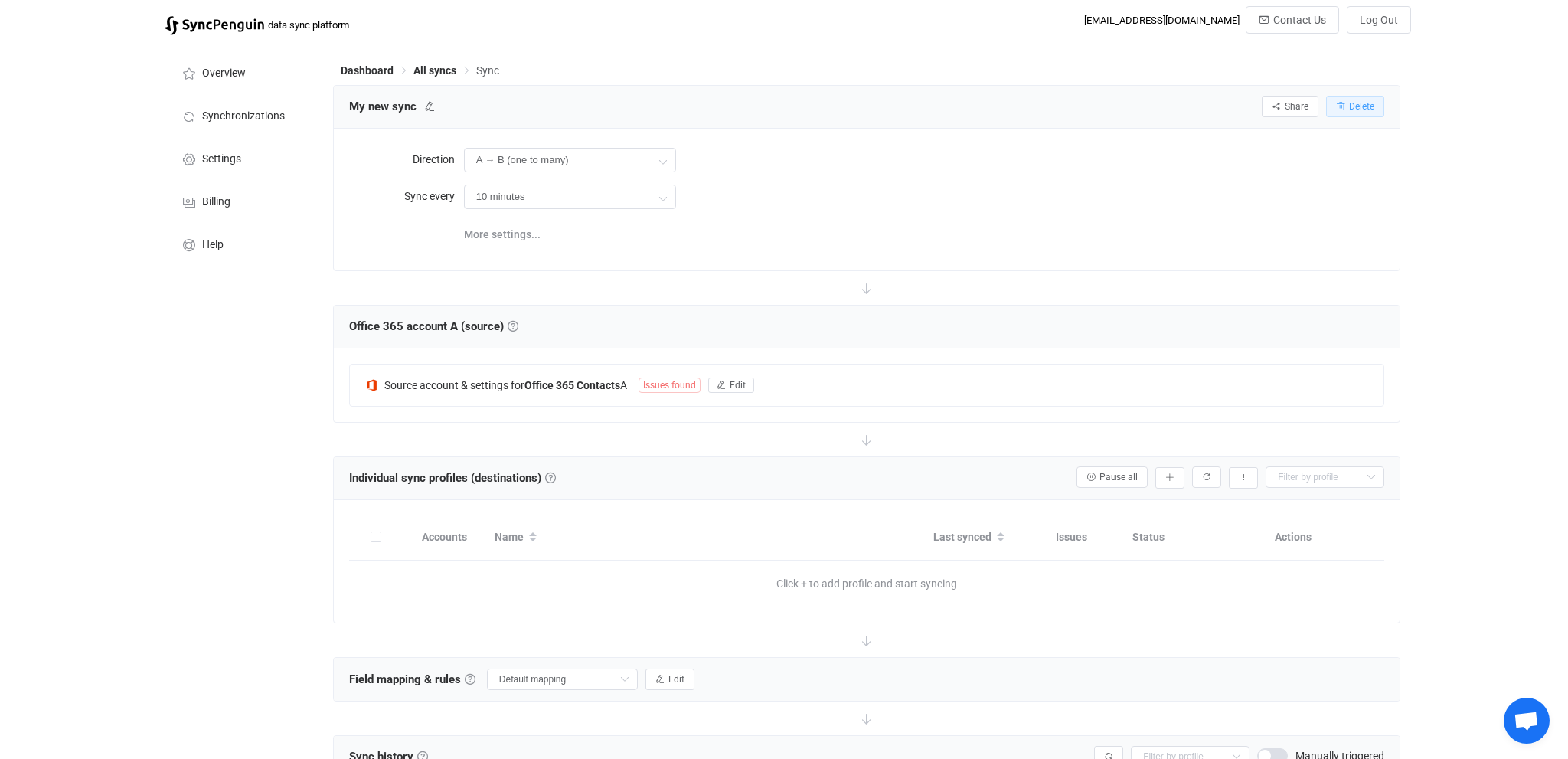
click at [1365, 117] on button "Delete" at bounding box center [1355, 107] width 58 height 21
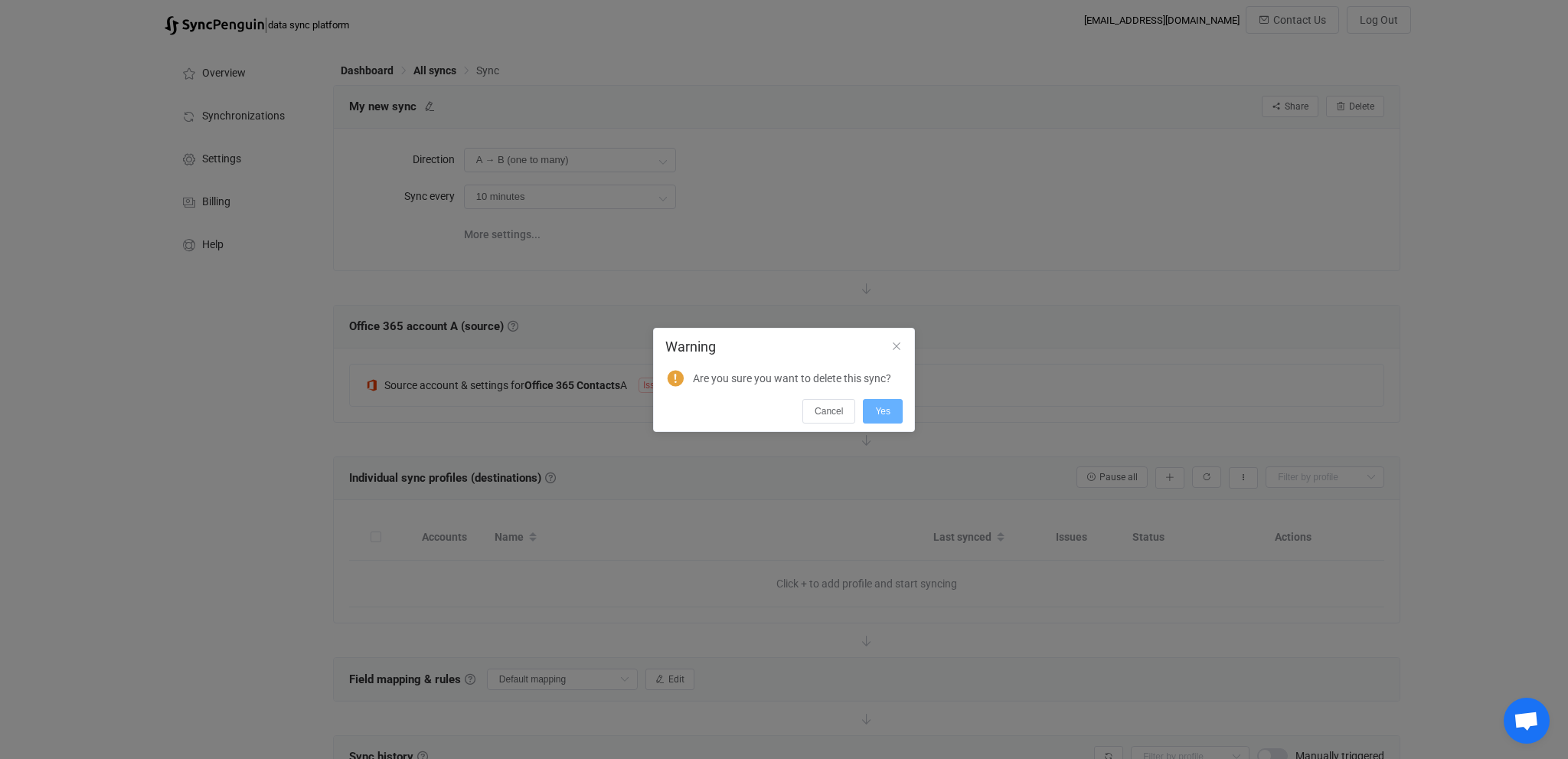
click at [891, 408] on button "Yes" at bounding box center [882, 411] width 40 height 25
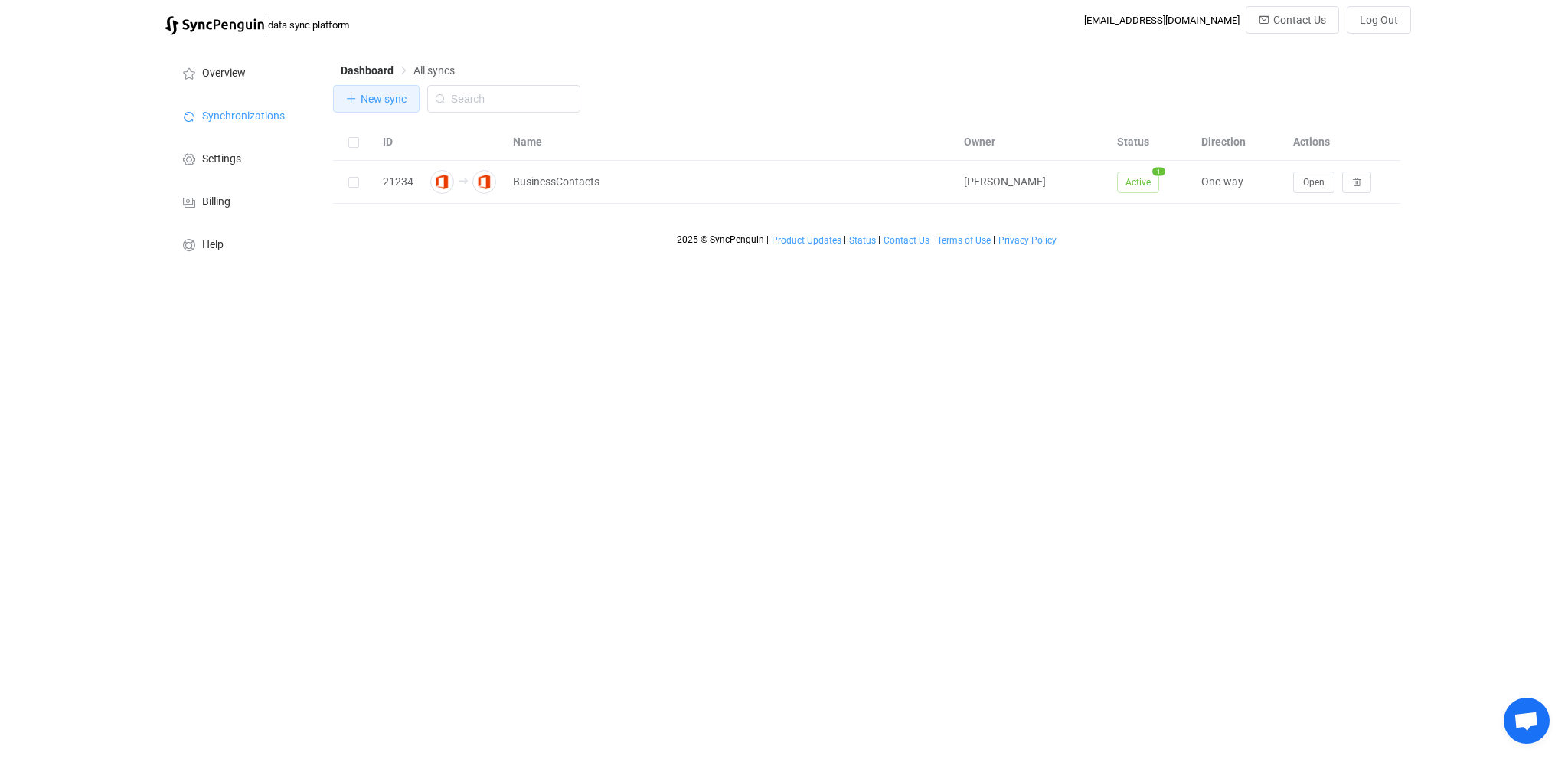
click at [387, 103] on span "New sync" at bounding box center [384, 98] width 46 height 12
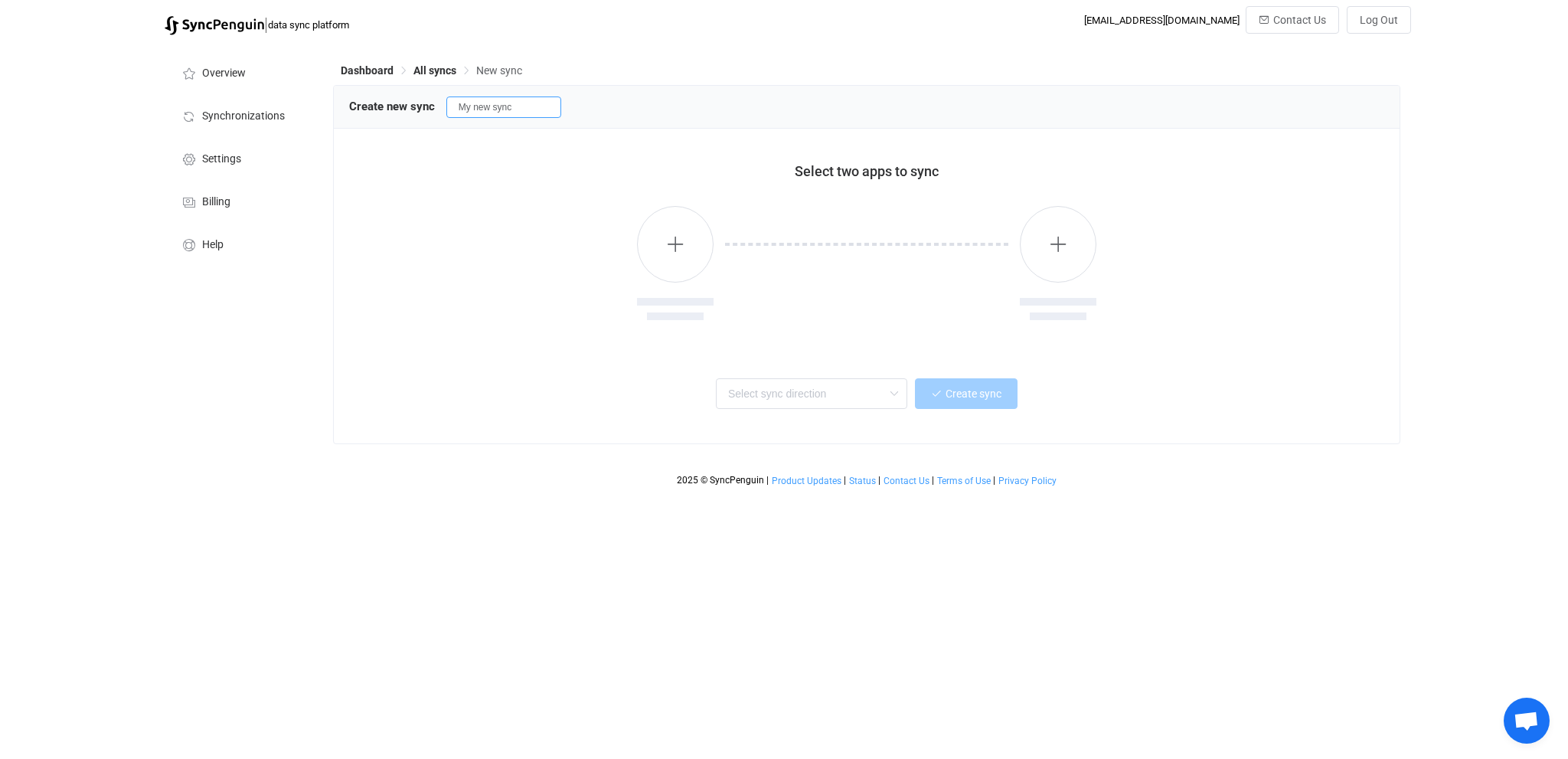
click at [500, 111] on input "My new sync" at bounding box center [504, 107] width 115 height 21
click at [500, 112] on input "My new sync" at bounding box center [504, 107] width 115 height 21
click at [500, 112] on input "My new sync" at bounding box center [504, 107] width 115 height 21
click at [691, 240] on button "button" at bounding box center [675, 244] width 76 height 76
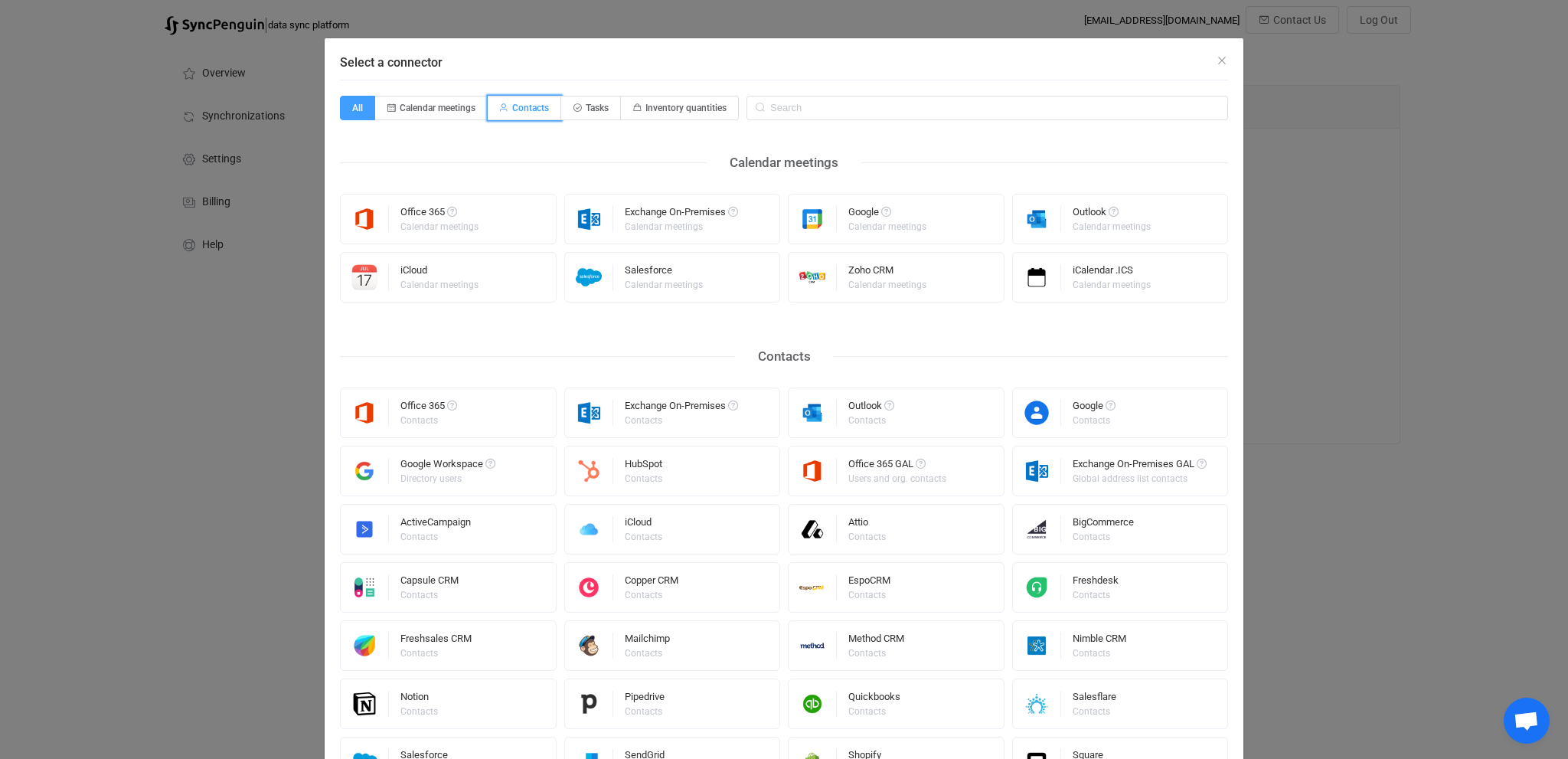
click at [534, 109] on span "Contacts" at bounding box center [530, 107] width 37 height 11
click at [501, 108] on input "Contacts" at bounding box center [496, 103] width 10 height 10
radio input "true"
radio input "false"
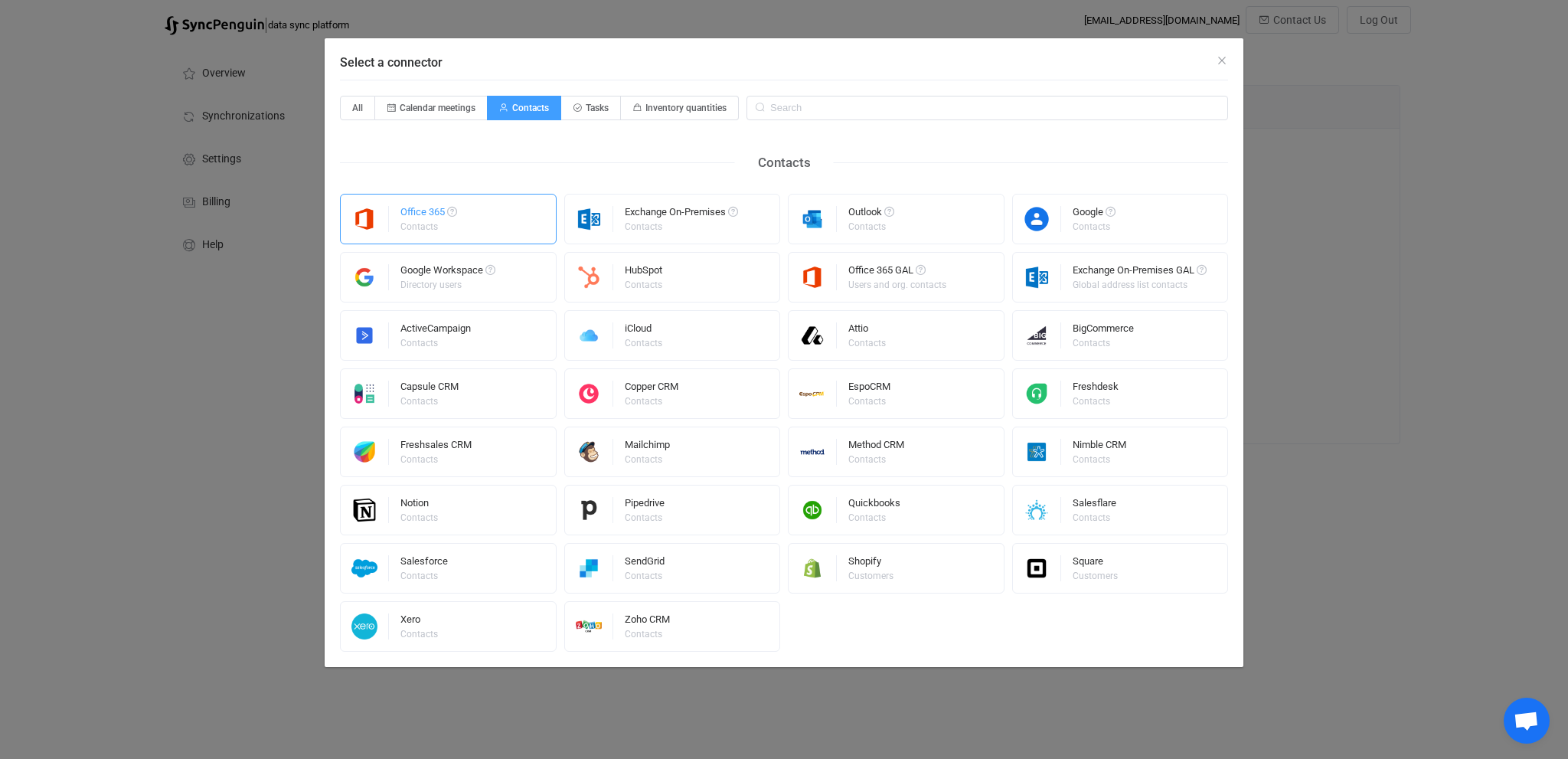
click at [408, 217] on div "Office 365" at bounding box center [428, 214] width 57 height 16
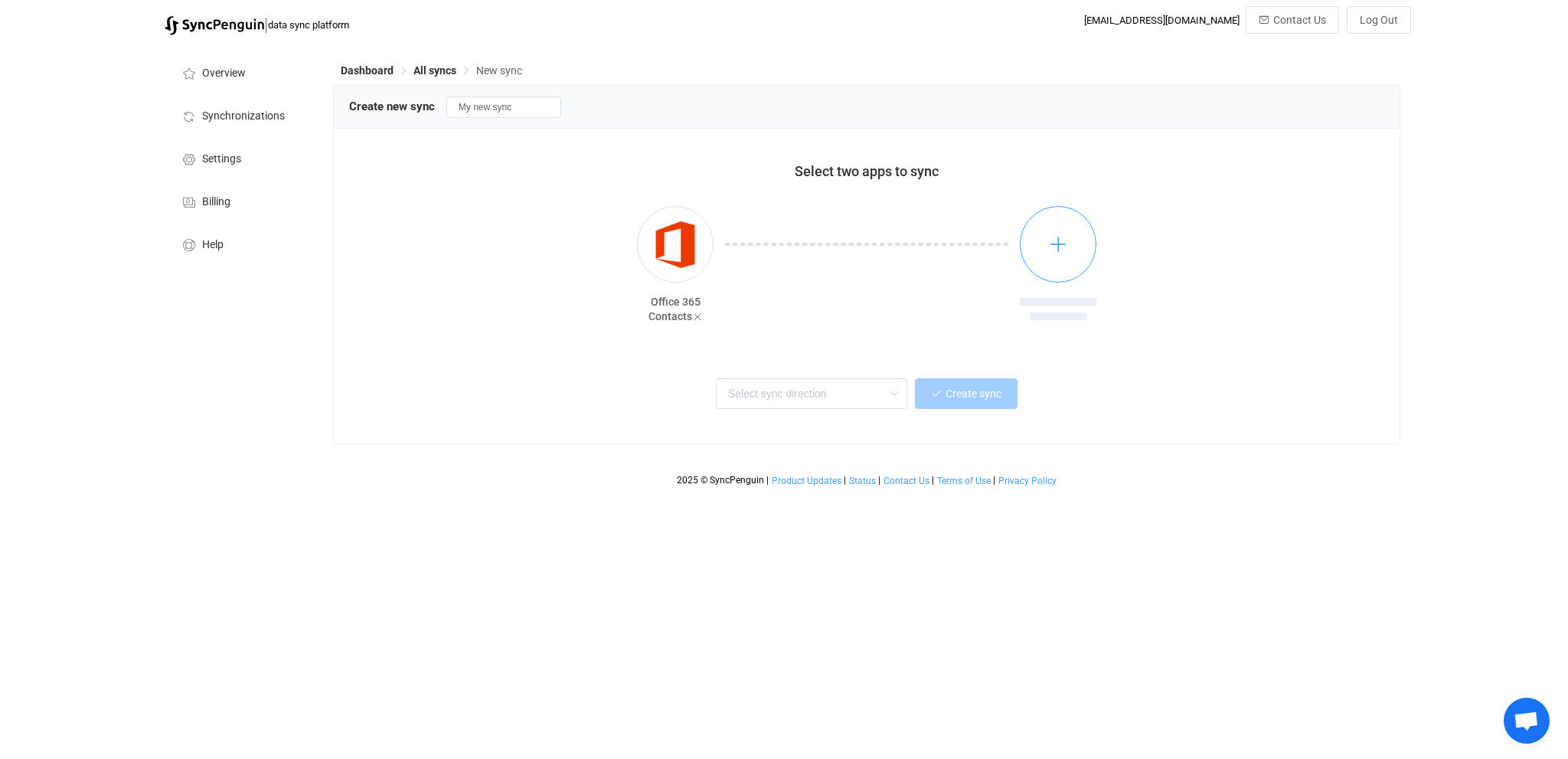
click at [1047, 241] on button "button" at bounding box center [1057, 244] width 76 height 76
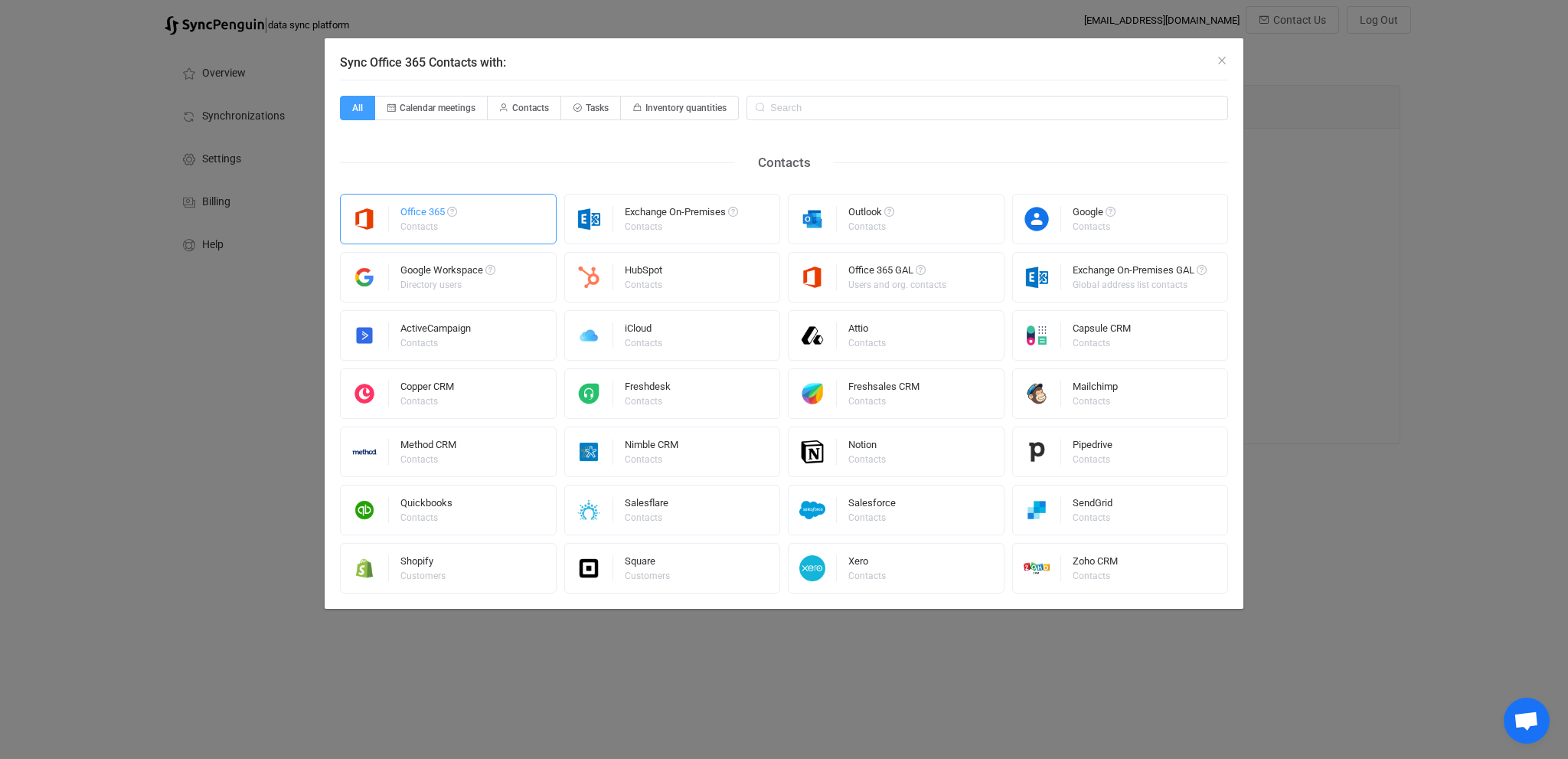
click at [412, 219] on div "Office 365" at bounding box center [428, 214] width 57 height 16
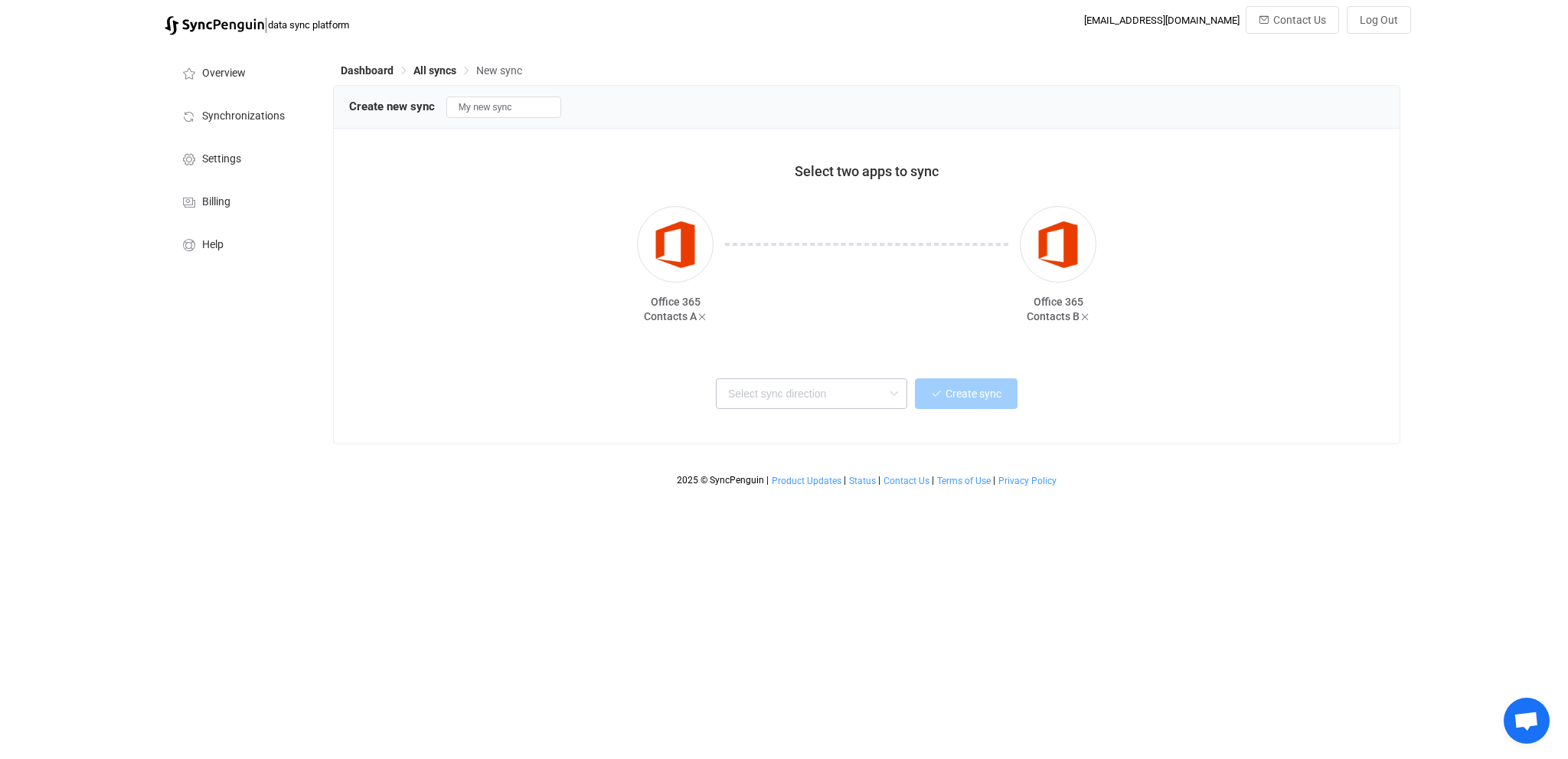
click at [900, 395] on icon at bounding box center [893, 393] width 19 height 30
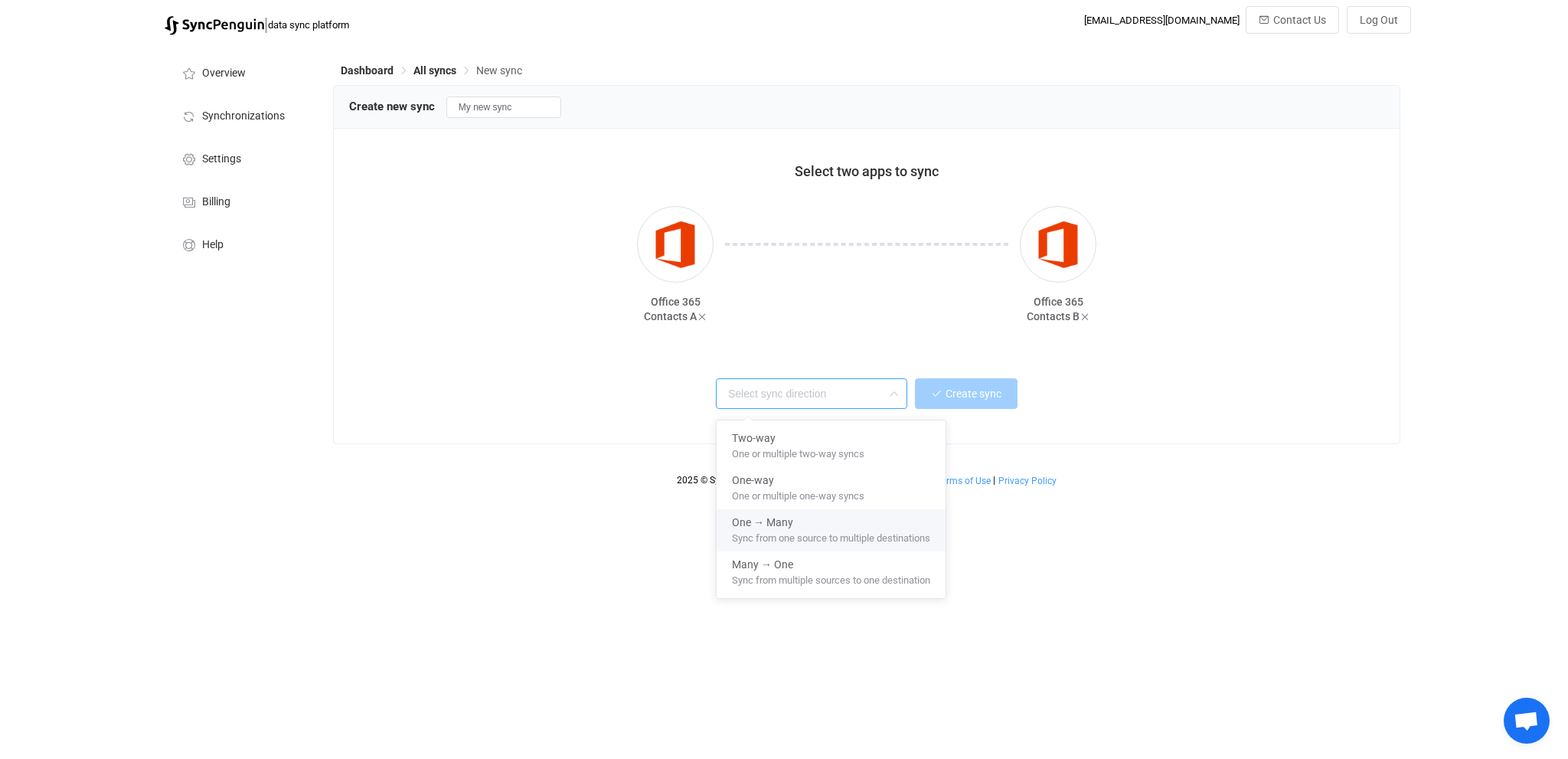
click at [827, 533] on span "Sync from one source to multiple destinations" at bounding box center [831, 535] width 198 height 17
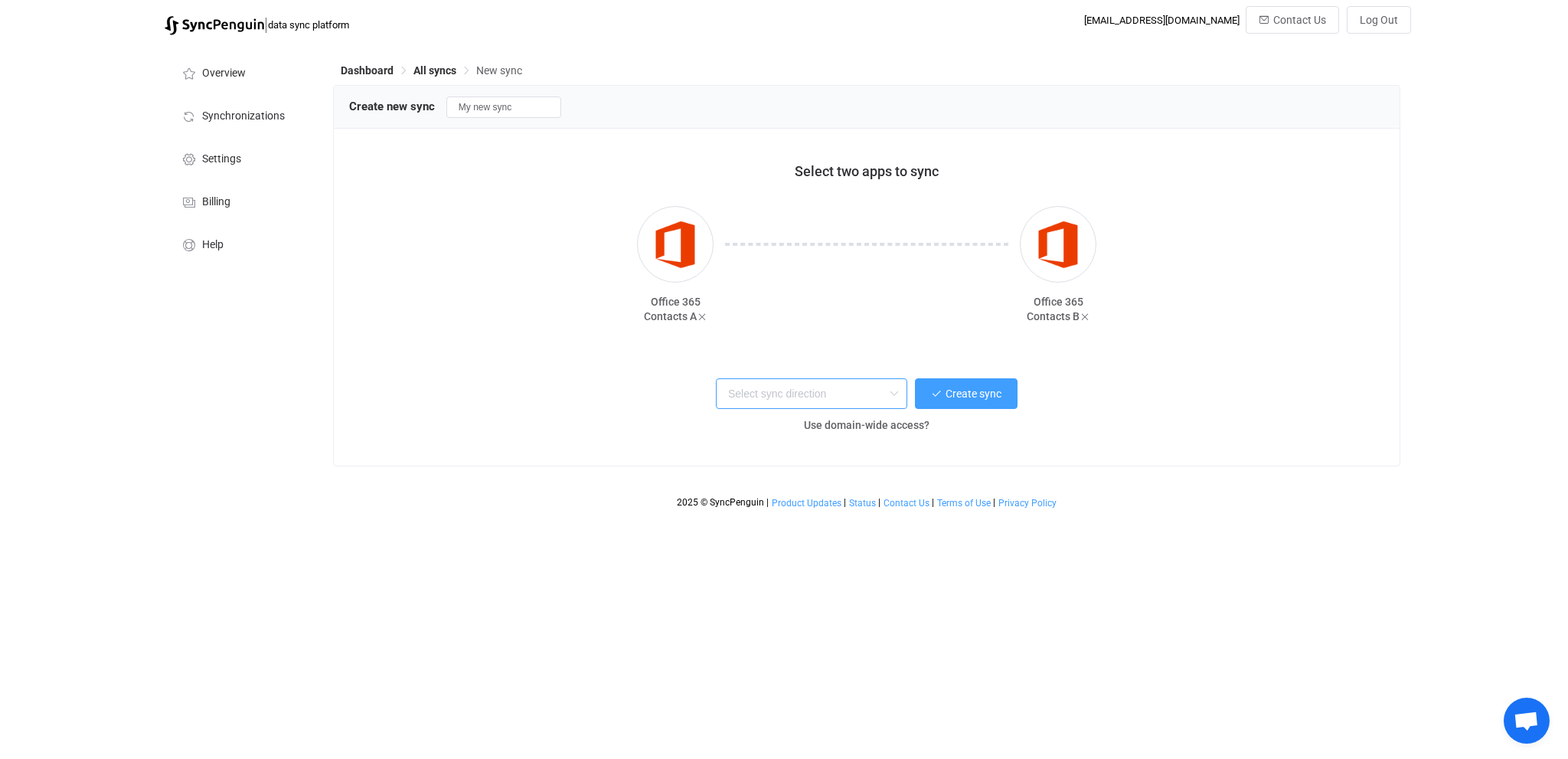
type input "One → Many"
click at [955, 402] on button "Create sync" at bounding box center [965, 393] width 103 height 30
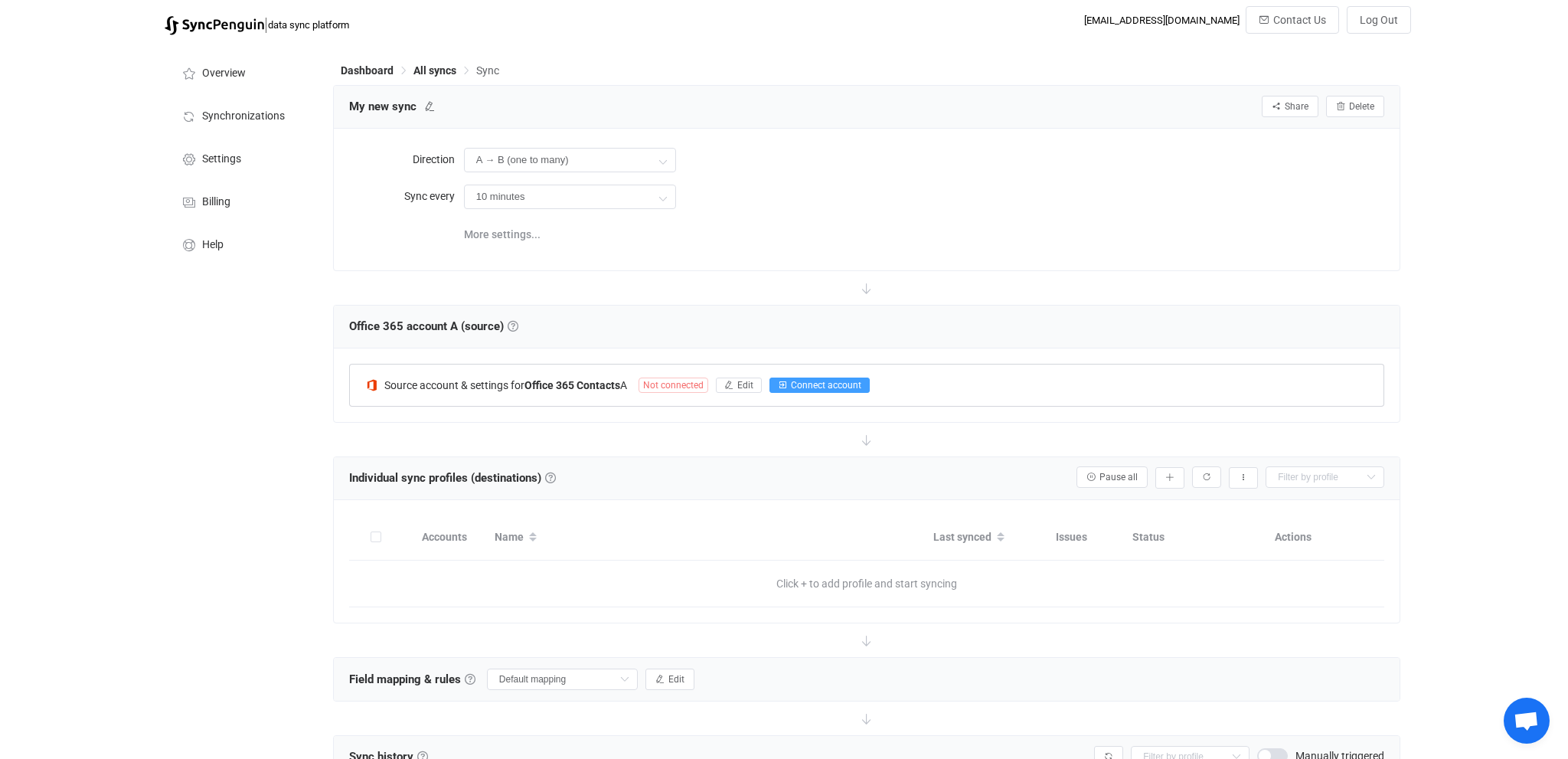
click at [805, 386] on span "Connect account" at bounding box center [826, 385] width 71 height 11
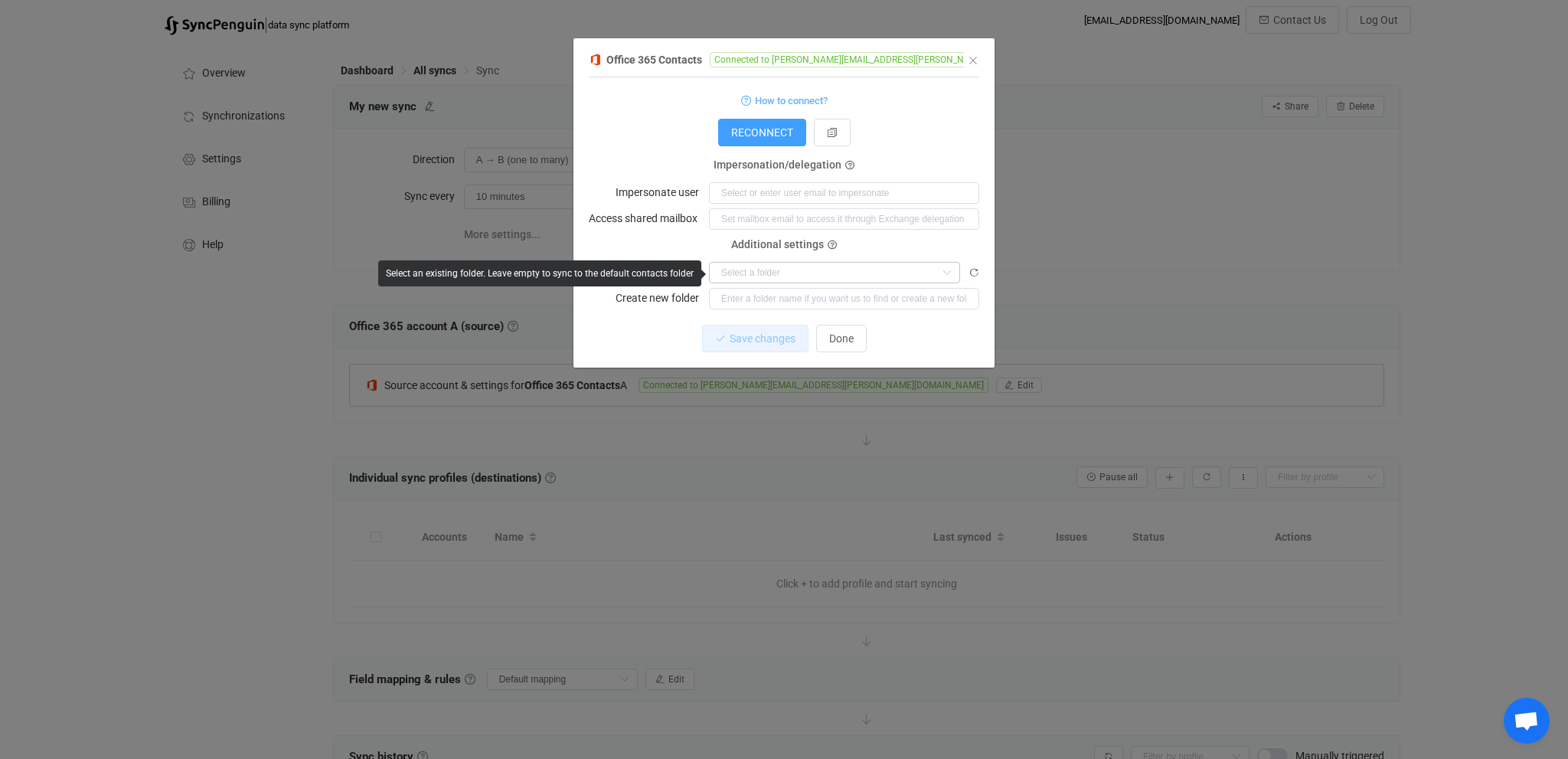
click at [950, 275] on icon "dialog" at bounding box center [946, 272] width 19 height 21
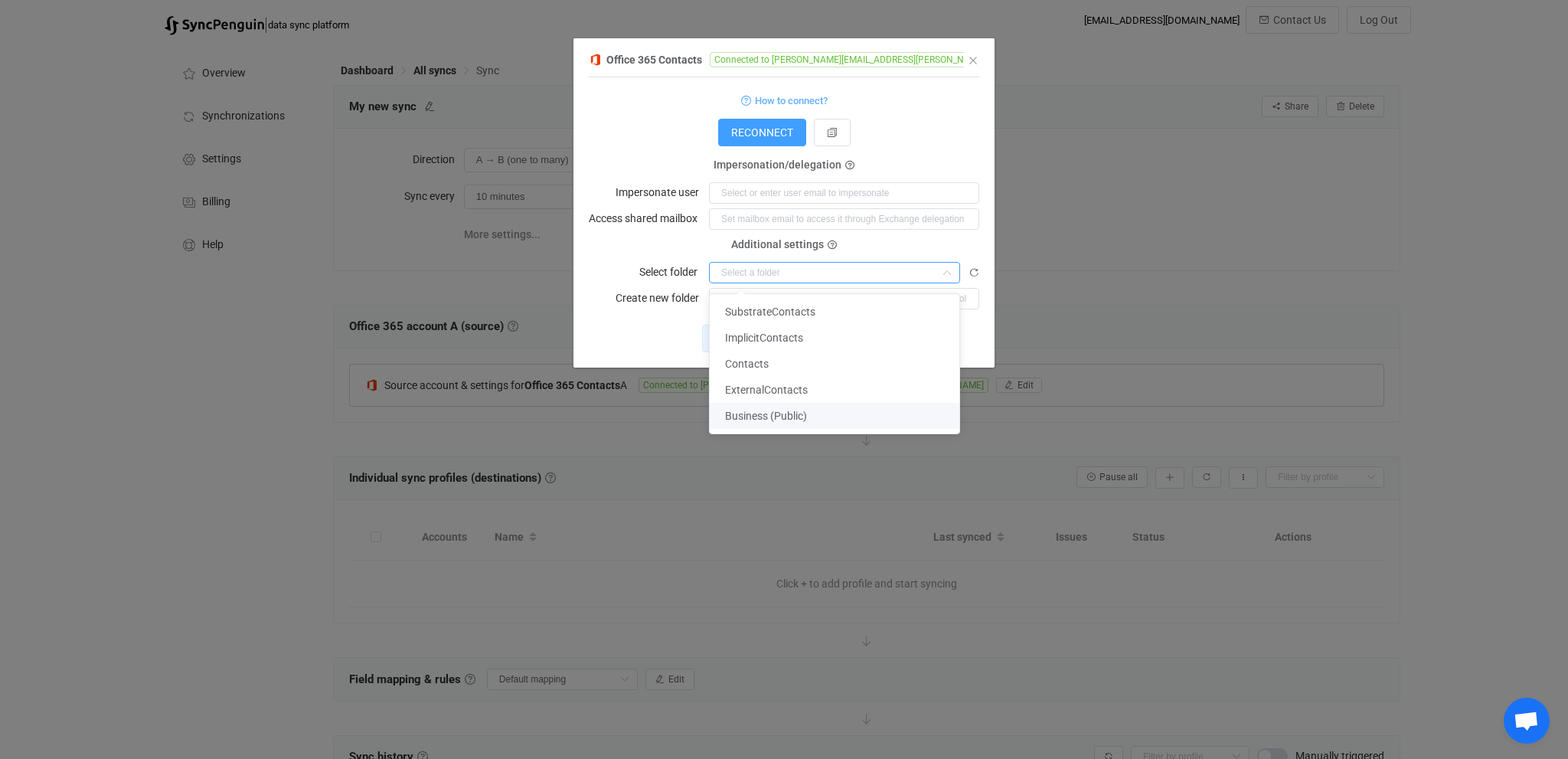
click at [794, 420] on span "Business (Public)" at bounding box center [766, 415] width 82 height 12
type input "Business (Public)"
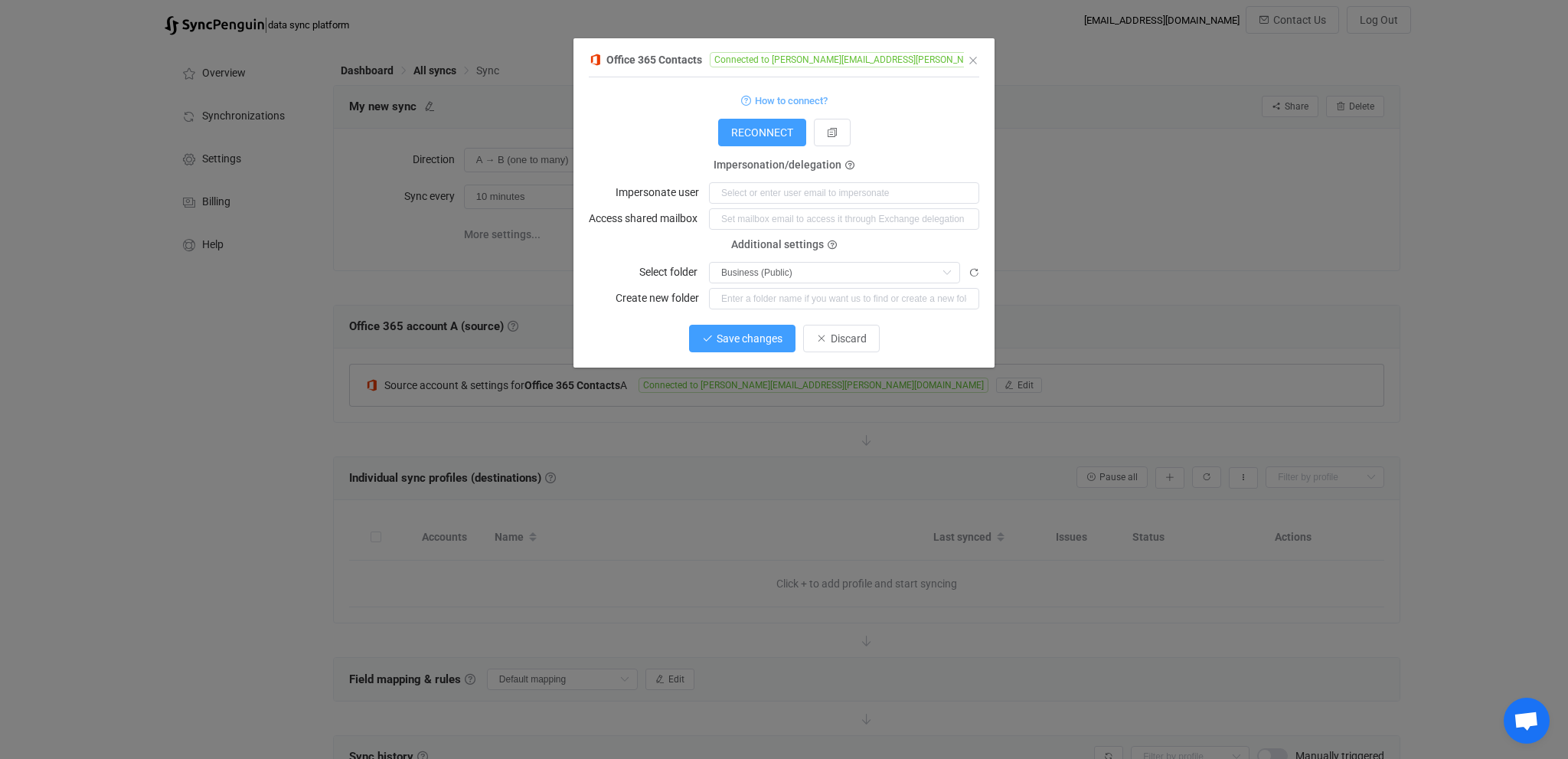
click at [745, 345] on span "Save changes" at bounding box center [750, 338] width 66 height 12
click at [850, 335] on span "Done" at bounding box center [841, 338] width 25 height 12
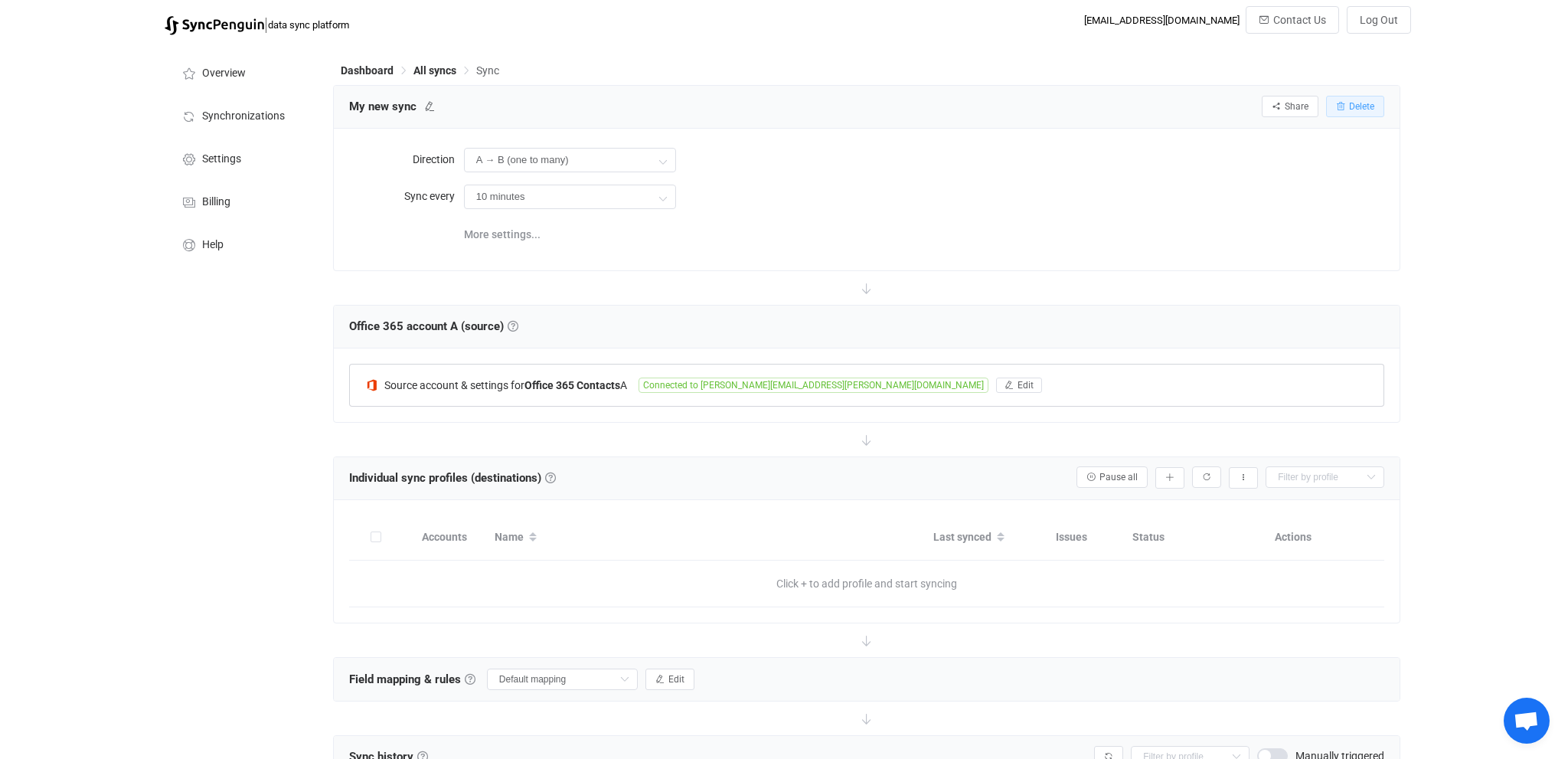
click at [1363, 106] on span "Delete" at bounding box center [1361, 106] width 25 height 11
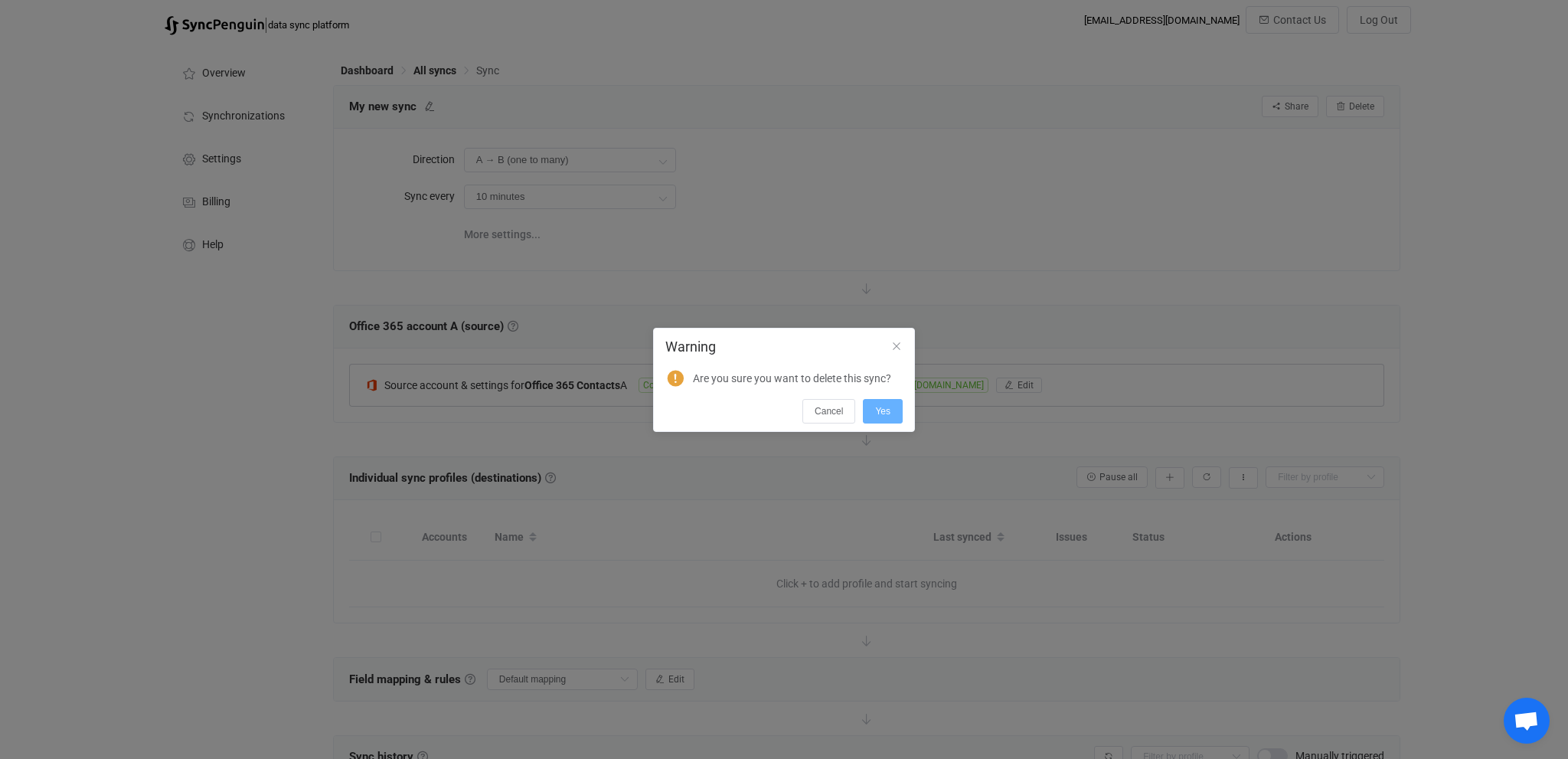
click at [880, 409] on span "Yes" at bounding box center [882, 411] width 16 height 11
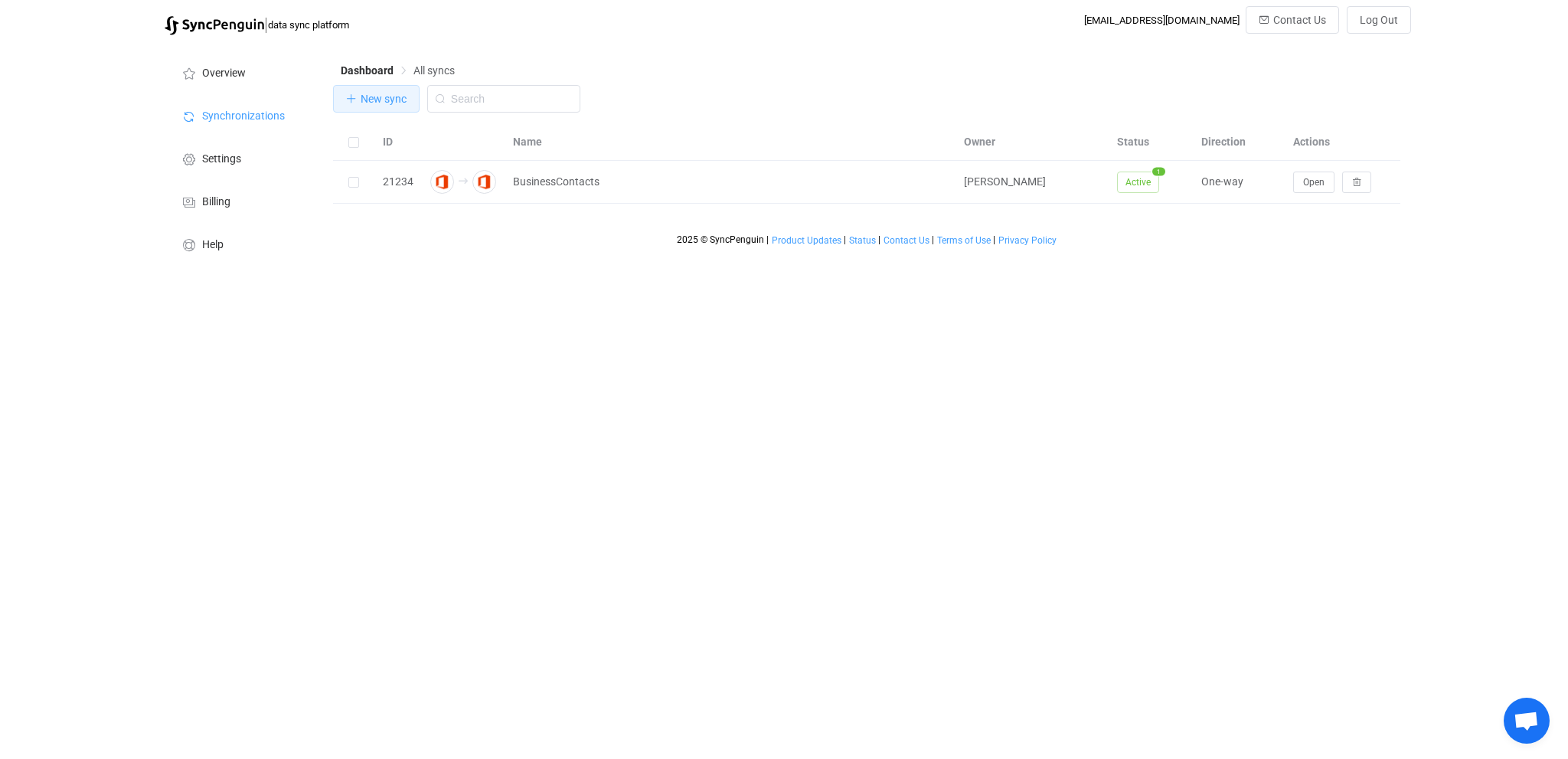
click at [374, 103] on span "New sync" at bounding box center [384, 98] width 46 height 12
